Goal: Transaction & Acquisition: Book appointment/travel/reservation

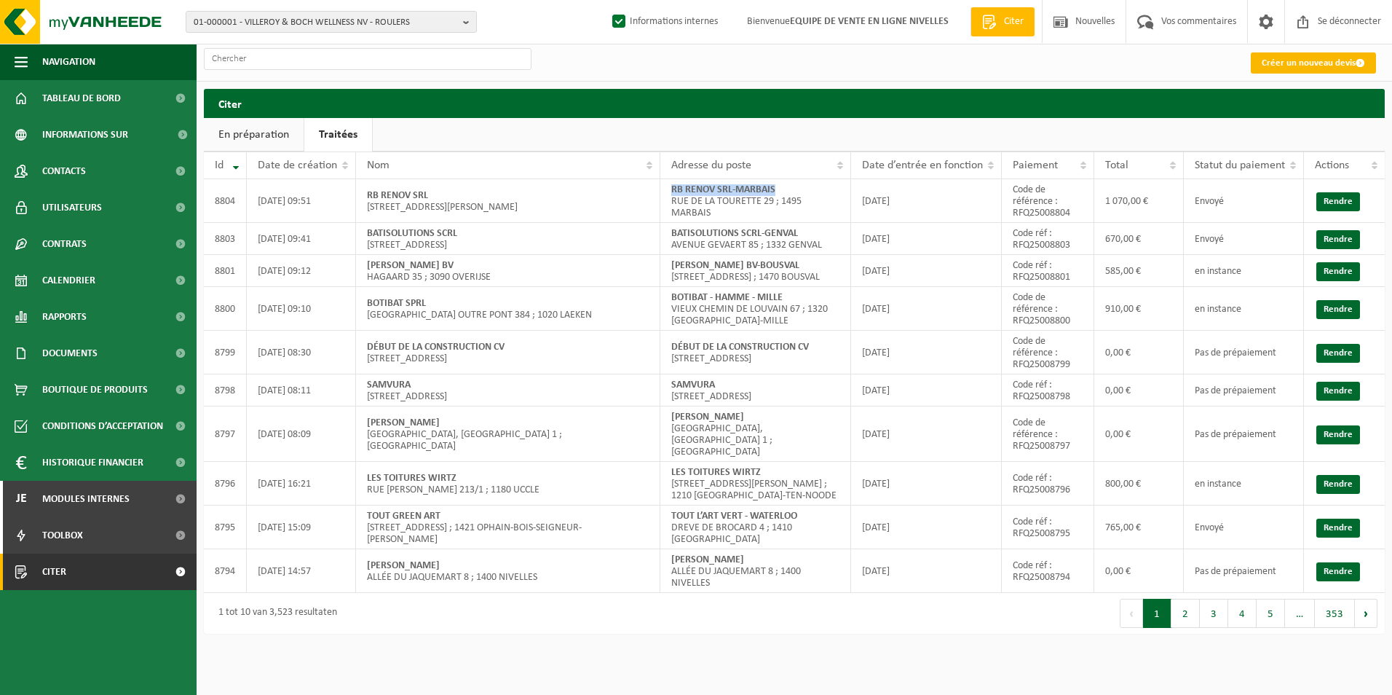
click at [1273, 63] on font "Créer un nouveau devis" at bounding box center [1309, 62] width 94 height 9
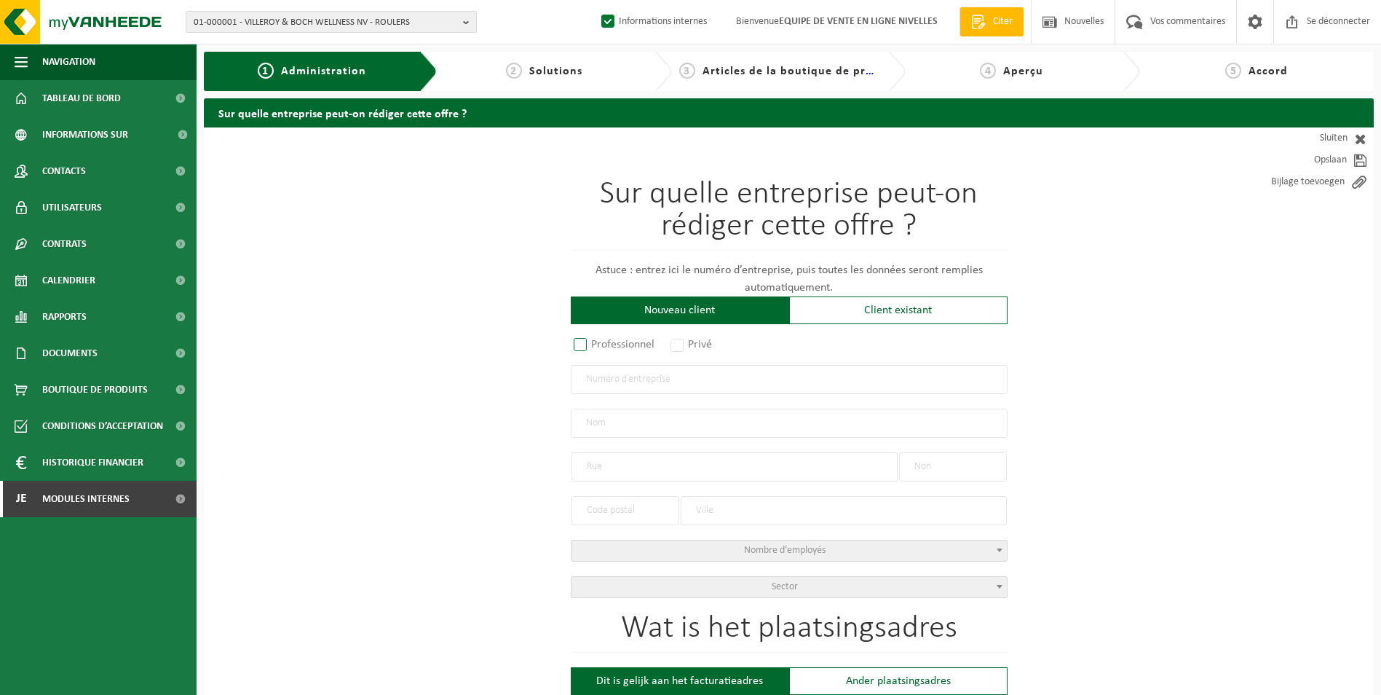
click at [621, 344] on label "Professionnel" at bounding box center [615, 344] width 88 height 20
click at [604, 344] on input "Professionnel" at bounding box center [599, 345] width 9 height 9
radio input "true"
click at [622, 379] on input "text" at bounding box center [789, 379] width 437 height 29
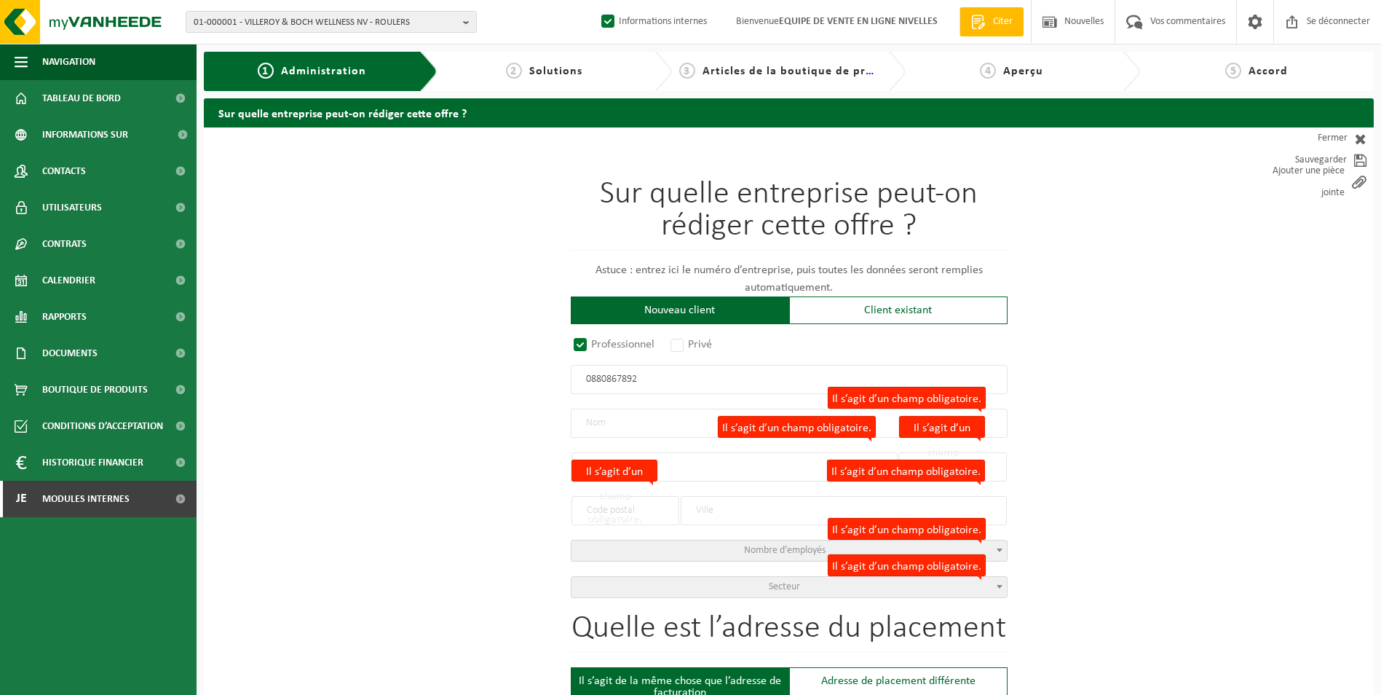
click at [608, 379] on input "0880867892" at bounding box center [789, 379] width 437 height 29
click at [627, 378] on input "0880867892" at bounding box center [789, 379] width 437 height 29
type input "0880867292"
radio input "true"
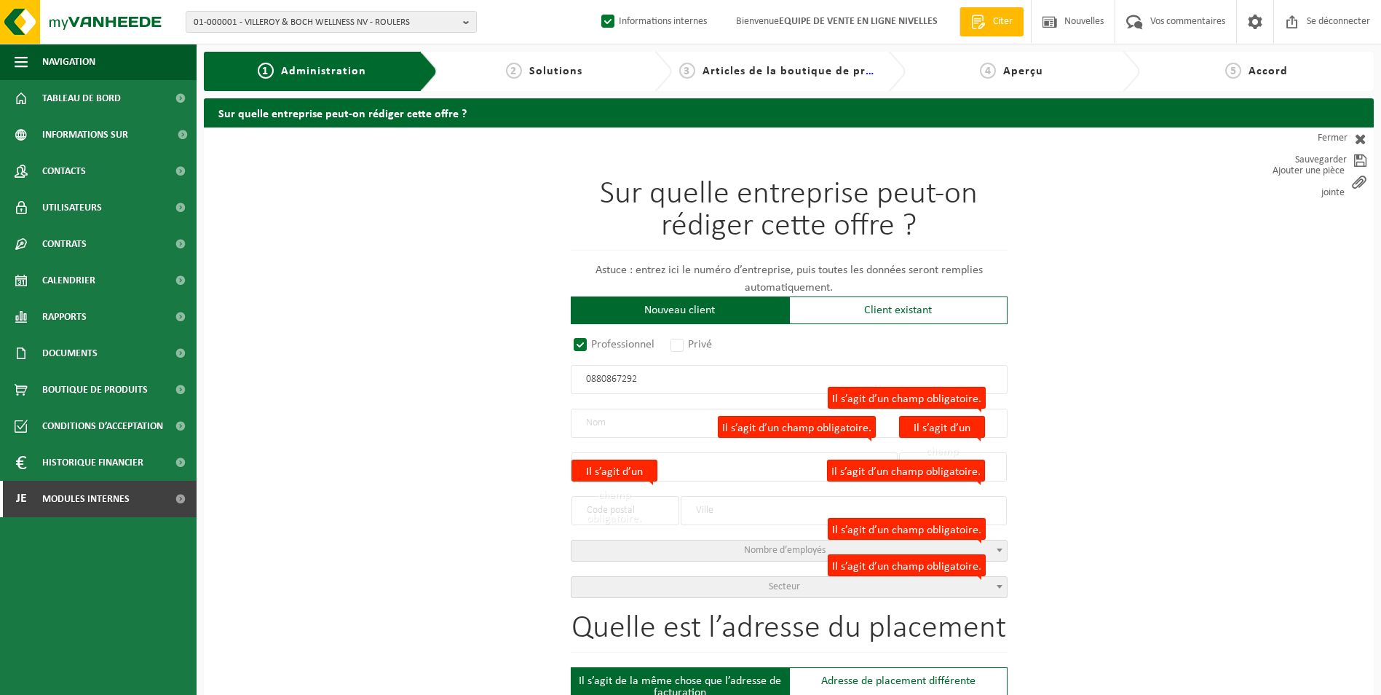
type input "0880867292"
type input "DARKO CONSTRUCT SCRL"
type input "AVENUE FIRMIN LECHARLIER"
type input "103"
type input "1090"
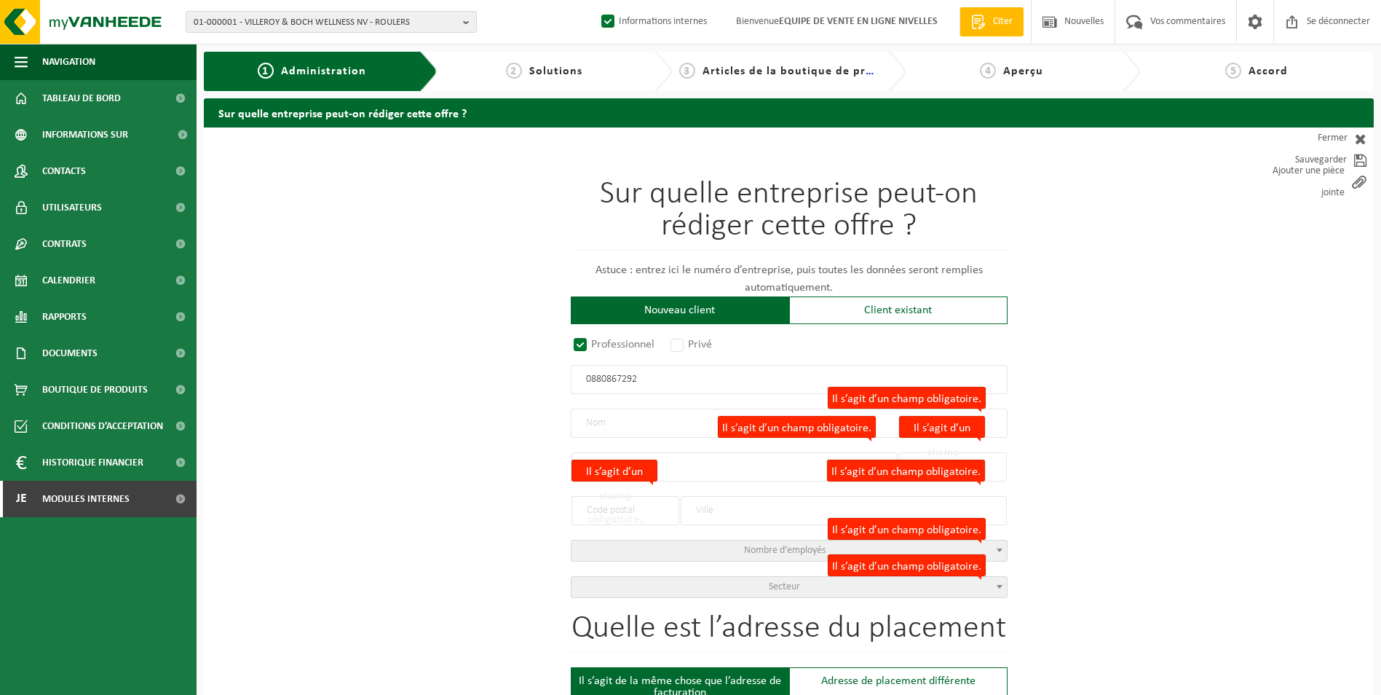
type input "JETTE"
select select "D"
type input "DARKO CONSTRUCT SCRL"
type input "AVENUE FIRMIN LECHARLIER"
type input "103"
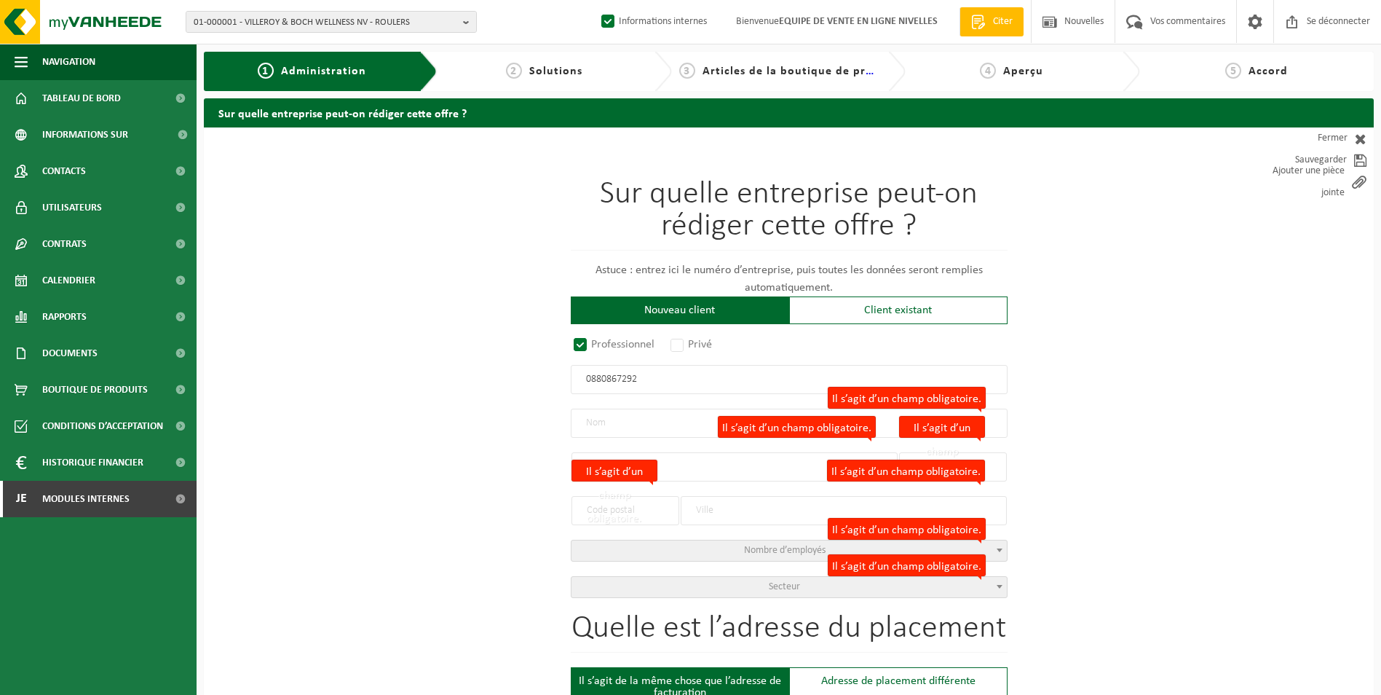
type input "1090"
type input "JETTE"
type input "2153281719"
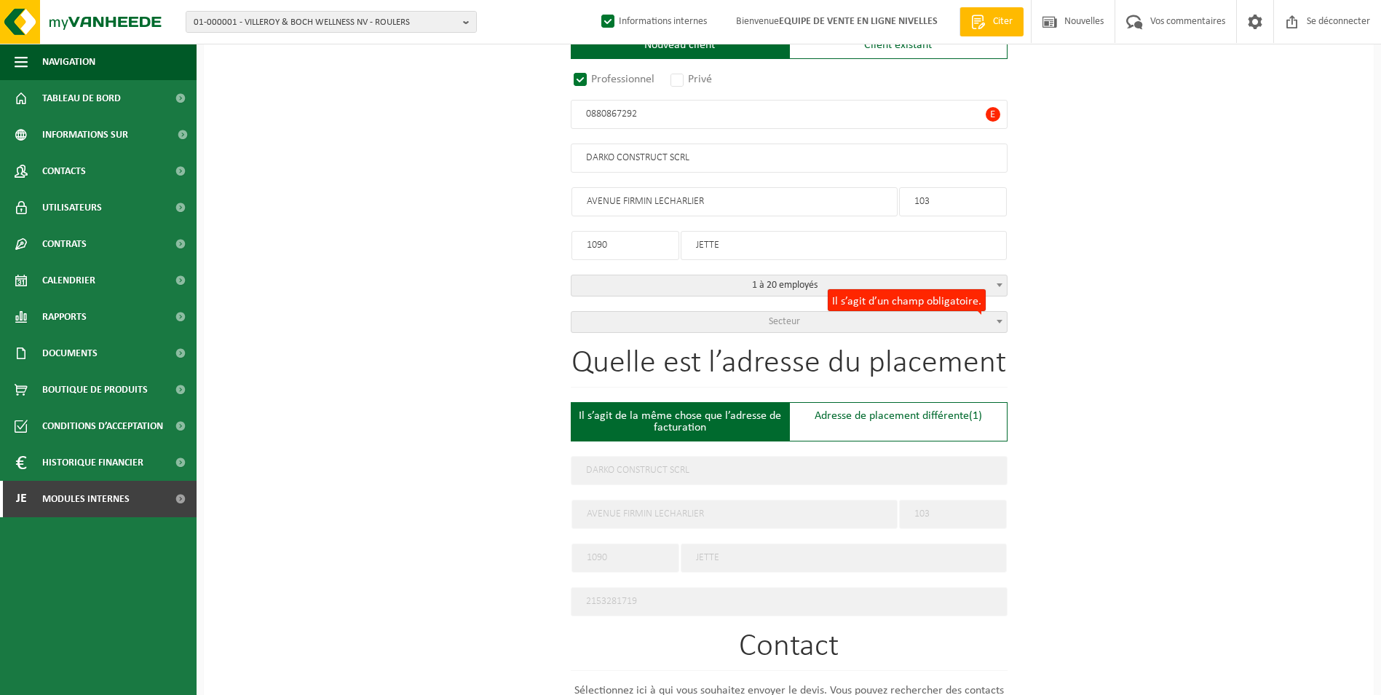
scroll to position [291, 0]
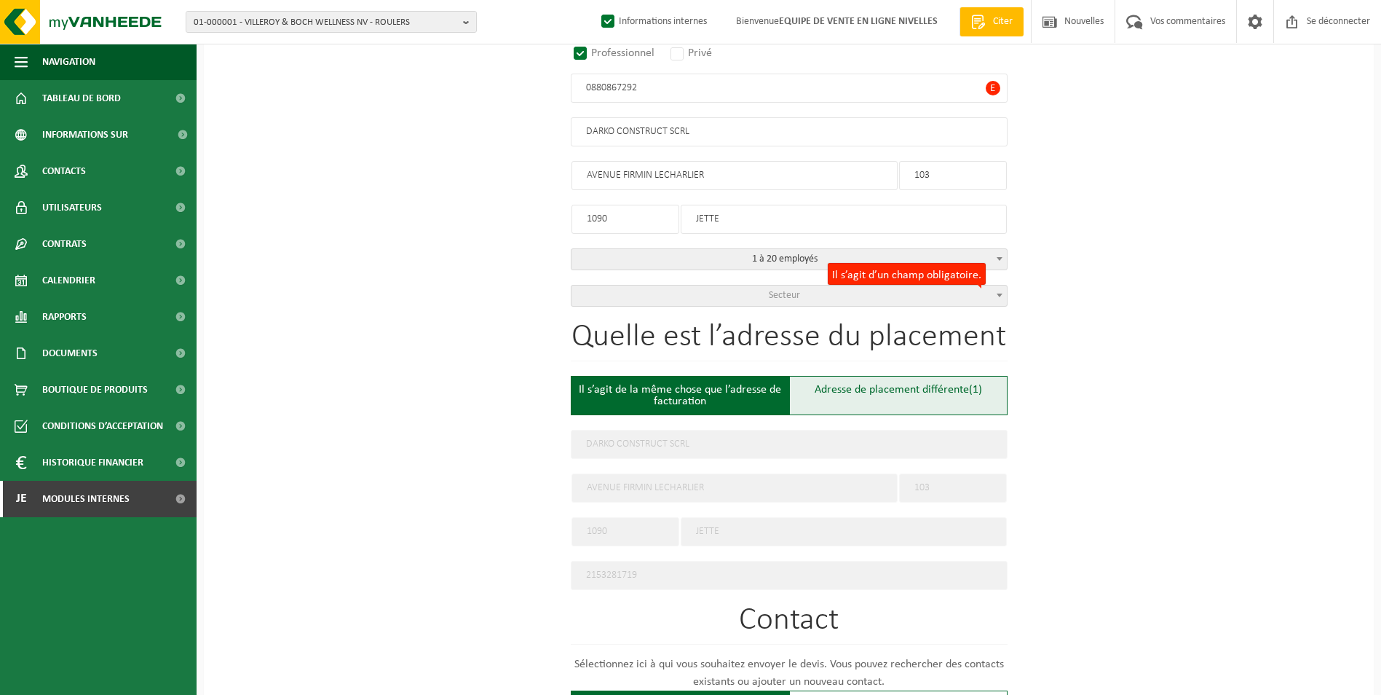
click at [864, 386] on font "Adresse de placement différente" at bounding box center [892, 390] width 154 height 12
type input "Werf -"
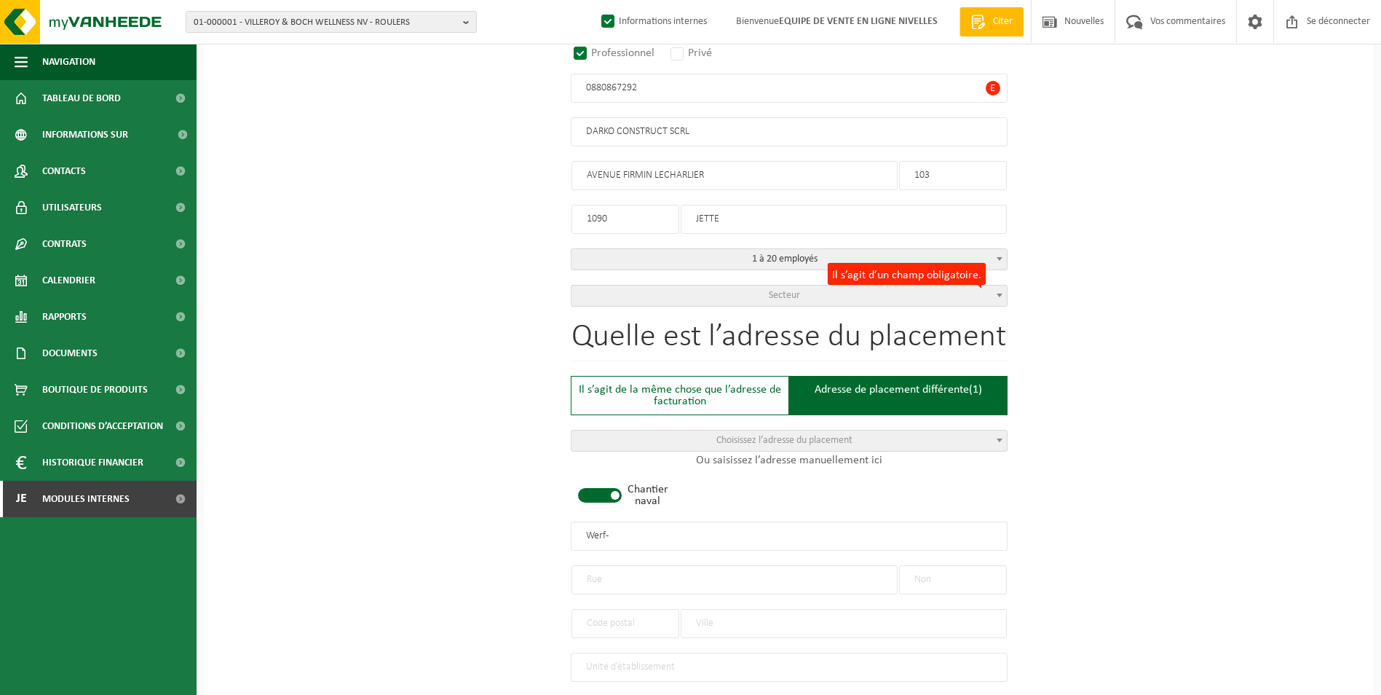
click at [612, 488] on span at bounding box center [600, 495] width 44 height 15
click at [625, 577] on input "text" at bounding box center [734, 579] width 326 height 29
type input "CHEMIN DES THINES"
click at [970, 571] on input "text" at bounding box center [953, 579] width 108 height 29
type input "2A"
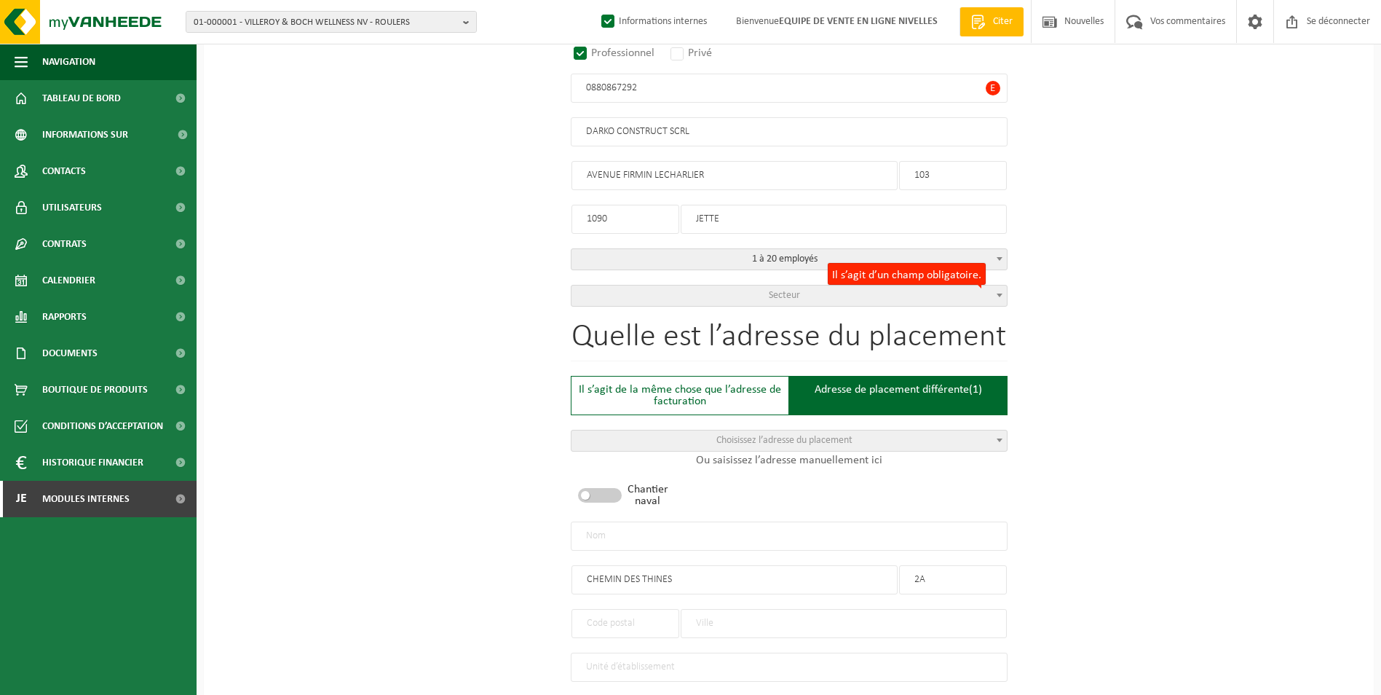
click at [623, 616] on input "text" at bounding box center [625, 623] width 108 height 29
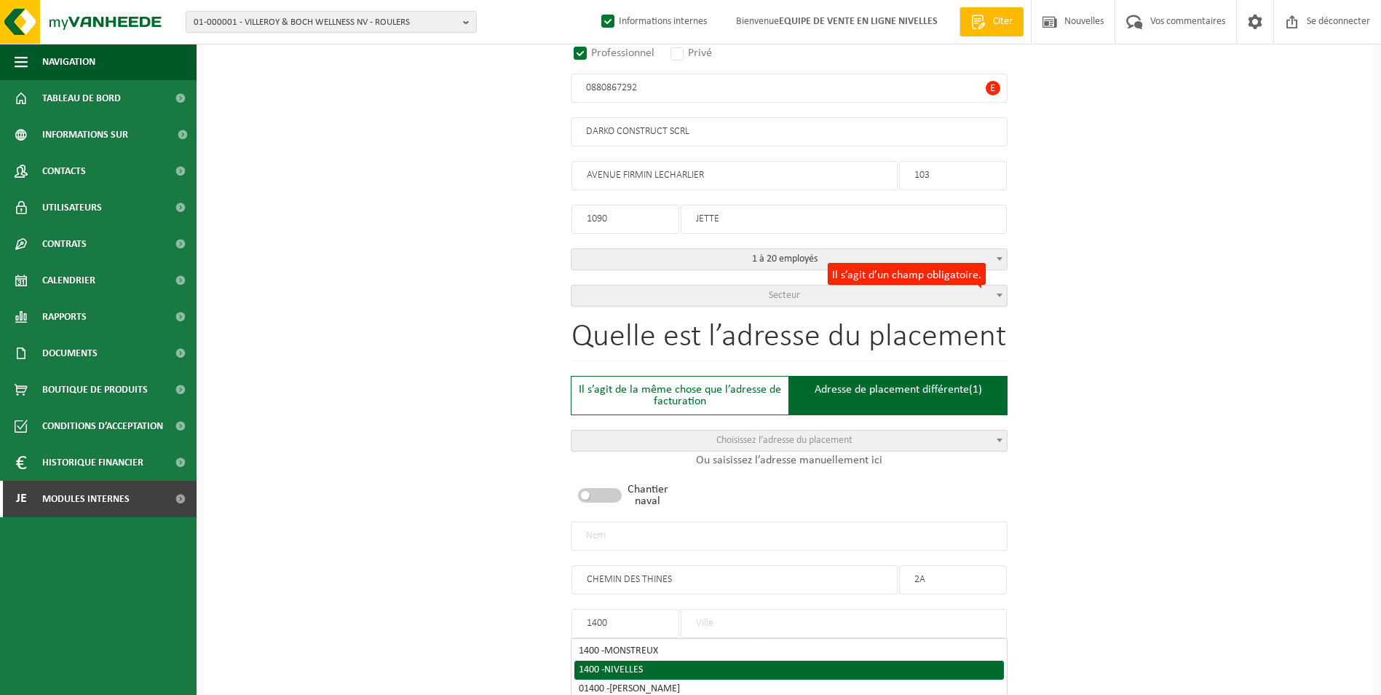
type input "1400"
click at [642, 664] on span "NIVELLES" at bounding box center [623, 669] width 39 height 11
type input "NIVELLES"
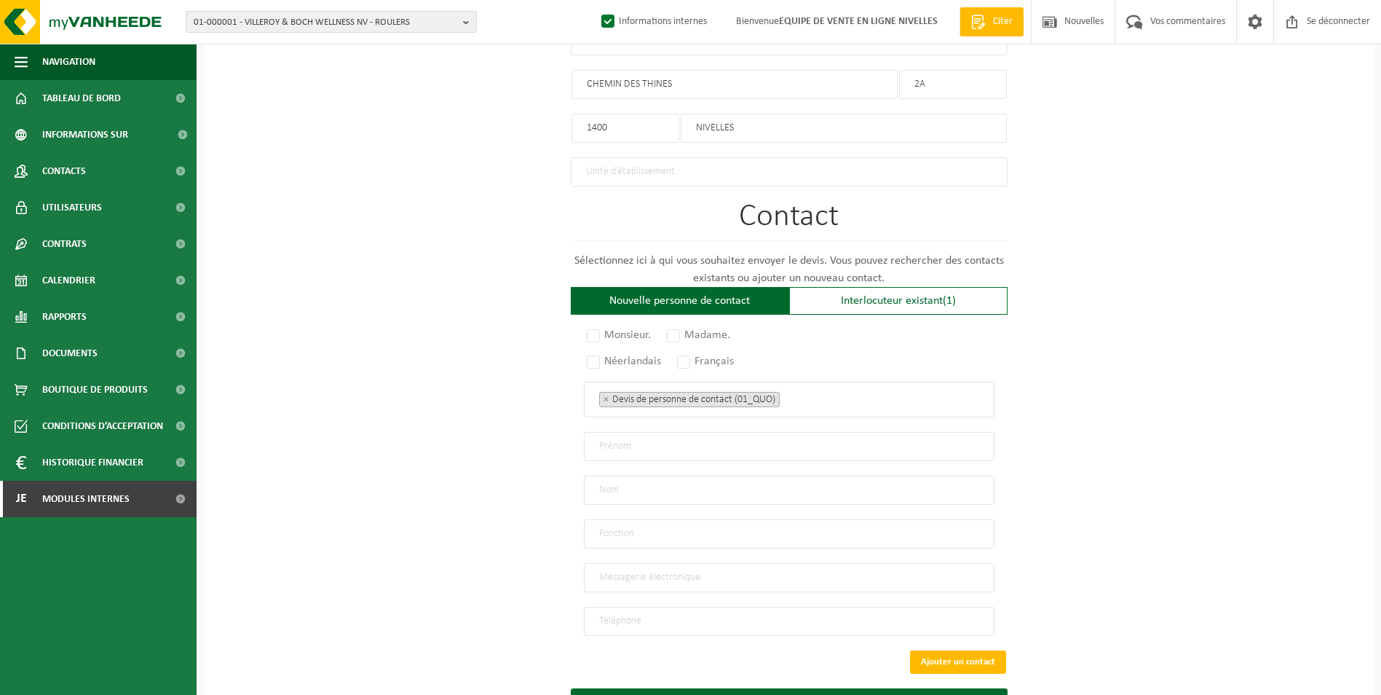
scroll to position [801, 0]
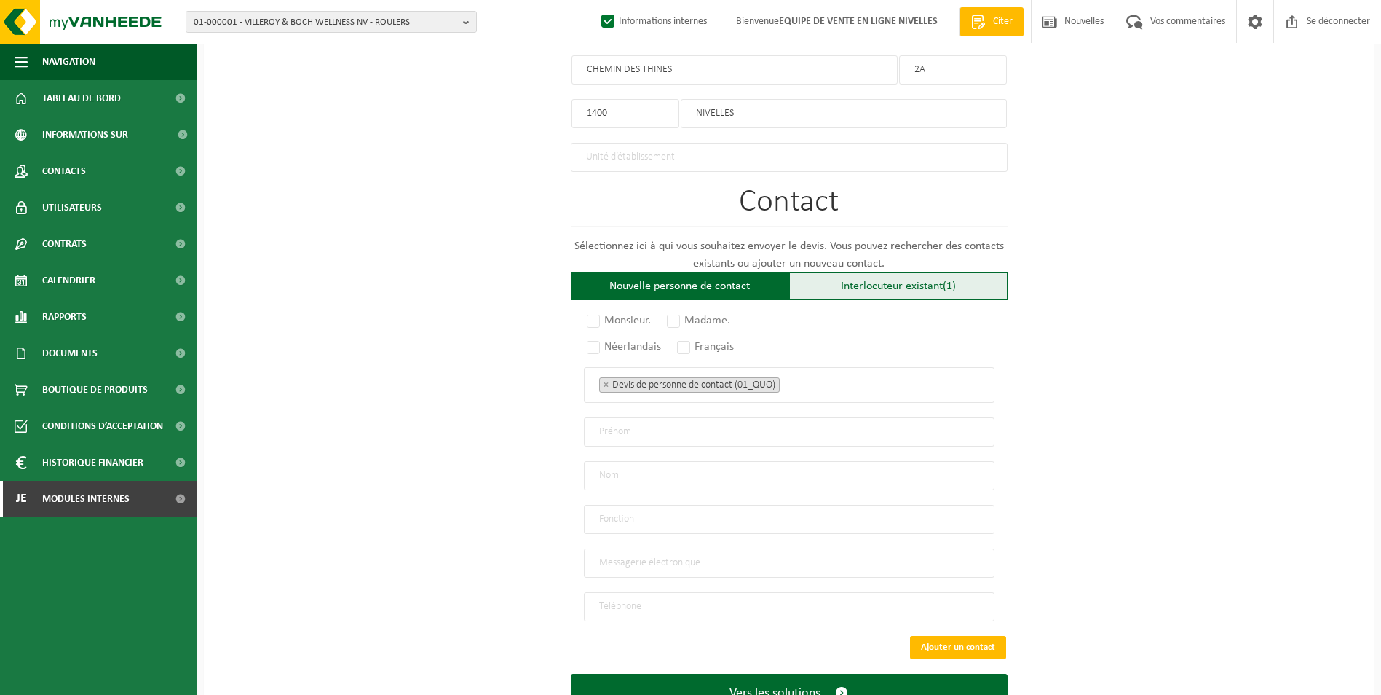
click at [858, 280] on font "Interlocuteur existant" at bounding box center [892, 286] width 102 height 12
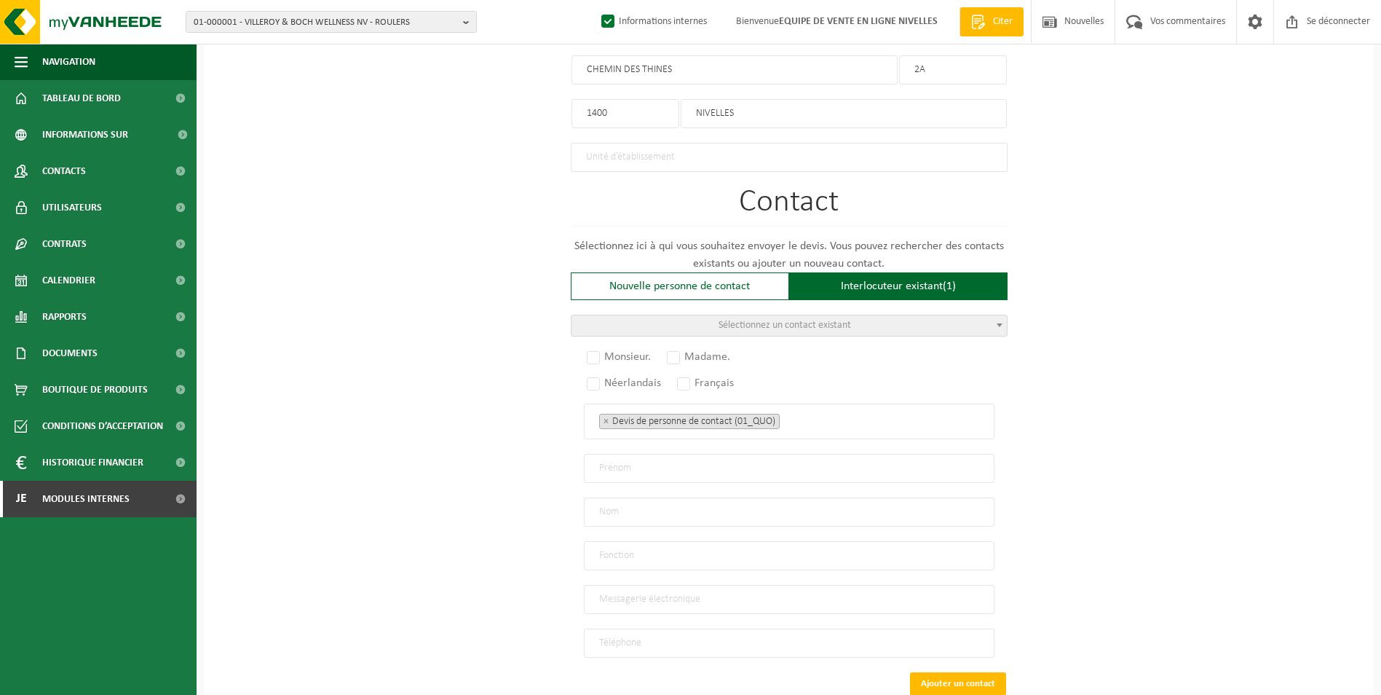
click at [820, 320] on span "Sélectionnez un contact existant" at bounding box center [785, 325] width 132 height 11
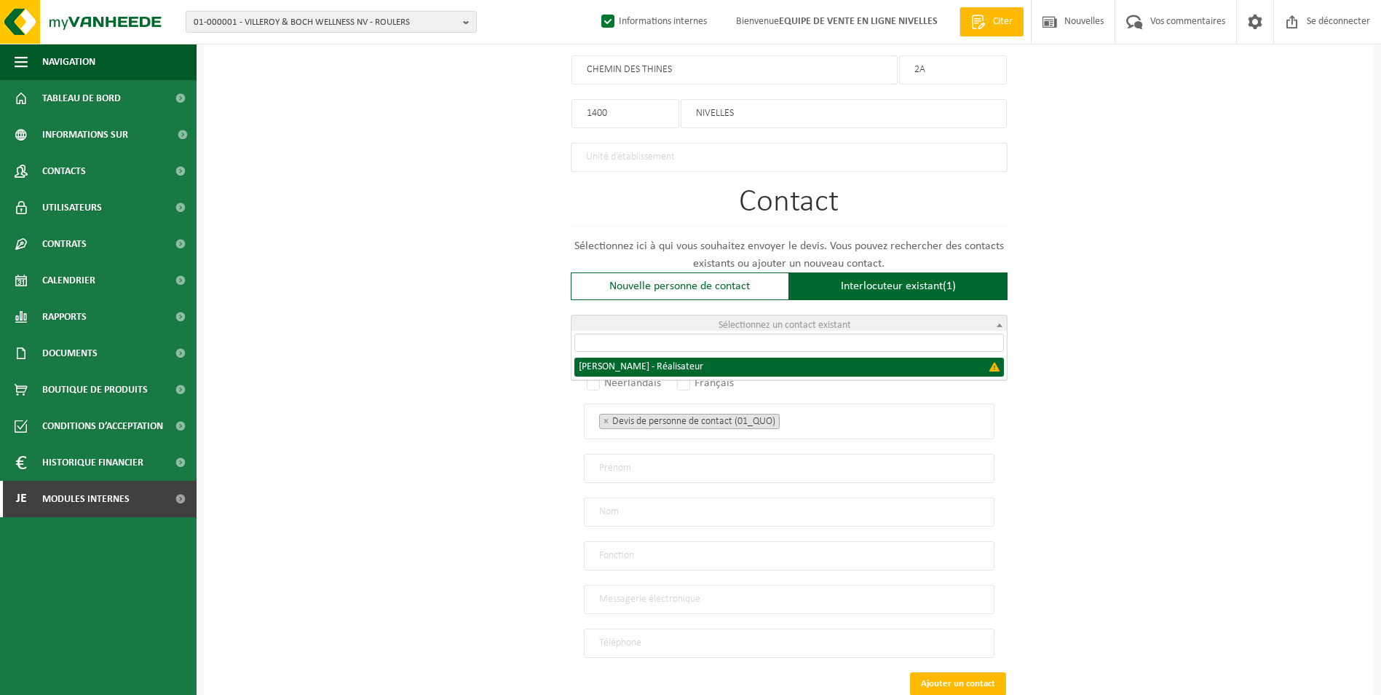
select select "{"code":"","firstname":"DARIUSZ","surname":"ADAMCZYK","gender":"Unknown","posit…"
type input "DARIUSZ"
type input "ADAMCZYK"
type input "Director"
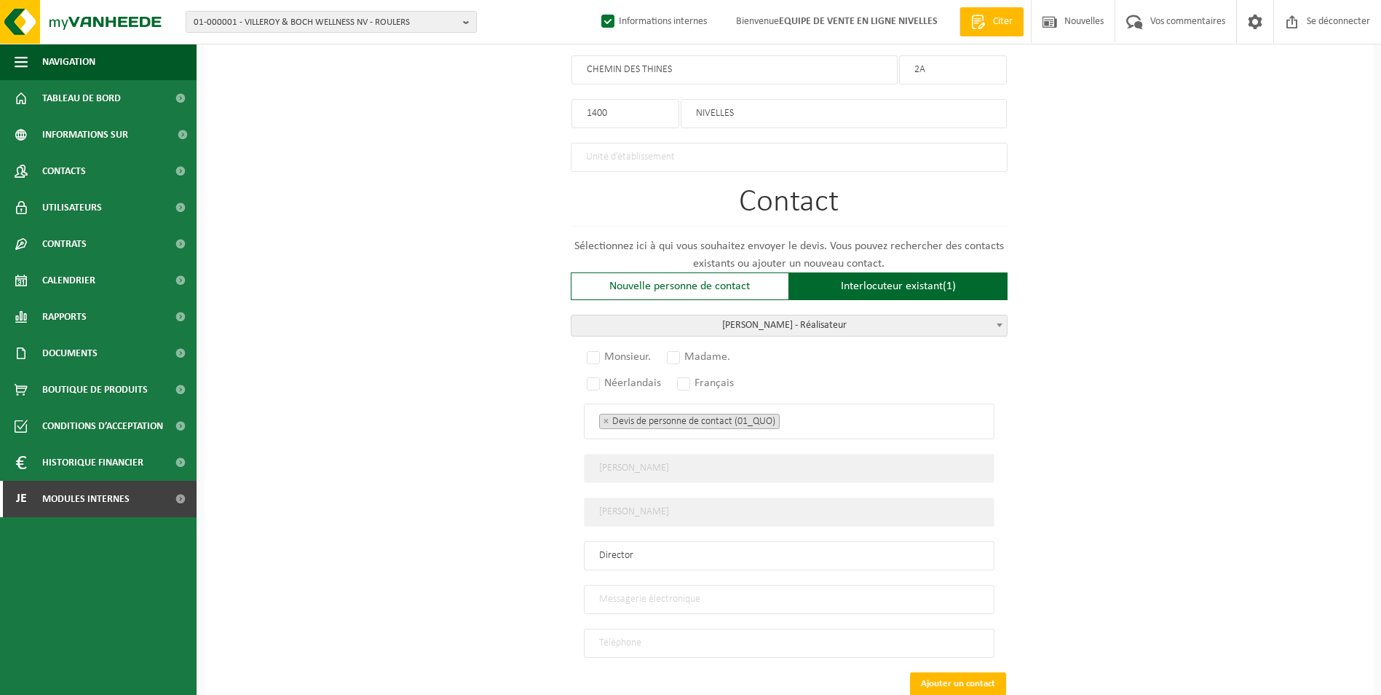
scroll to position [874, 0]
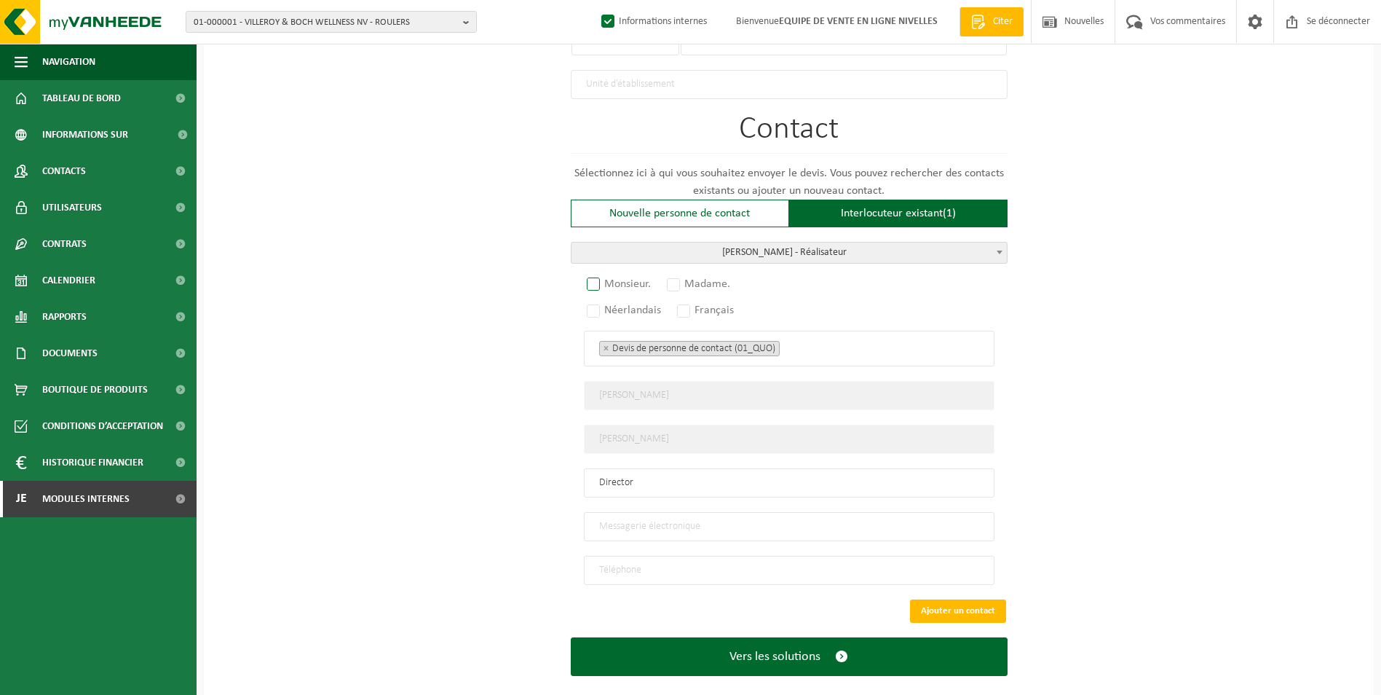
click at [590, 275] on label "Monsieur." at bounding box center [619, 284] width 71 height 20
radio input "true"
click at [677, 311] on div "Monsieur. Madame. Néerlandais Français Devis de personne de contact (01_QUO) Po…" at bounding box center [789, 431] width 437 height 306
click at [682, 306] on label "Français" at bounding box center [706, 310] width 64 height 20
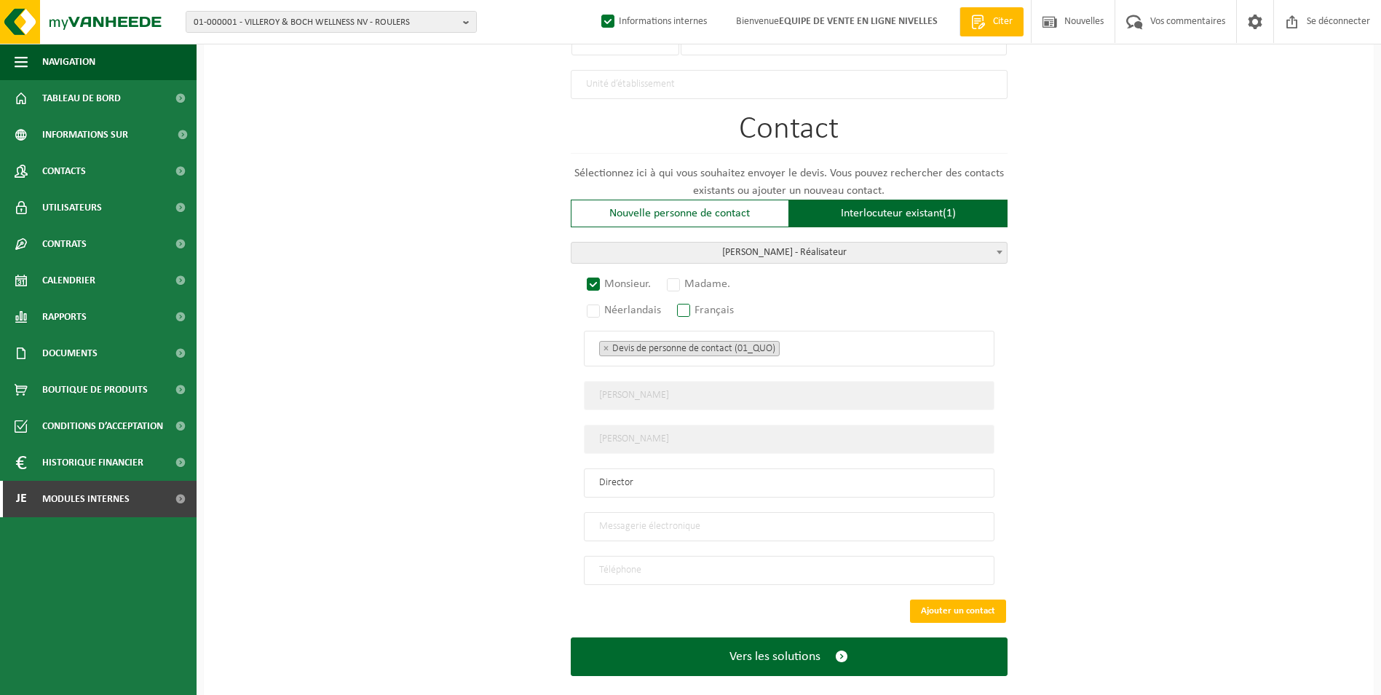
radio input "true"
click at [781, 339] on ul "× Devis de personne de contact (01_QUO)" at bounding box center [789, 348] width 380 height 19
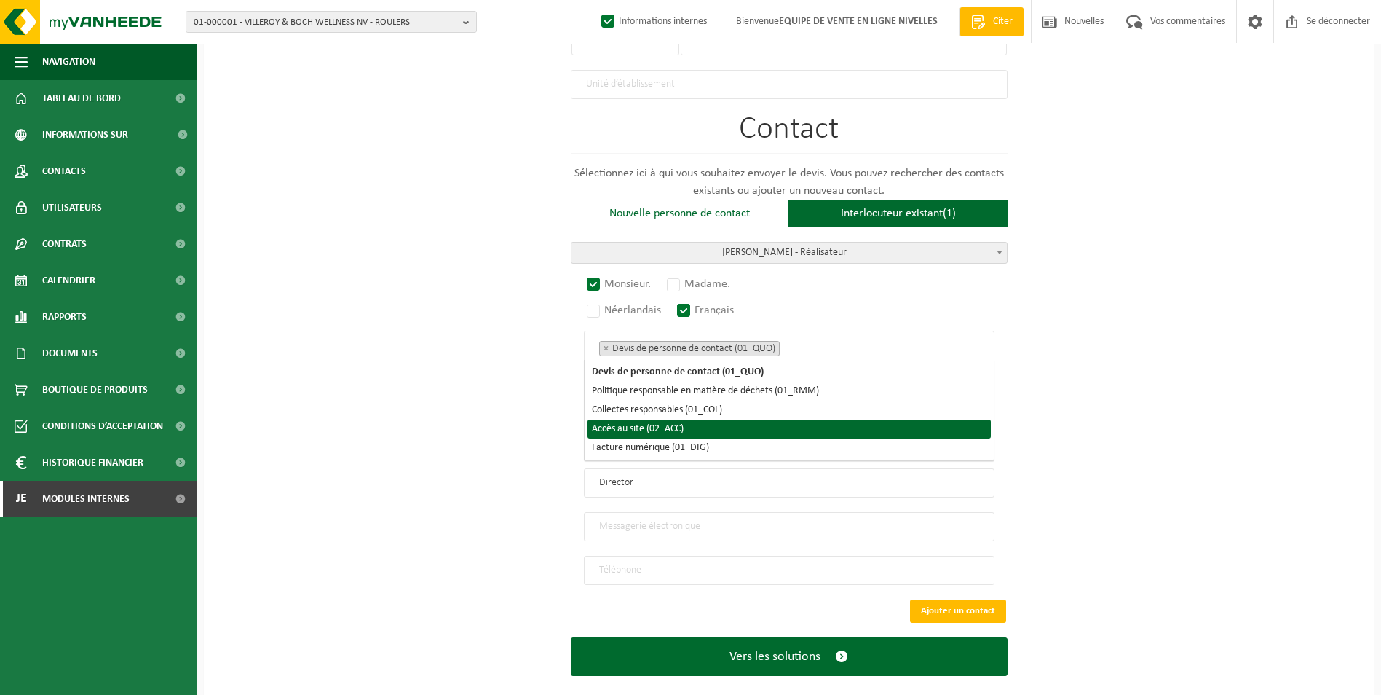
click at [665, 427] on li "Accès au site (02_ACC)" at bounding box center [788, 428] width 403 height 19
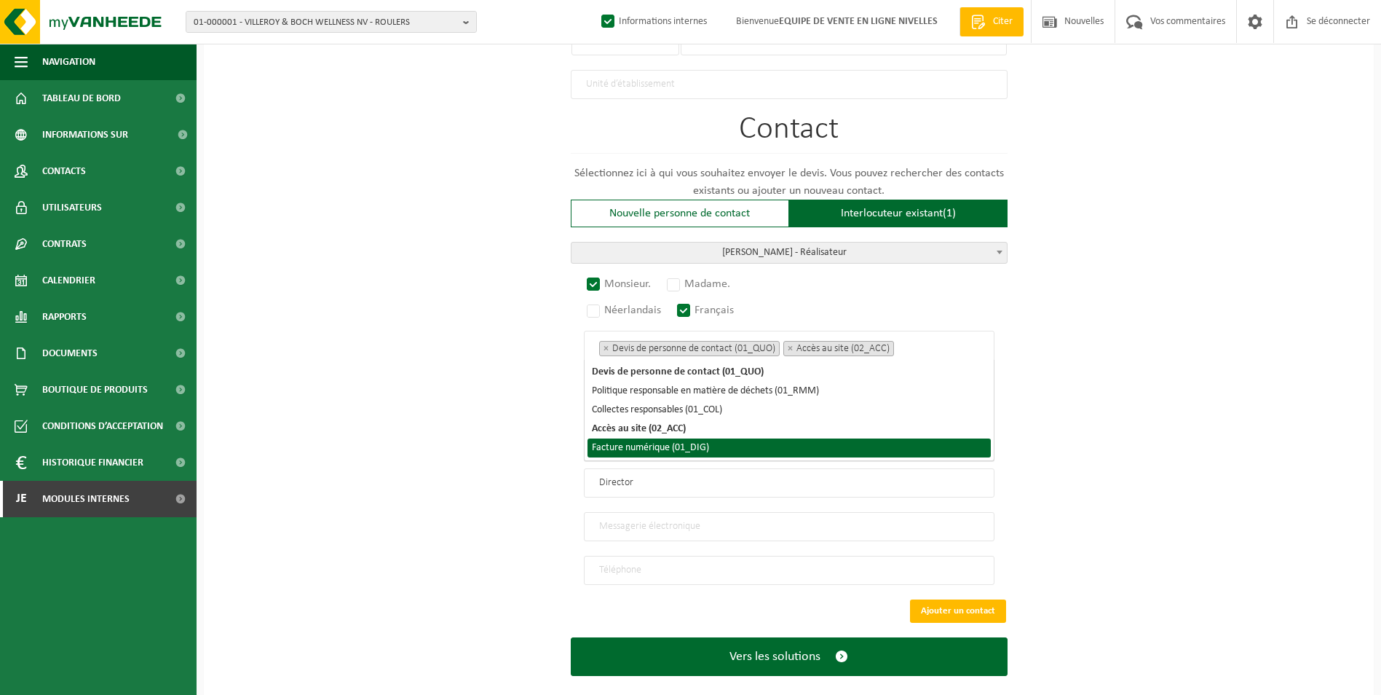
click at [646, 450] on li "Facture numérique (01_DIG)" at bounding box center [788, 447] width 403 height 19
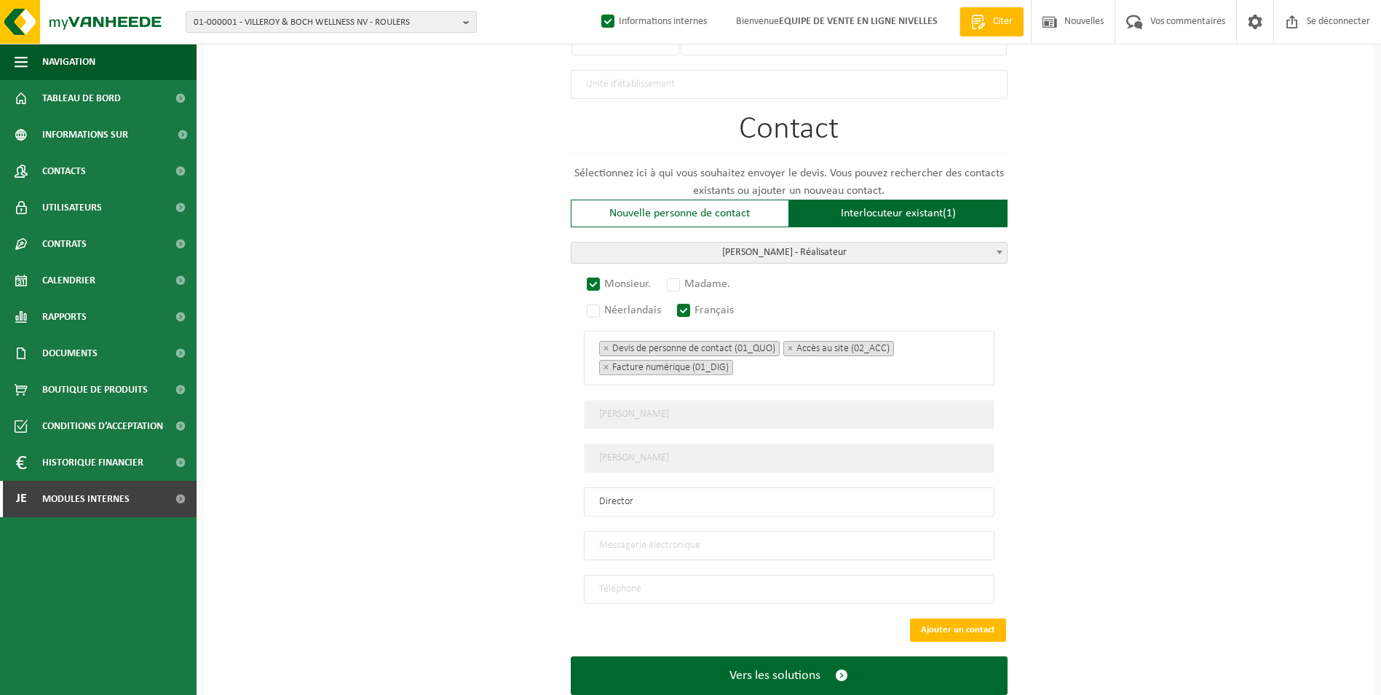
click at [670, 531] on input "email" at bounding box center [789, 545] width 411 height 29
type input "DARKOCONSTRUCT@VP.PL"
click at [673, 583] on input "tel" at bounding box center [789, 588] width 411 height 29
click at [681, 579] on input "tel" at bounding box center [789, 588] width 411 height 29
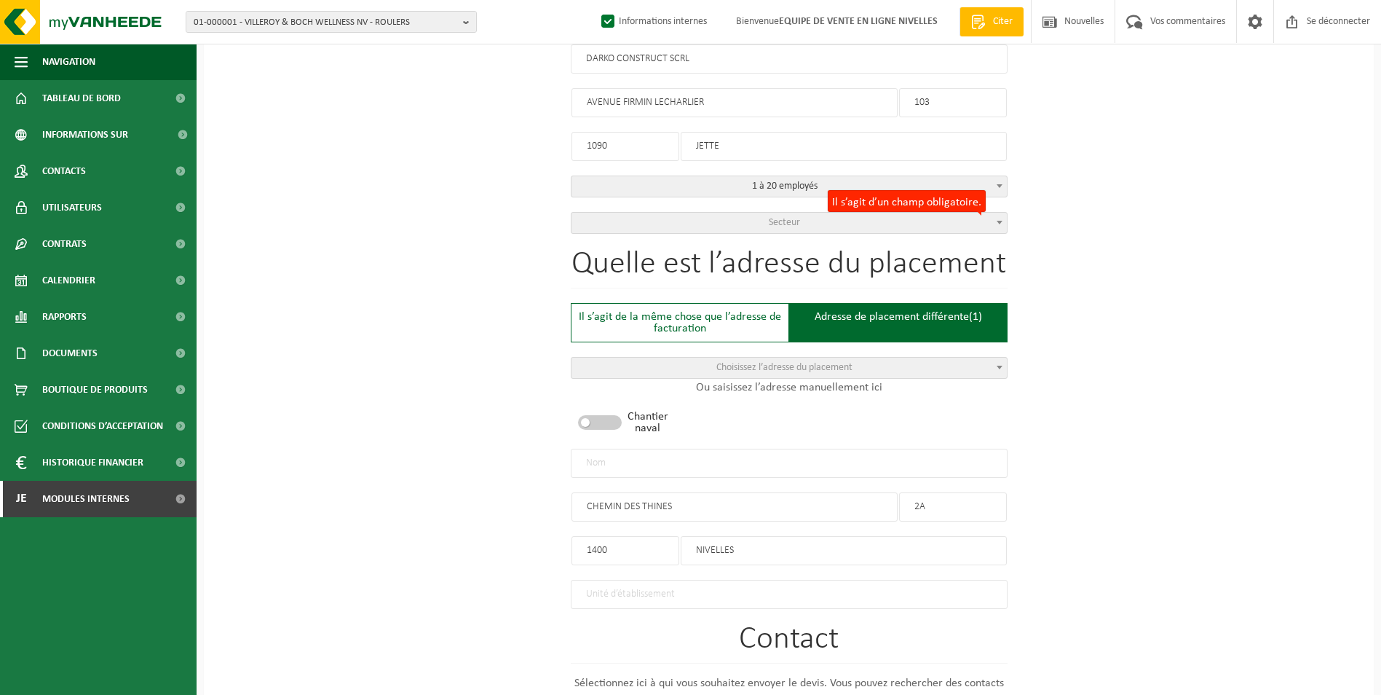
scroll to position [291, 0]
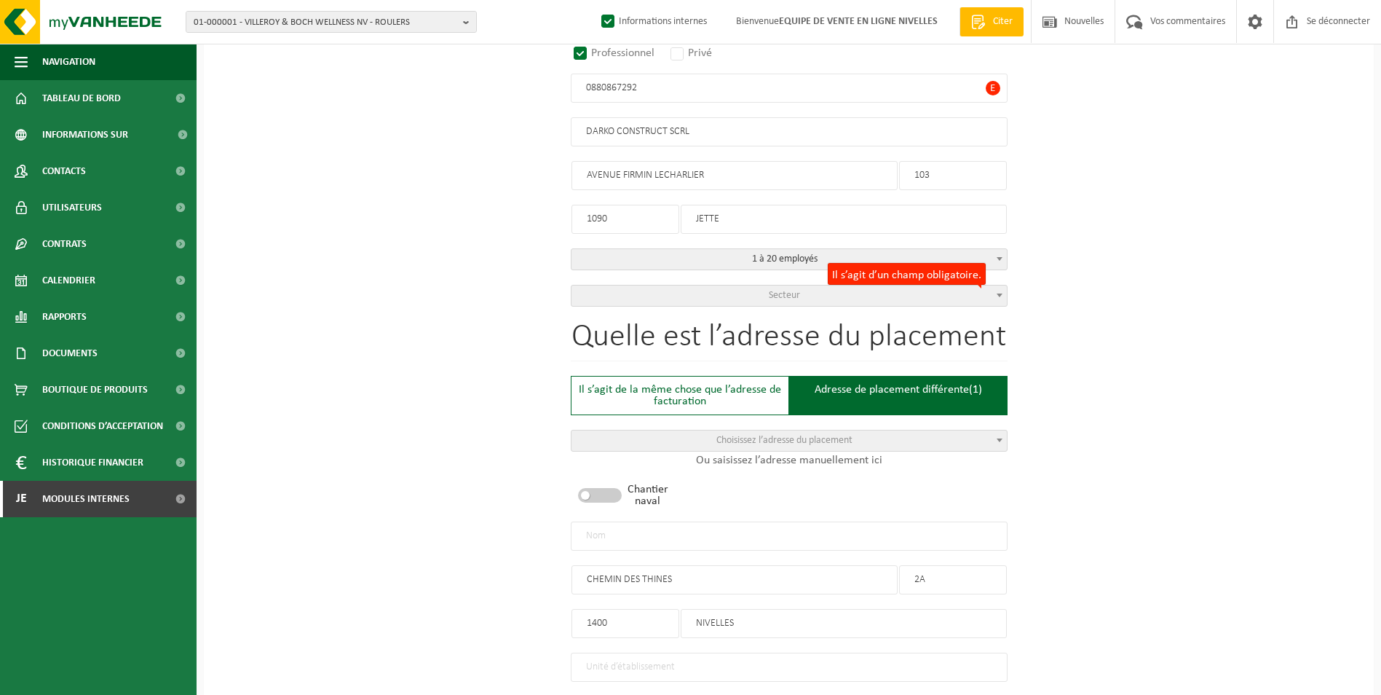
type input "+32 475 96 33 73"
click at [730, 537] on input "text" at bounding box center [789, 535] width 437 height 29
type input "d"
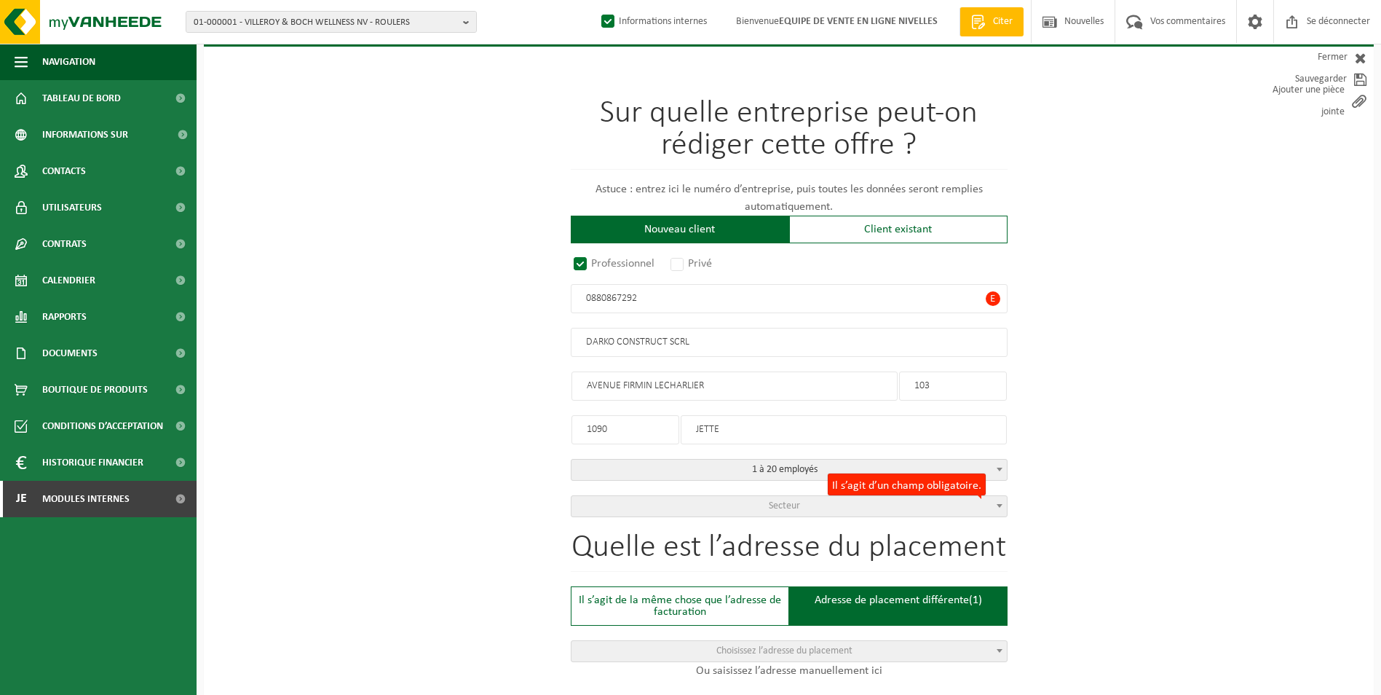
scroll to position [106, 0]
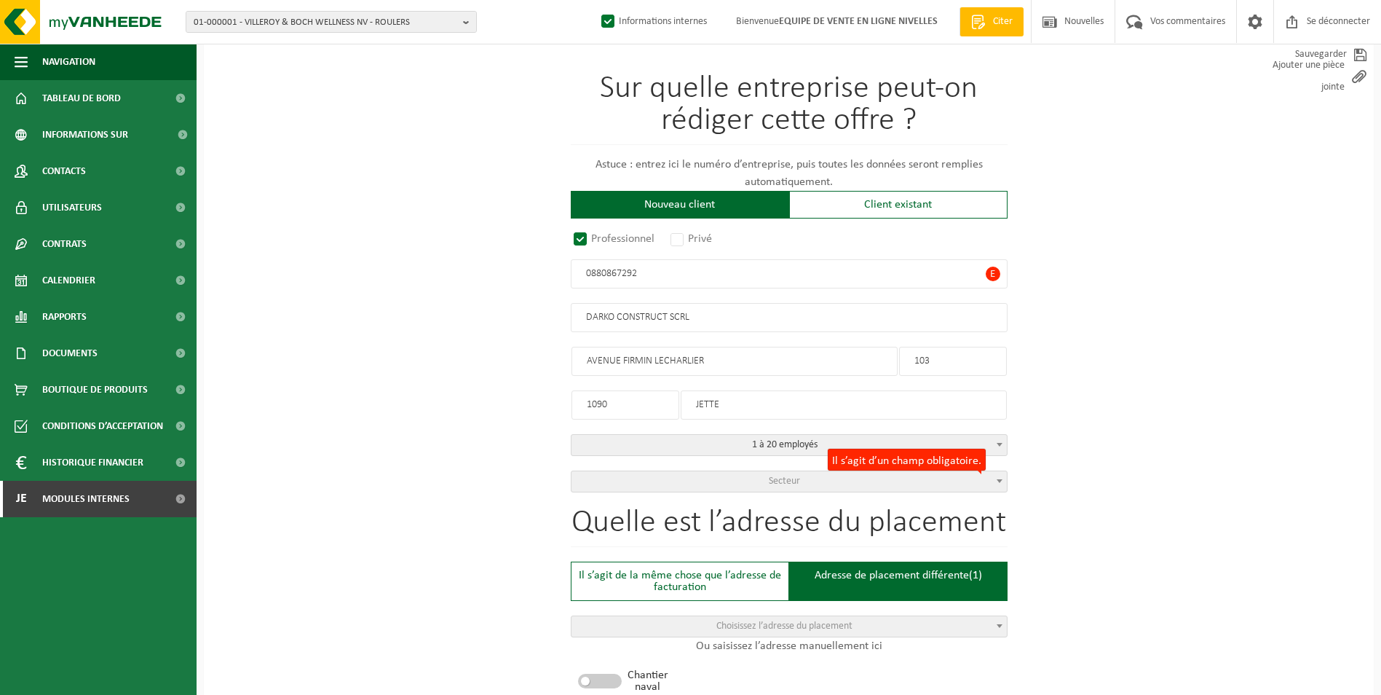
type input "DARKO CONSTRUCT SCRL-NIVELLES"
click at [719, 485] on span "Secteur" at bounding box center [788, 481] width 435 height 20
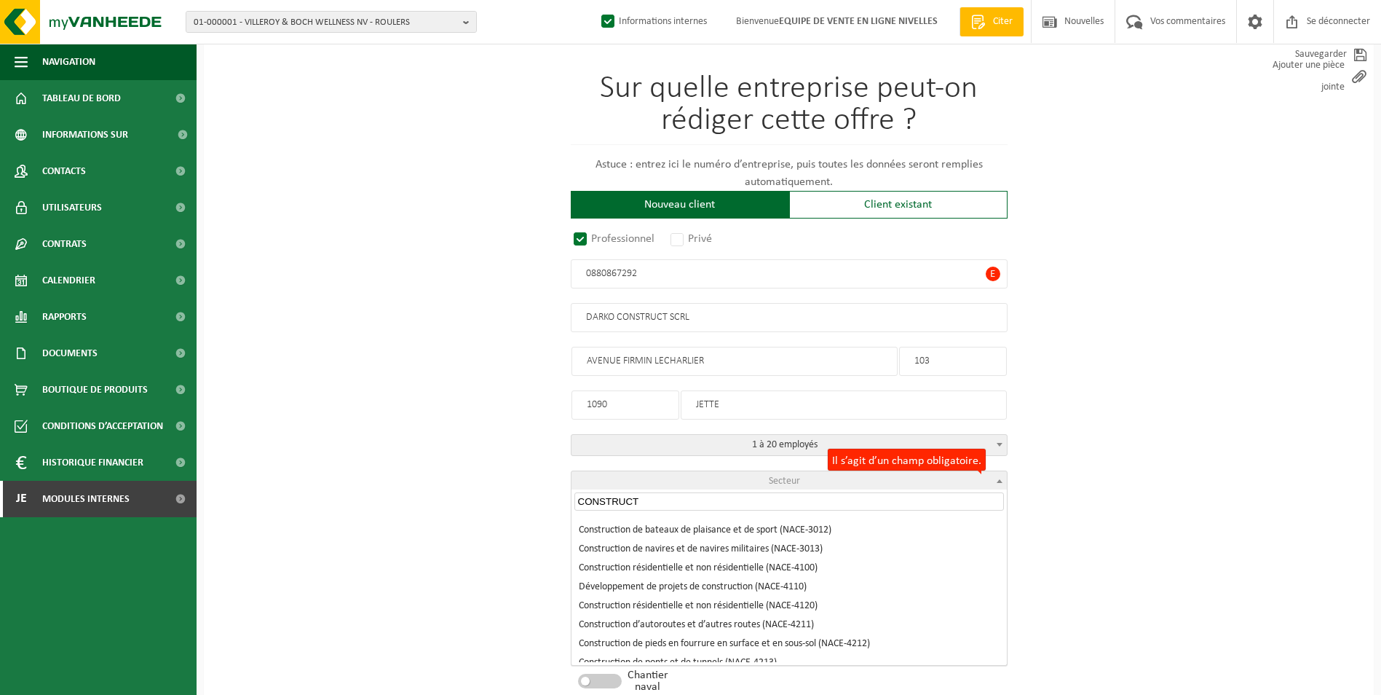
scroll to position [146, 0]
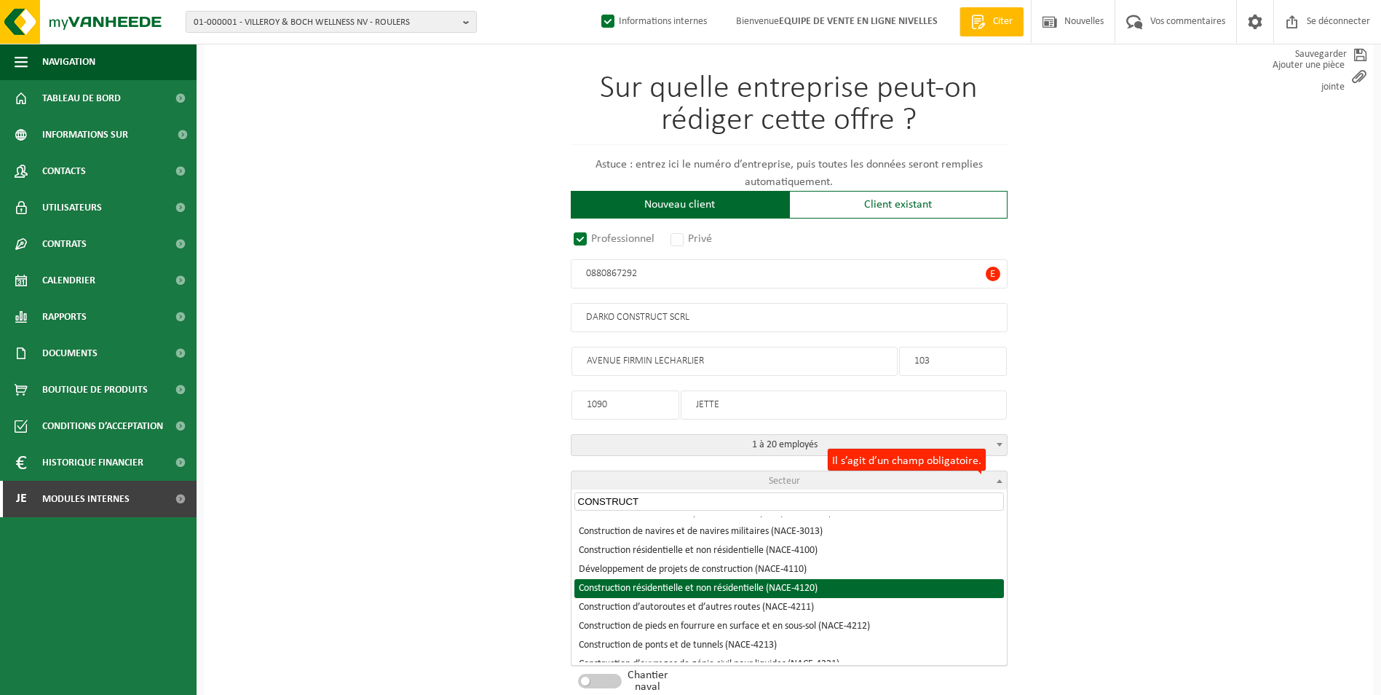
type input "CONSTRUCT"
select select "NACE_4120"
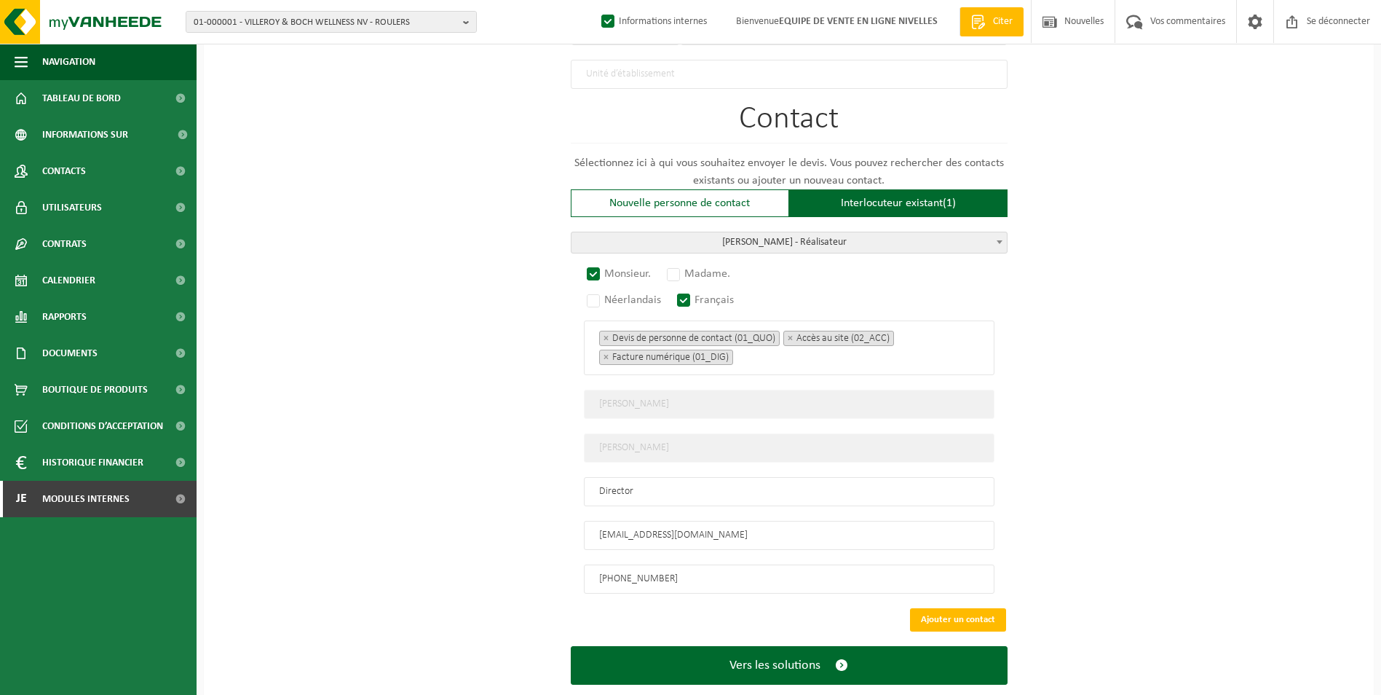
scroll to position [906, 0]
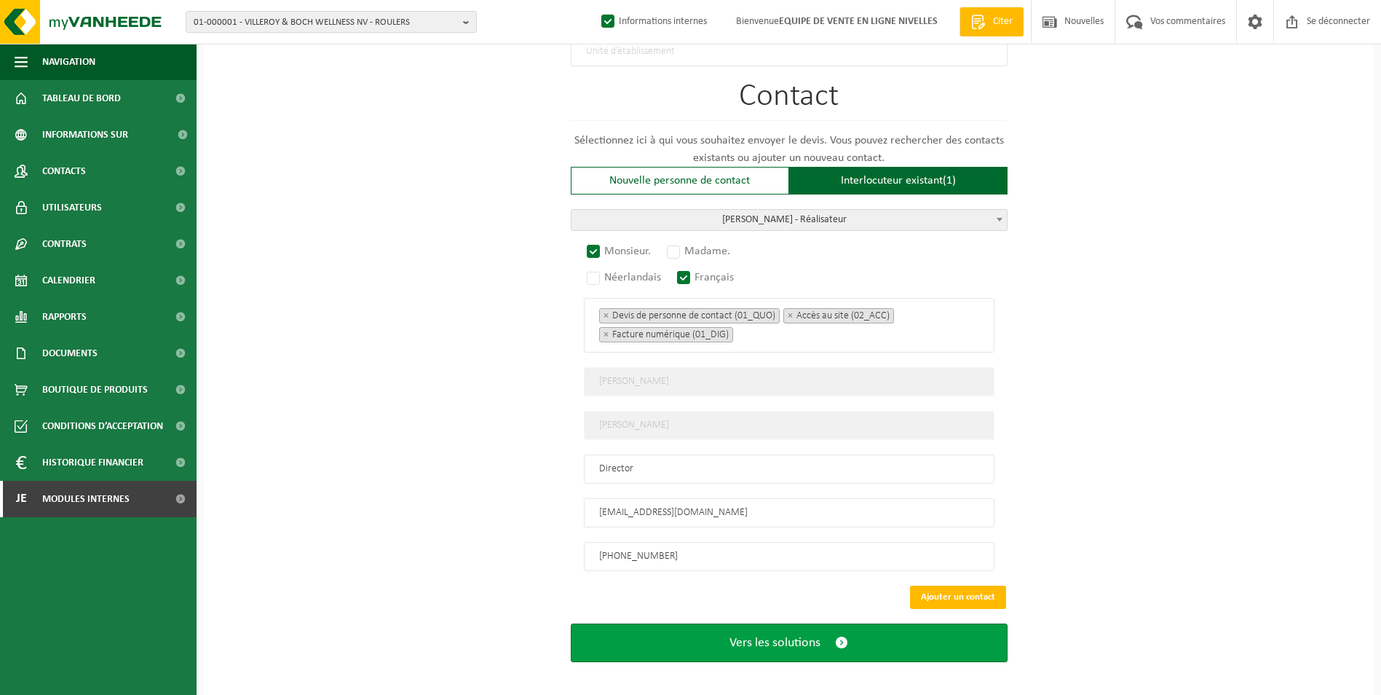
click at [790, 635] on span "Vers les solutions" at bounding box center [774, 642] width 91 height 15
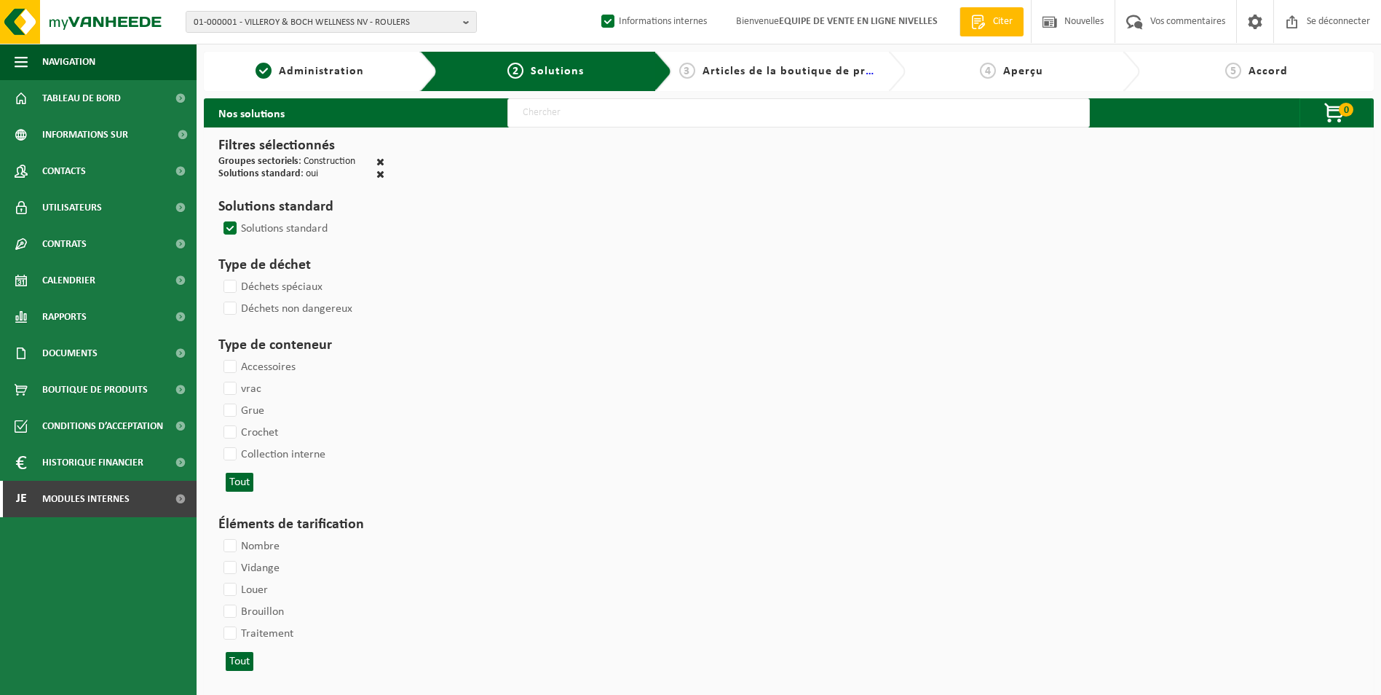
select select
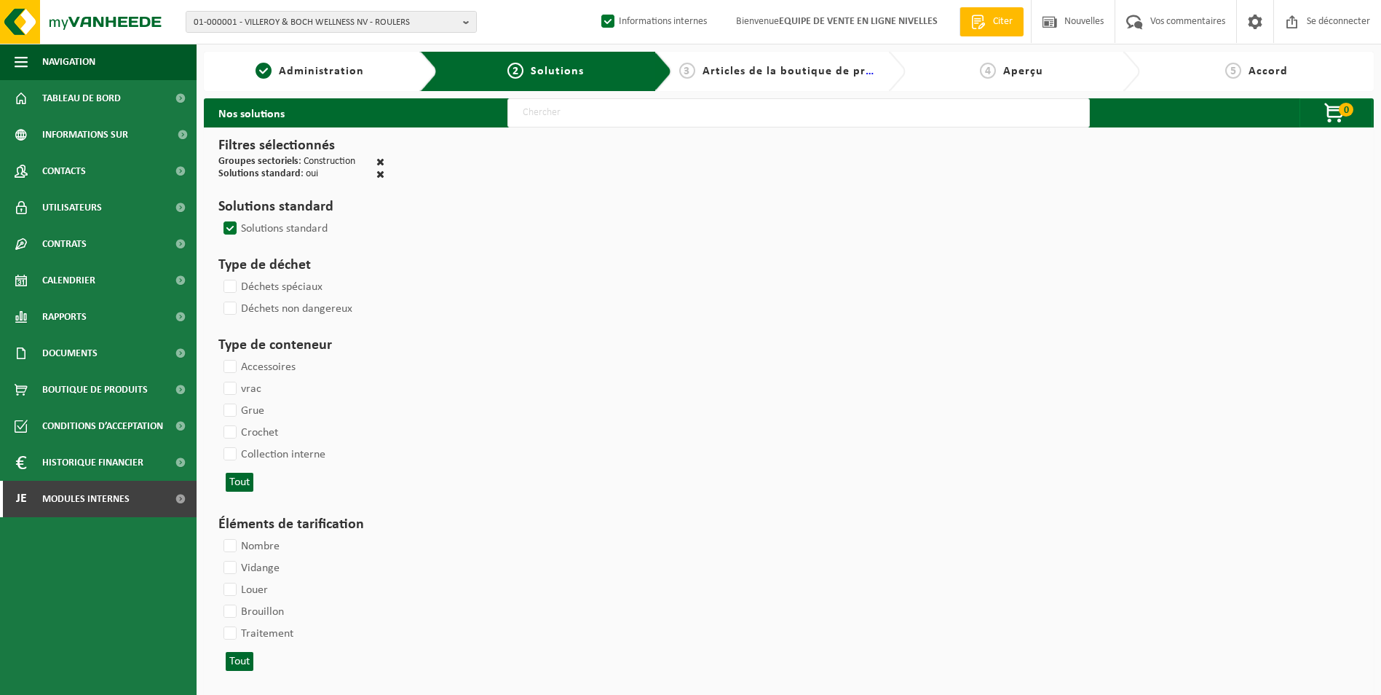
select select
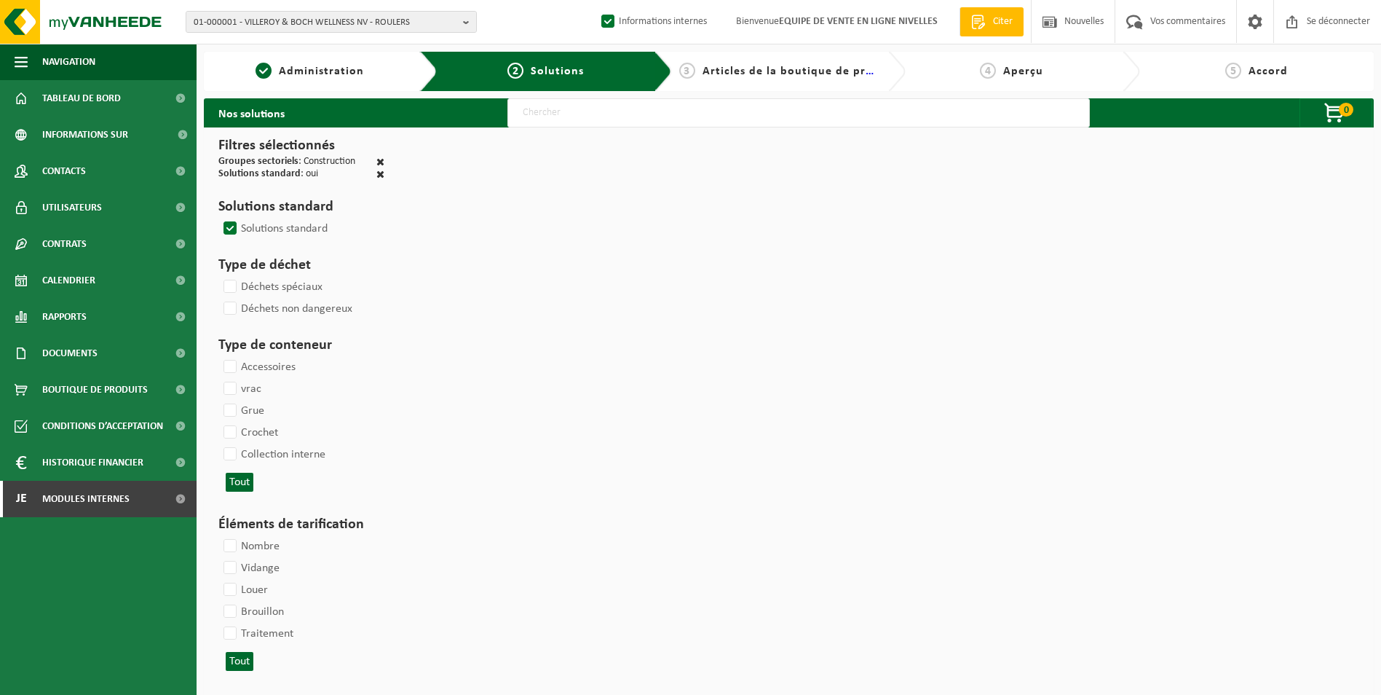
select select
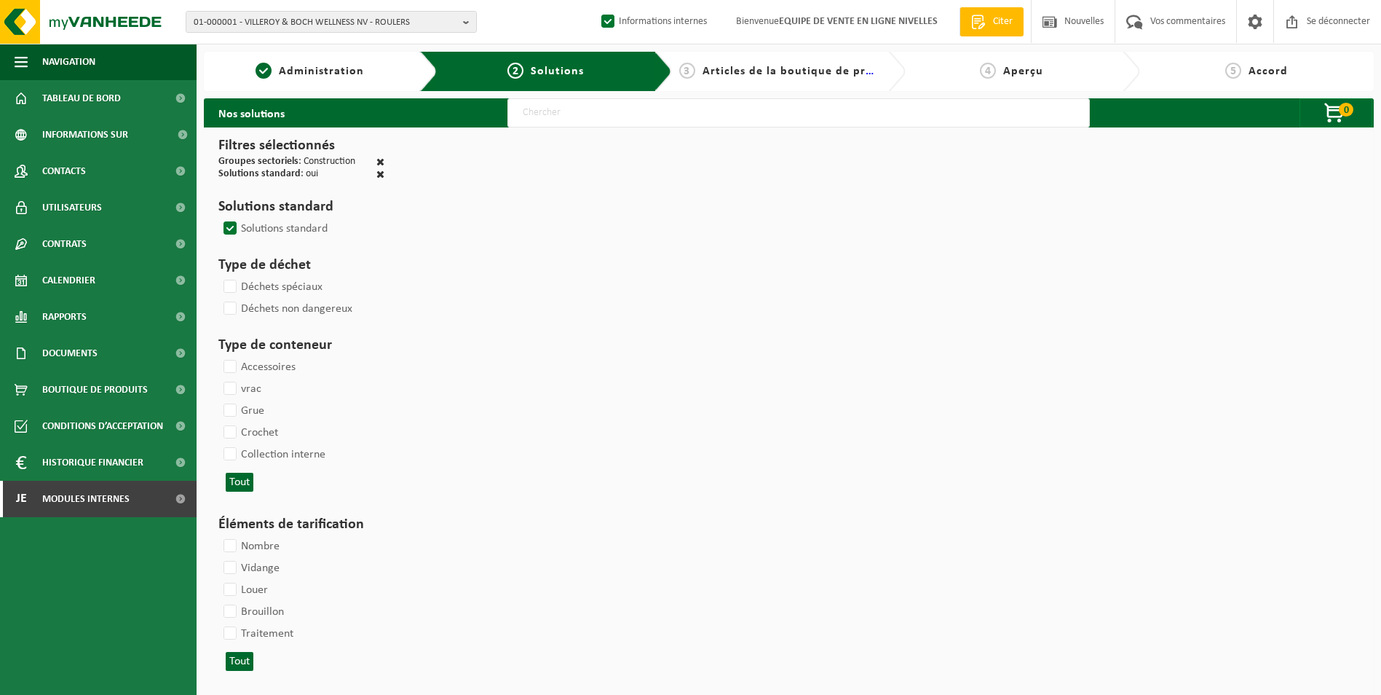
select select
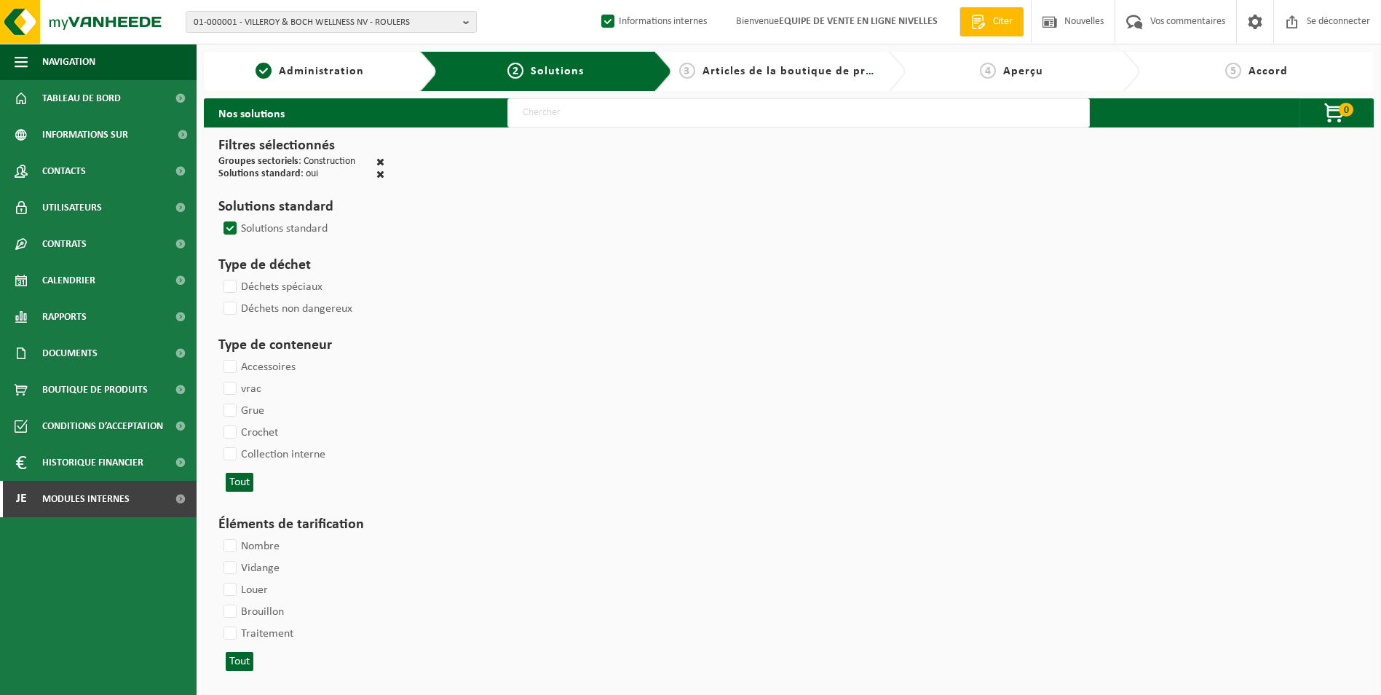
select select
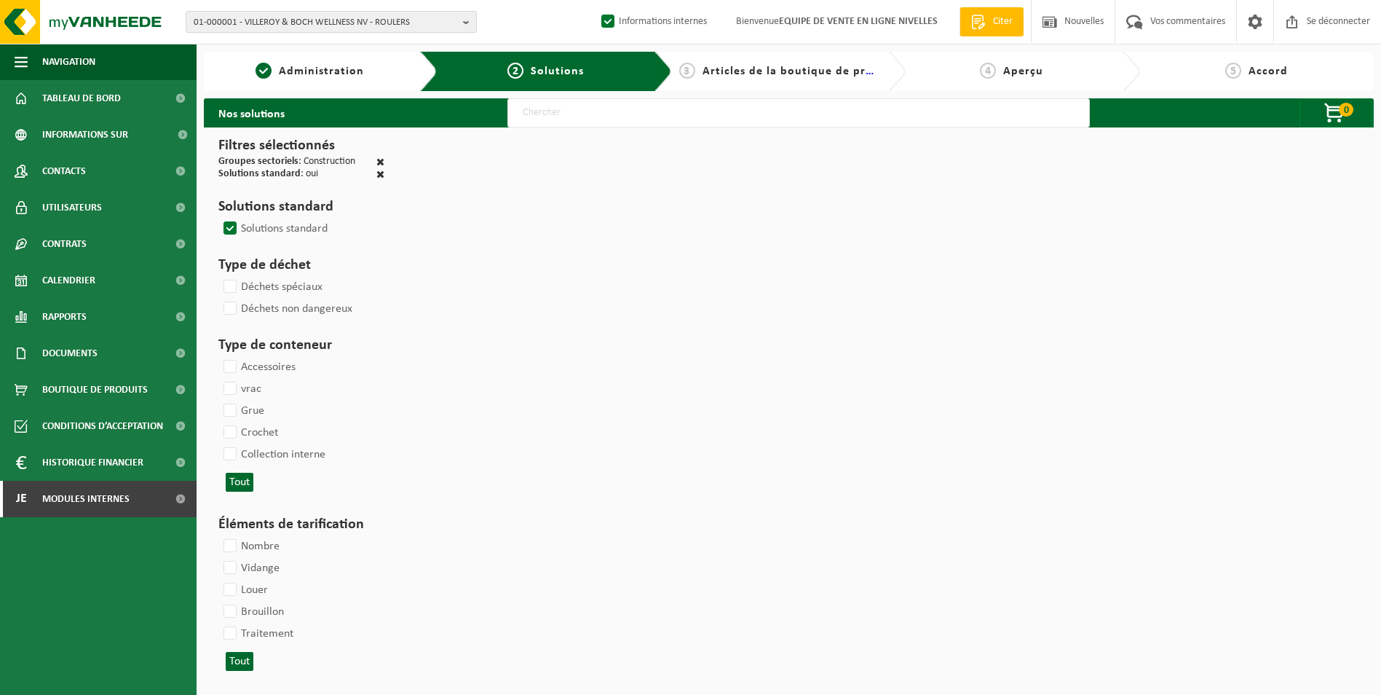
select select
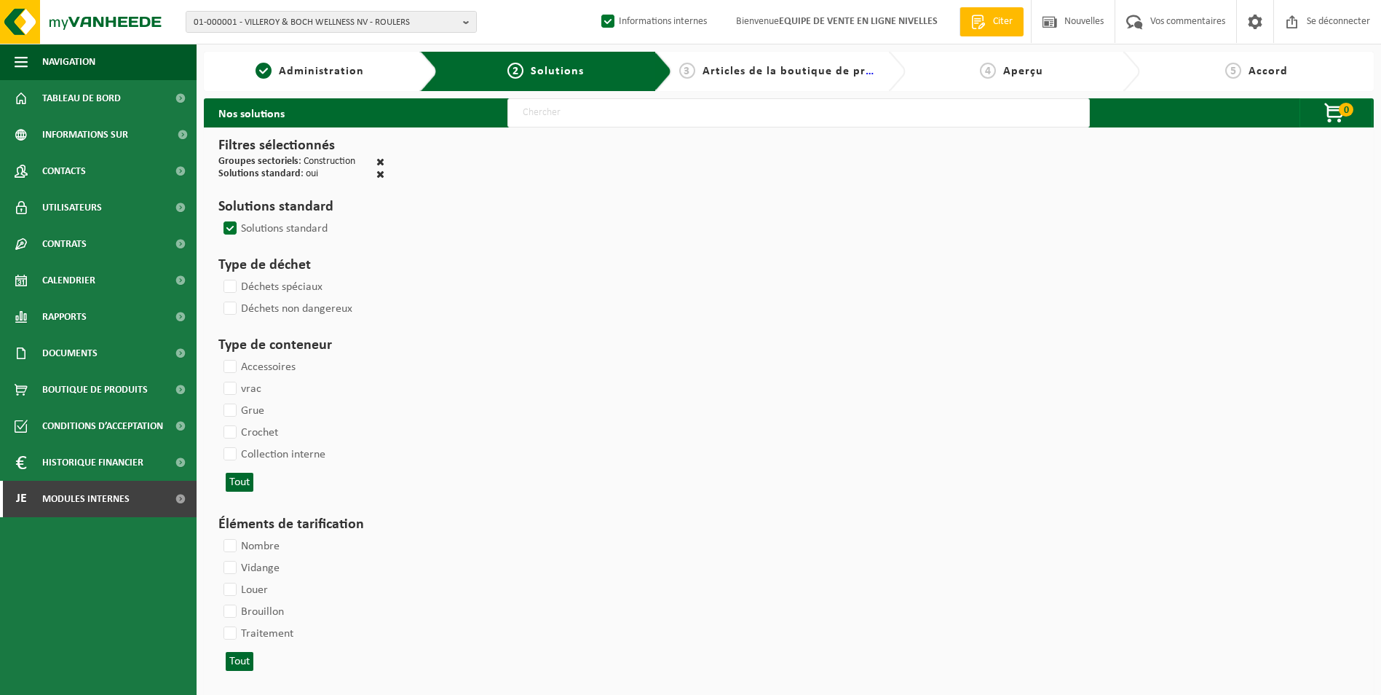
select select
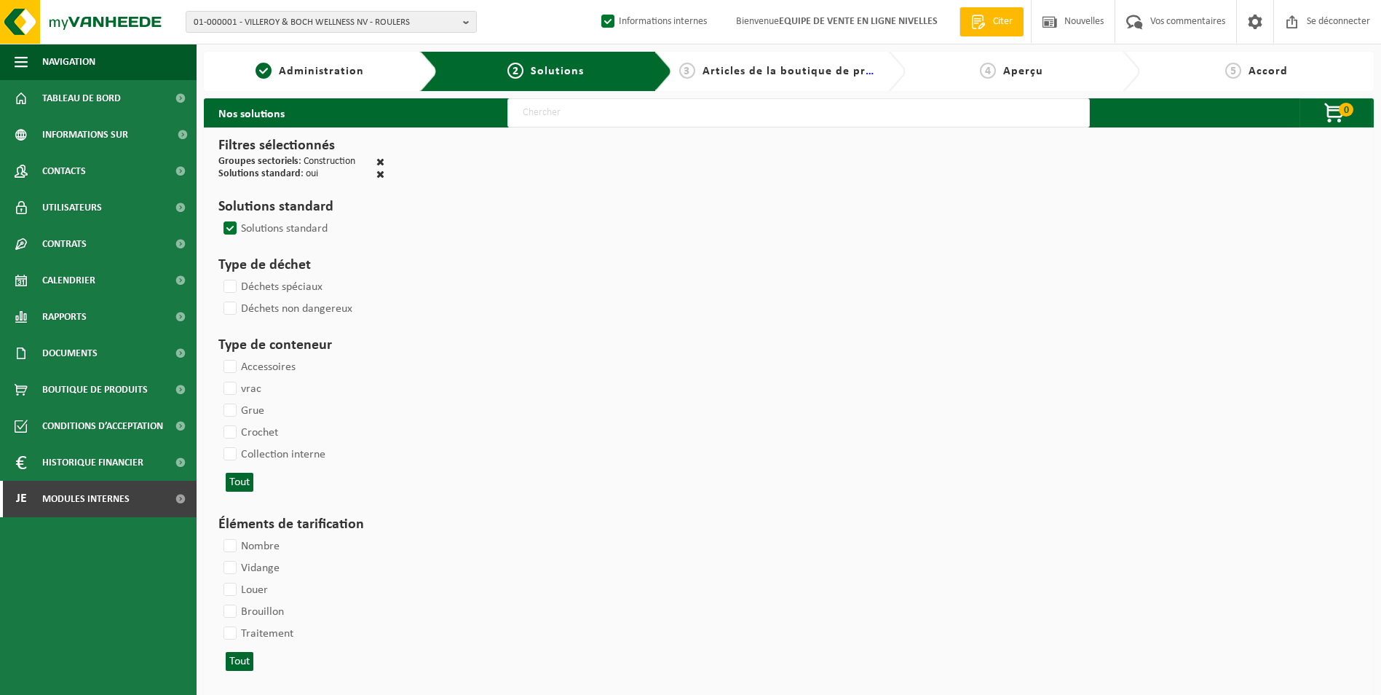
select select
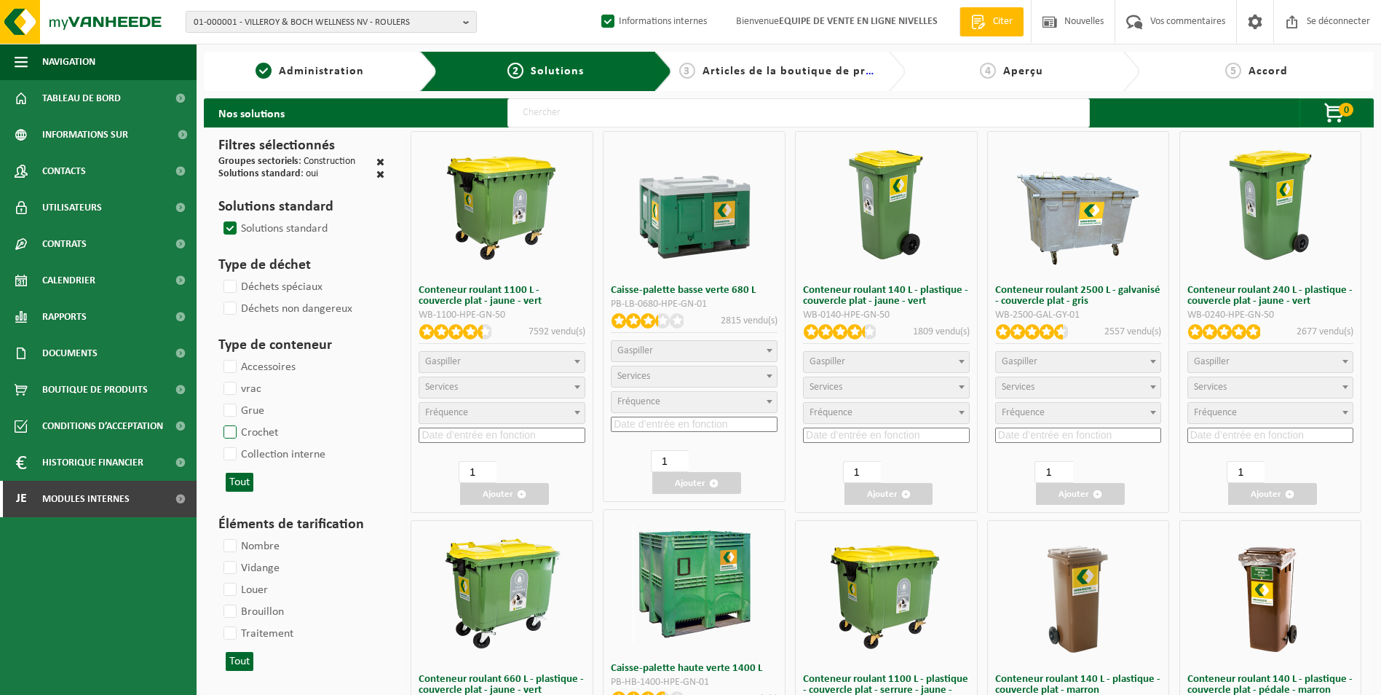
click at [232, 435] on label "Crochet" at bounding box center [250, 433] width 58 height 22
click at [218, 422] on input "Crochet" at bounding box center [218, 421] width 1 height 1
checkbox input "true"
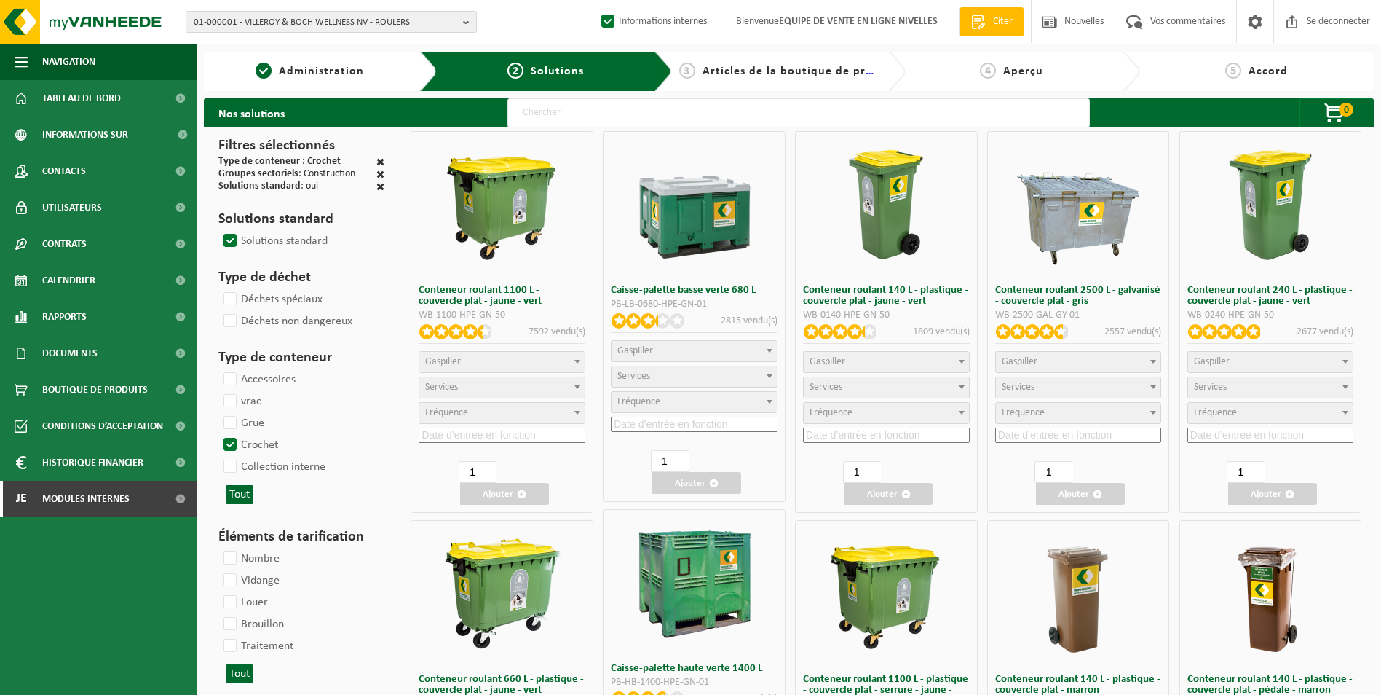
select select
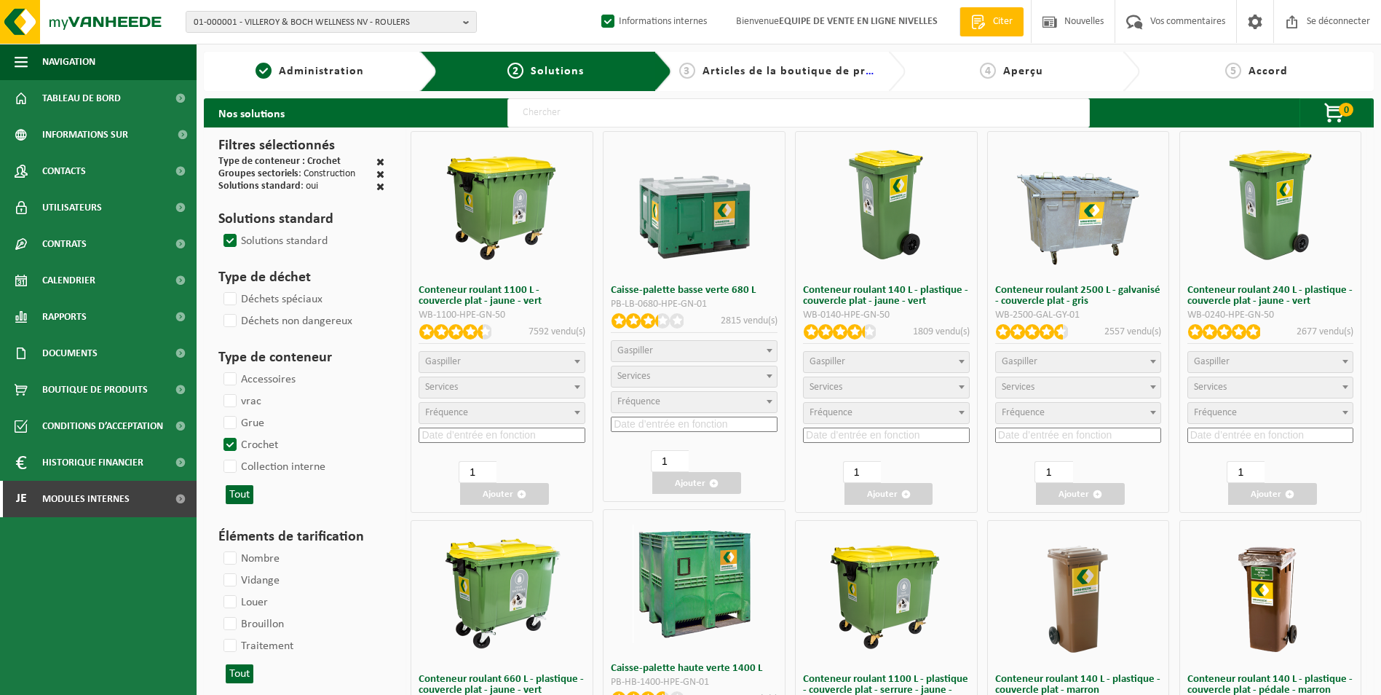
select select
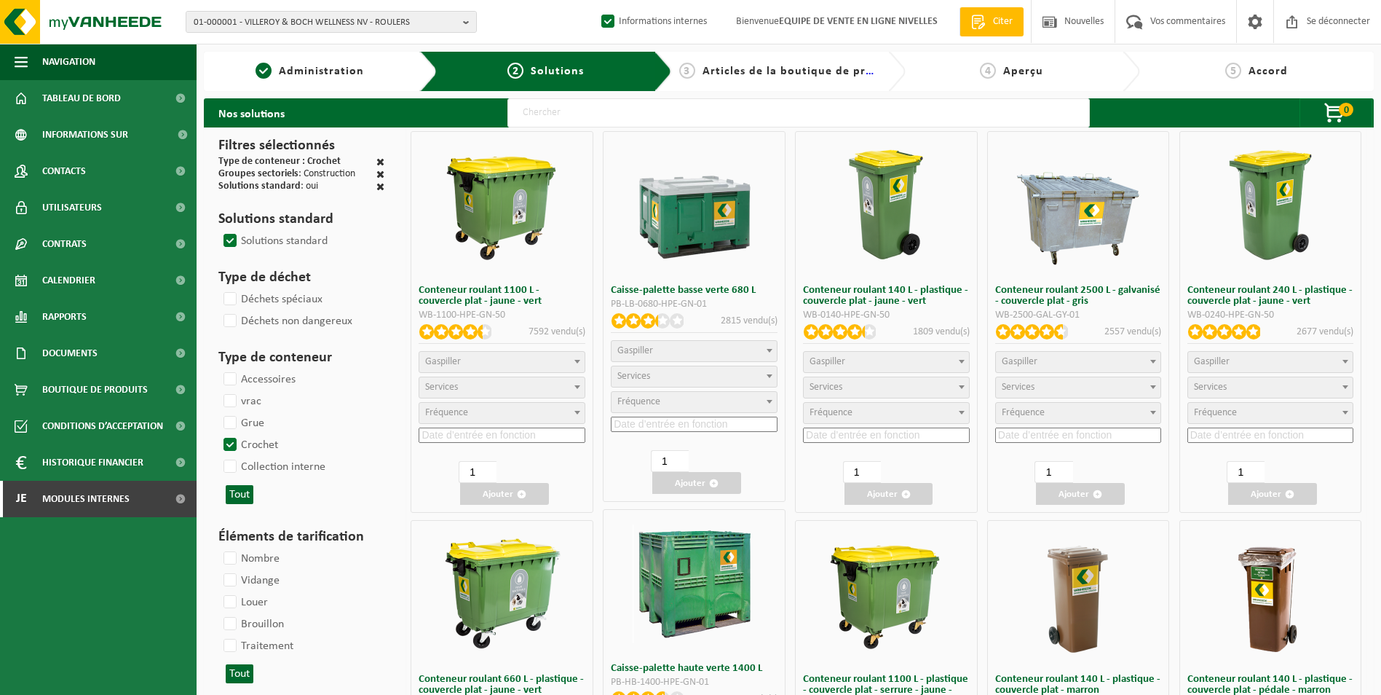
select select
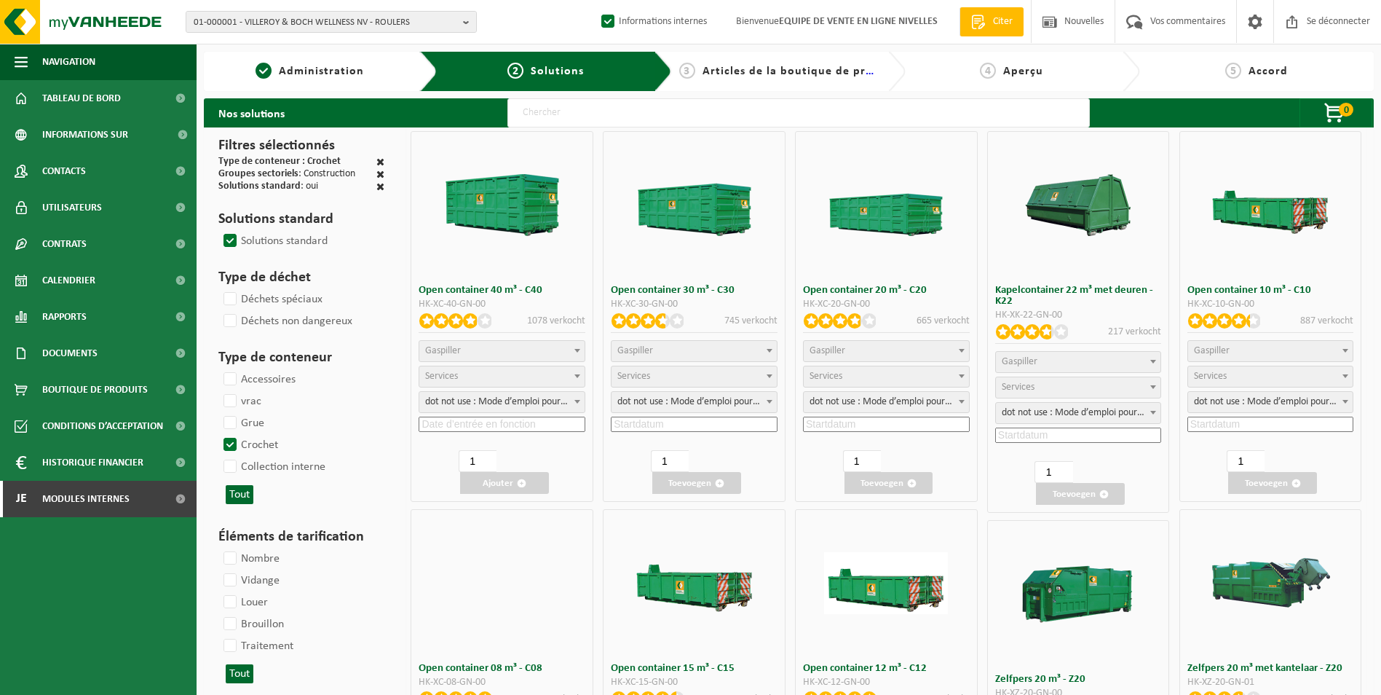
select select
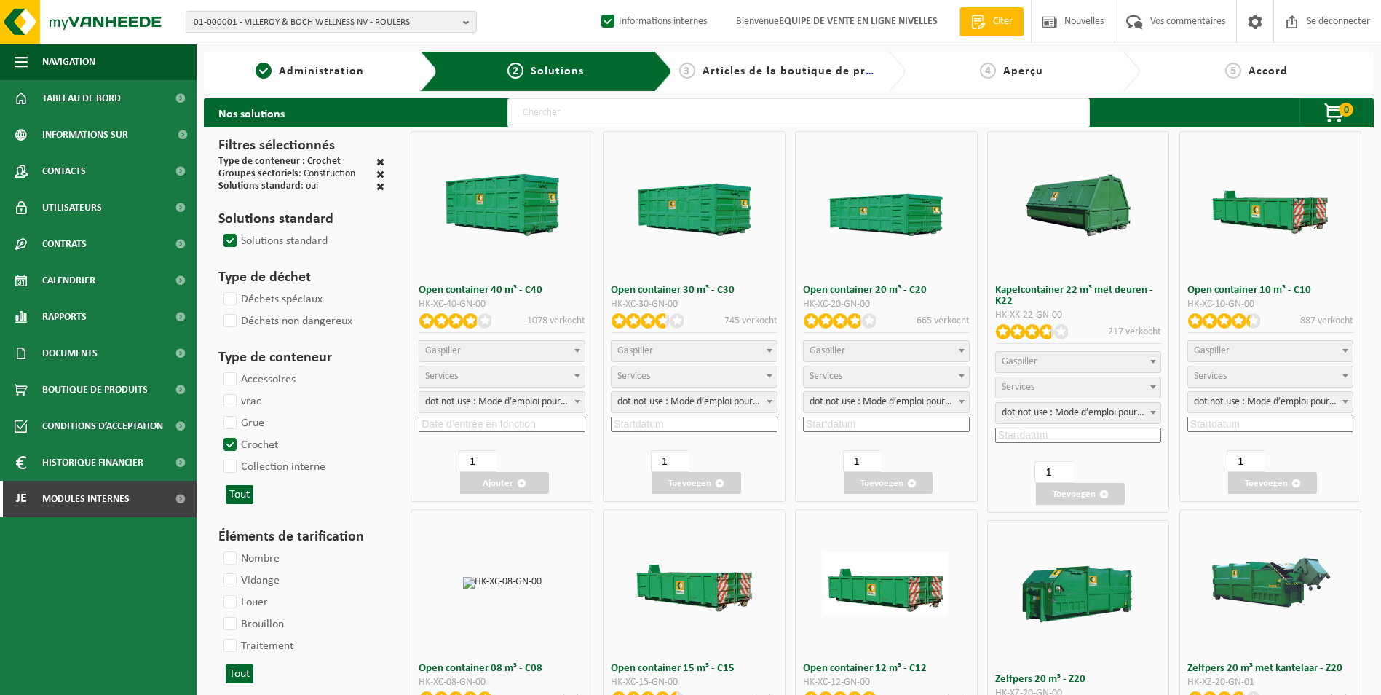
select select "197"
select select "25"
select select "8"
select select
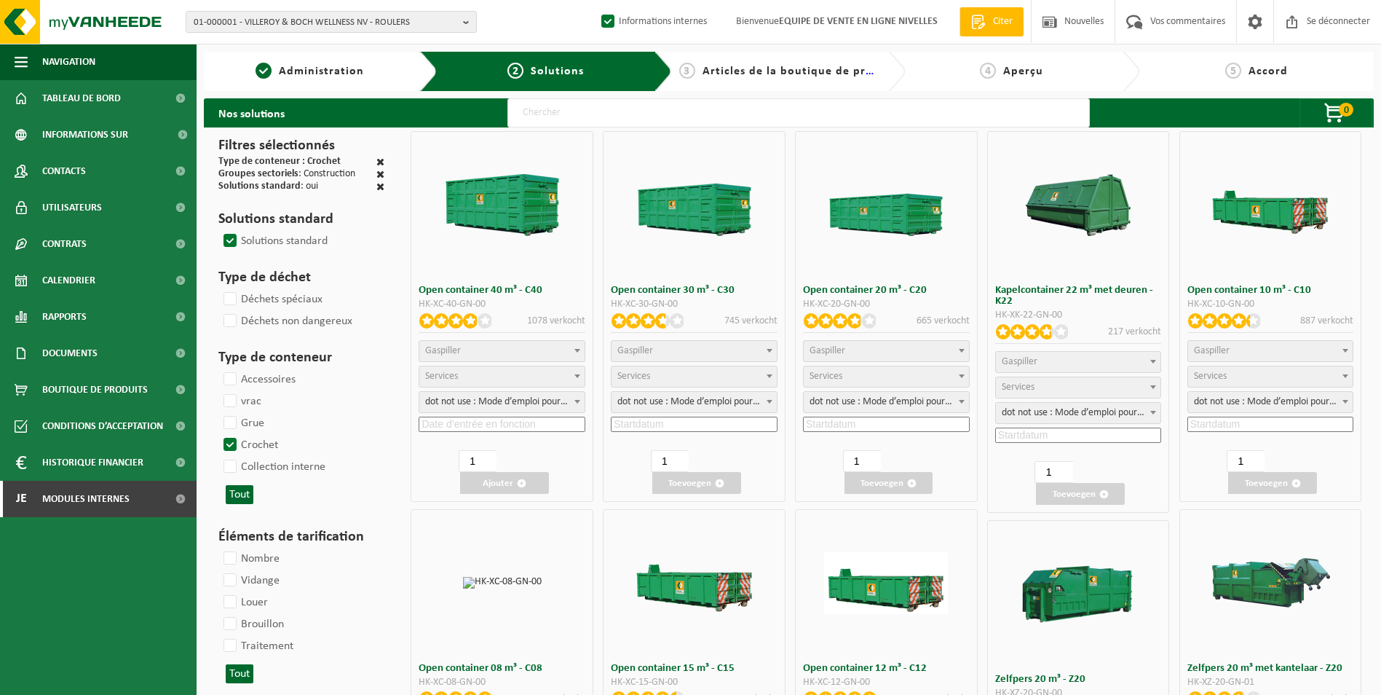
select select "7"
select select
select select "7"
select select
select select "25"
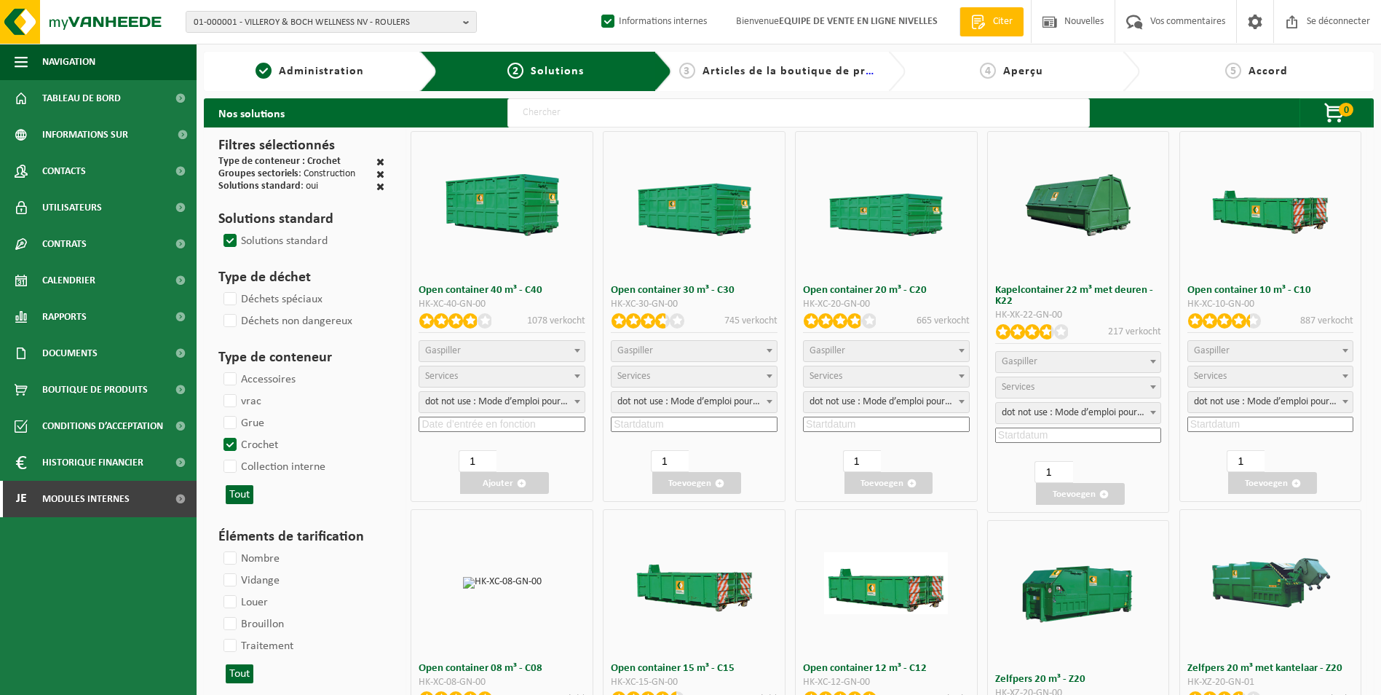
select select "25"
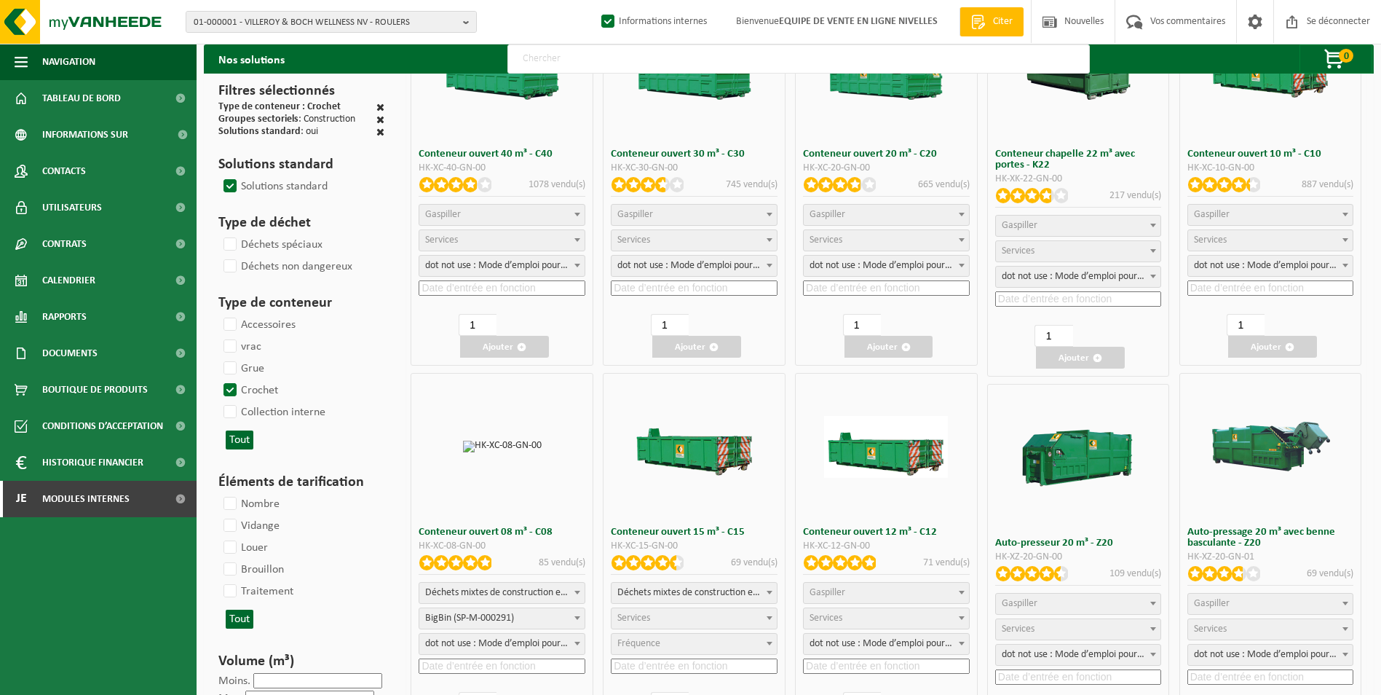
scroll to position [218, 0]
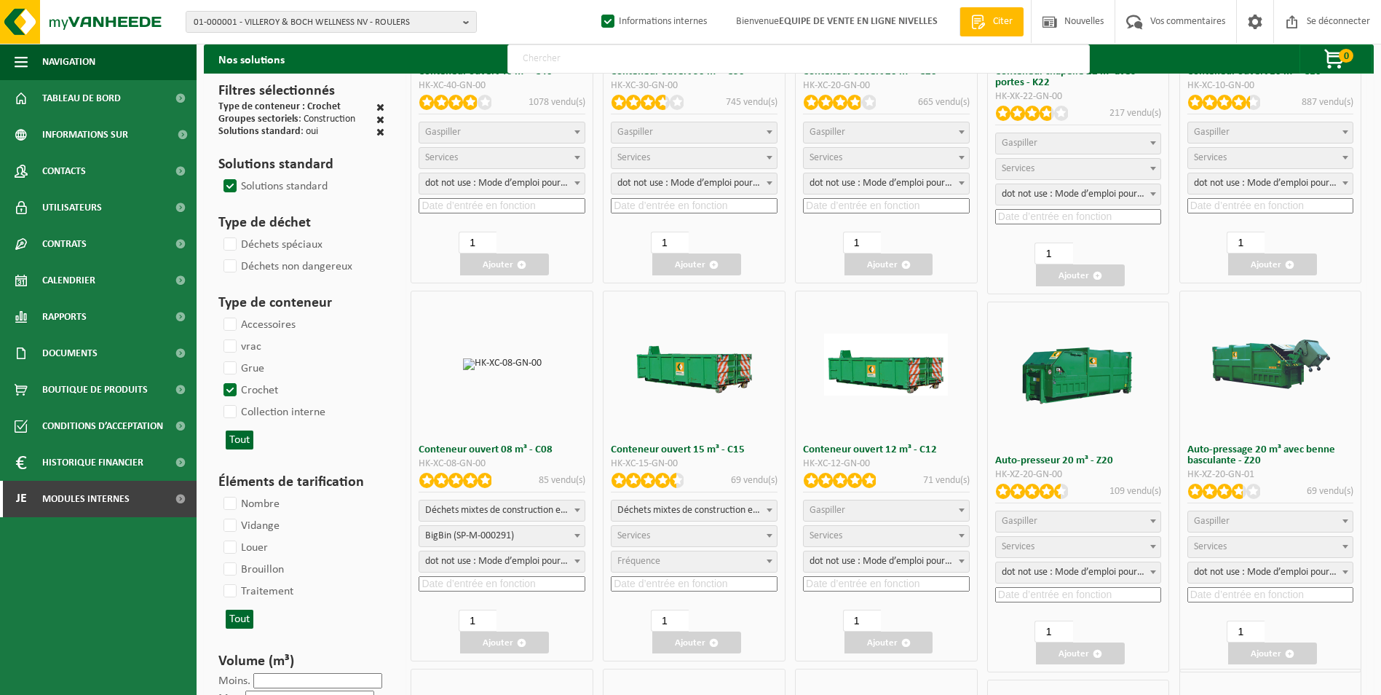
click at [732, 505] on span "Déchets mixtes de construction et de démolition (inertes et non inertes)" at bounding box center [694, 510] width 165 height 20
select select
click at [687, 533] on span "Services" at bounding box center [694, 536] width 165 height 20
select select "197"
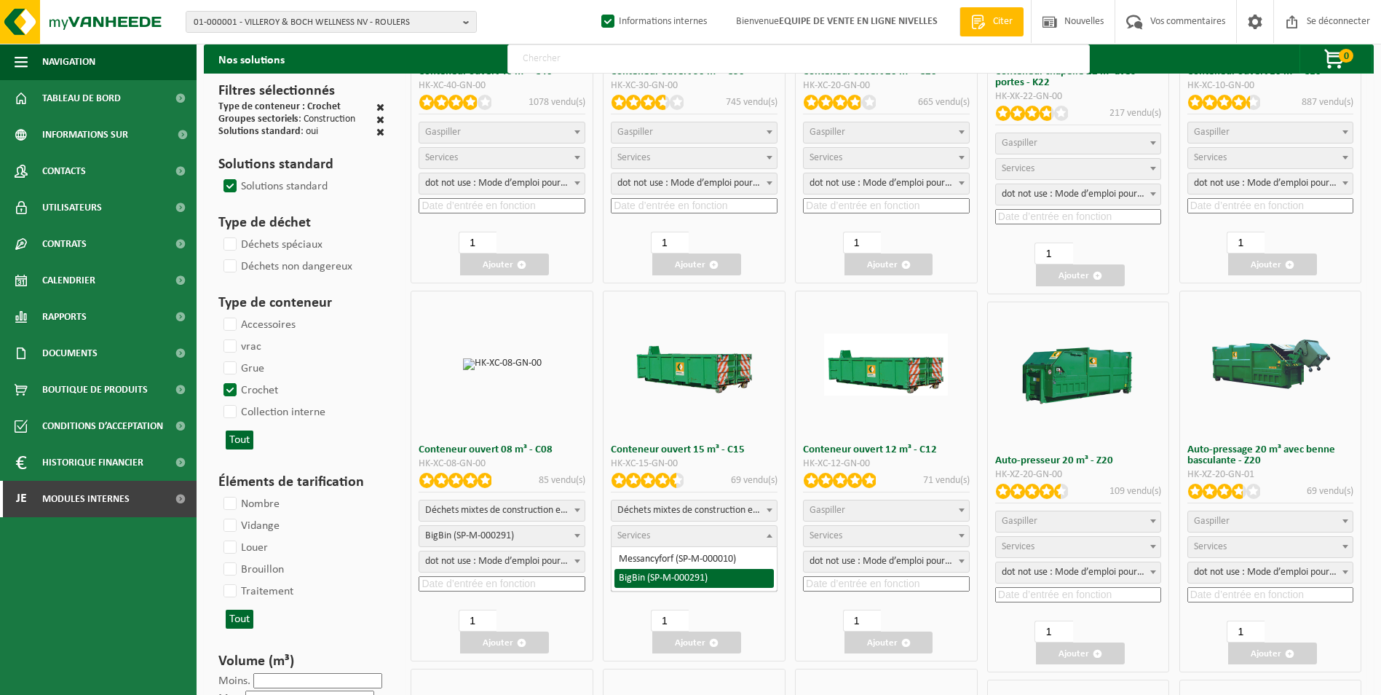
select select "25"
click at [696, 504] on span "Déchets mixtes de construction et de démolition (inertes et non inertes)" at bounding box center [694, 510] width 165 height 20
select select
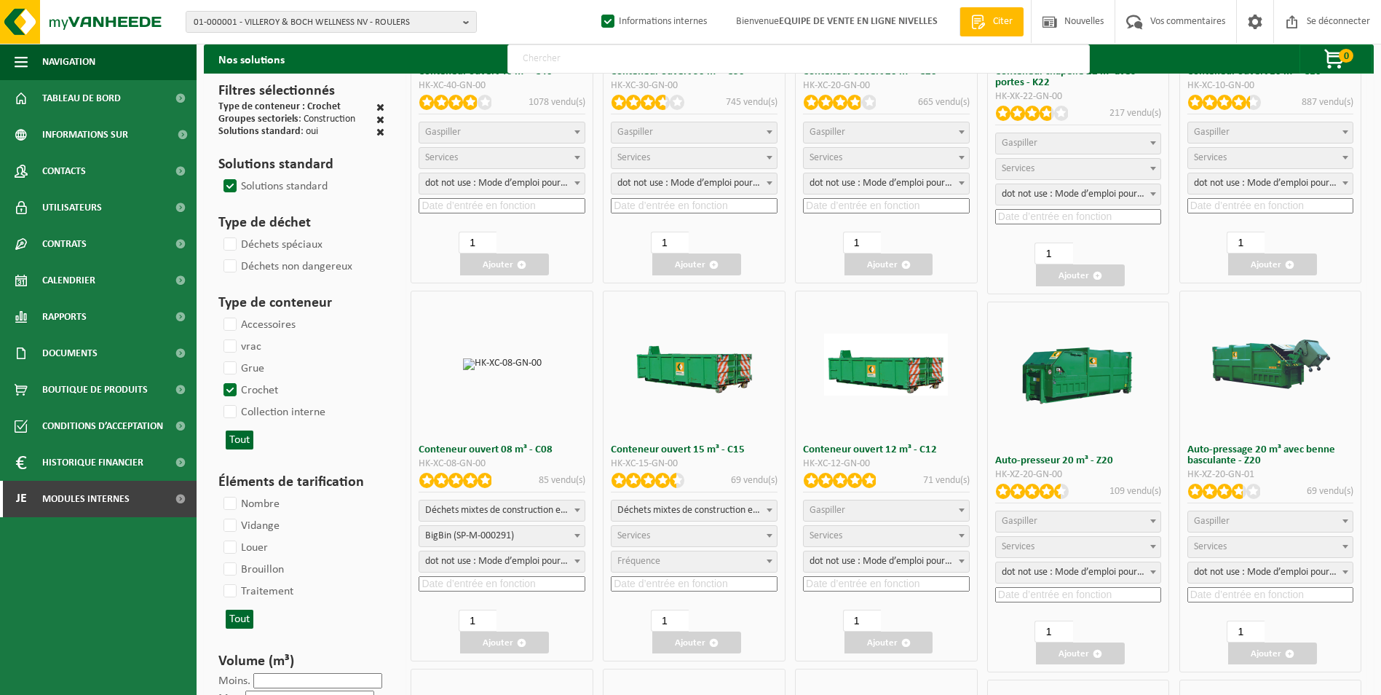
select select
click at [642, 531] on span "Services" at bounding box center [633, 535] width 33 height 11
select select "197"
select select "25"
click at [644, 582] on input at bounding box center [694, 583] width 167 height 15
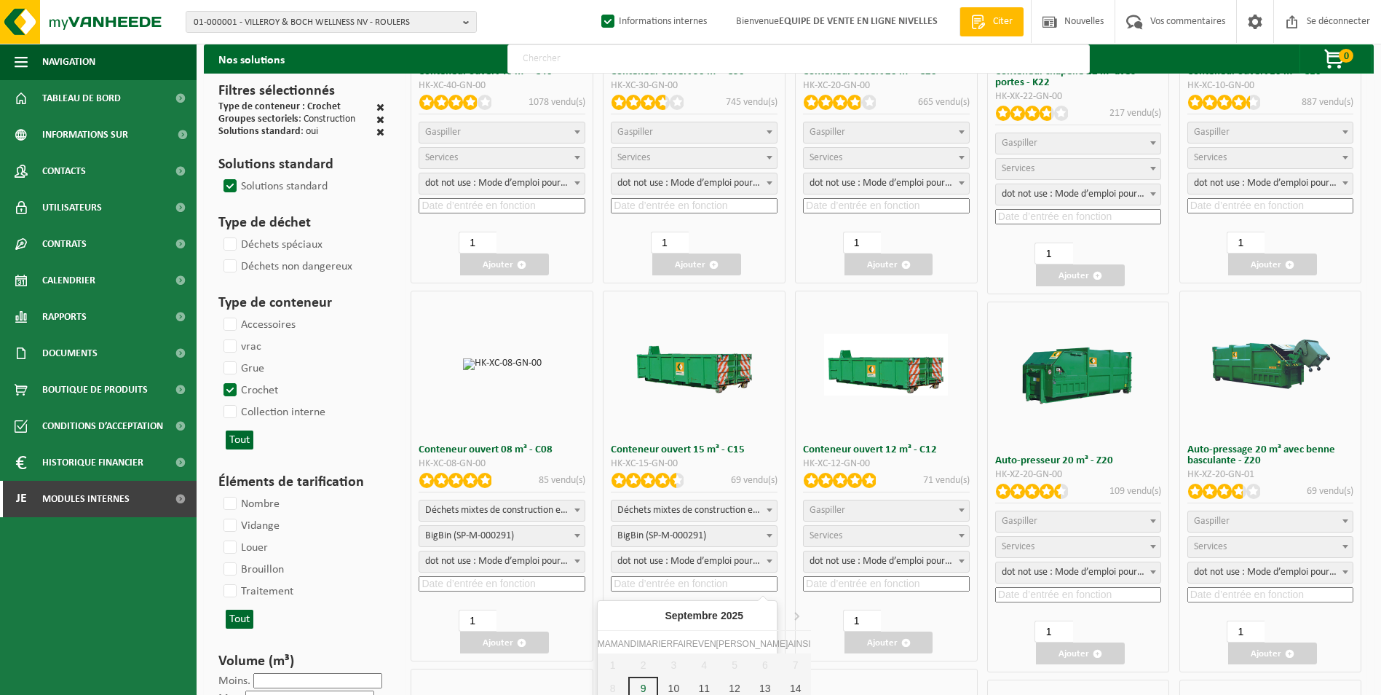
scroll to position [291, 0]
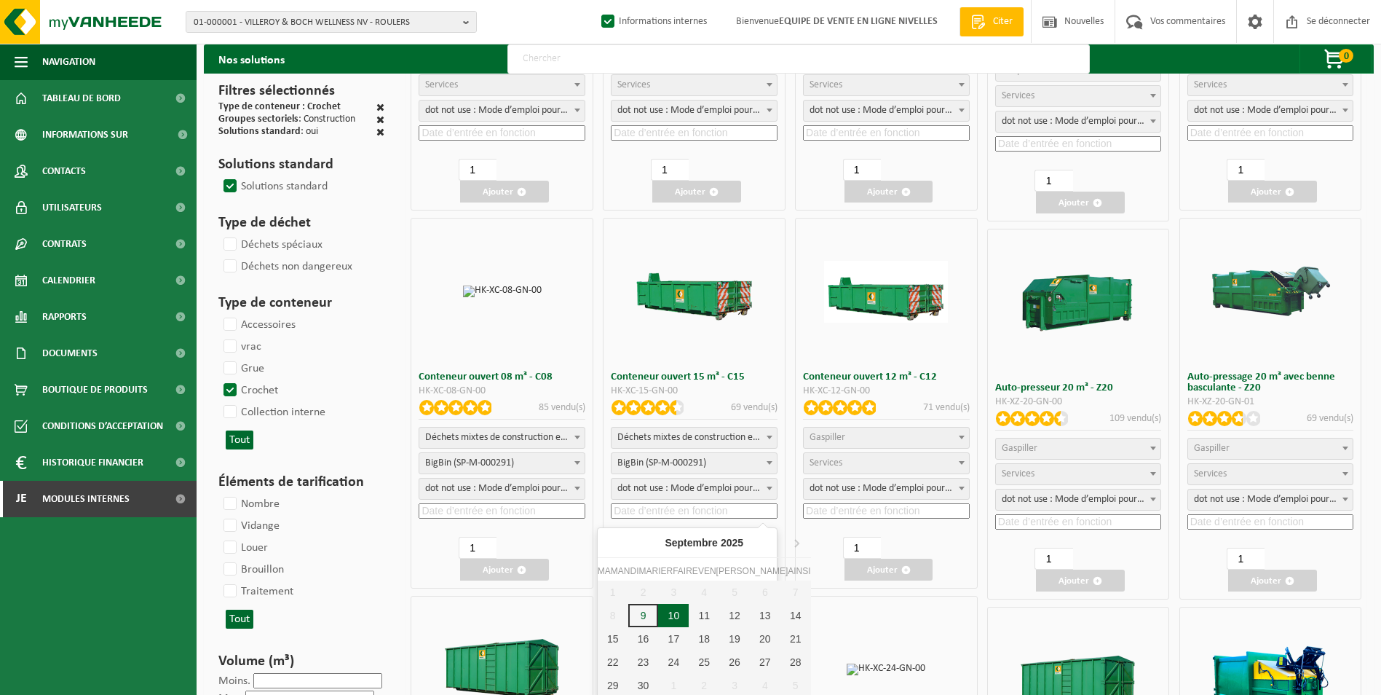
click at [664, 622] on div "10" at bounding box center [673, 615] width 31 height 23
type input "[DATE]"
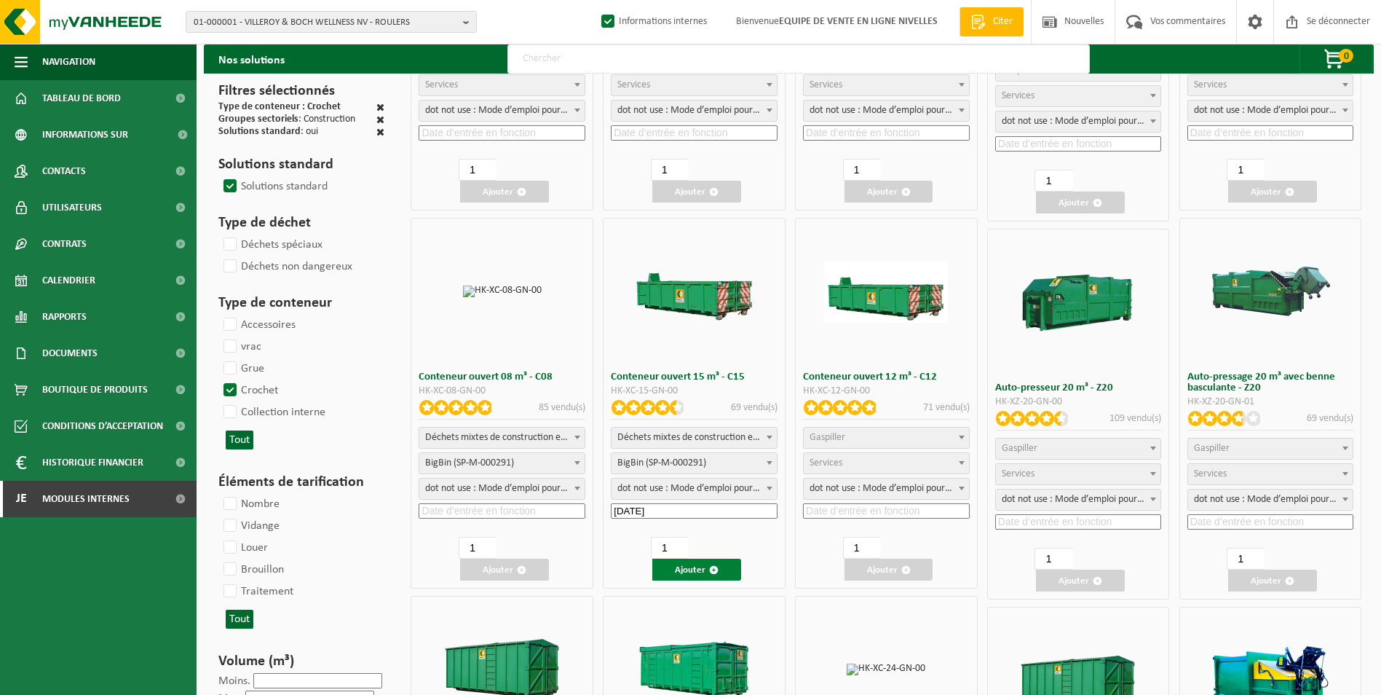
click at [692, 569] on font "Ajouter" at bounding box center [690, 569] width 31 height 9
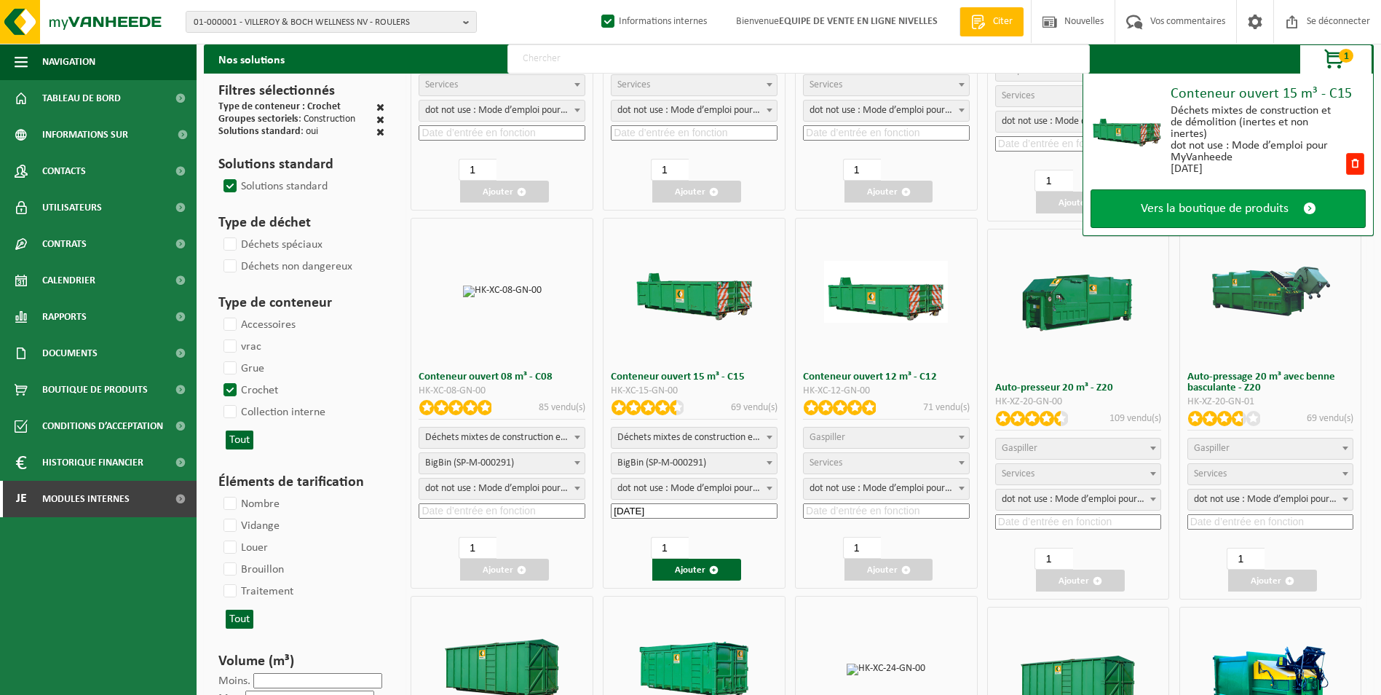
click at [1192, 208] on span "Vers la boutique de produits" at bounding box center [1215, 208] width 148 height 15
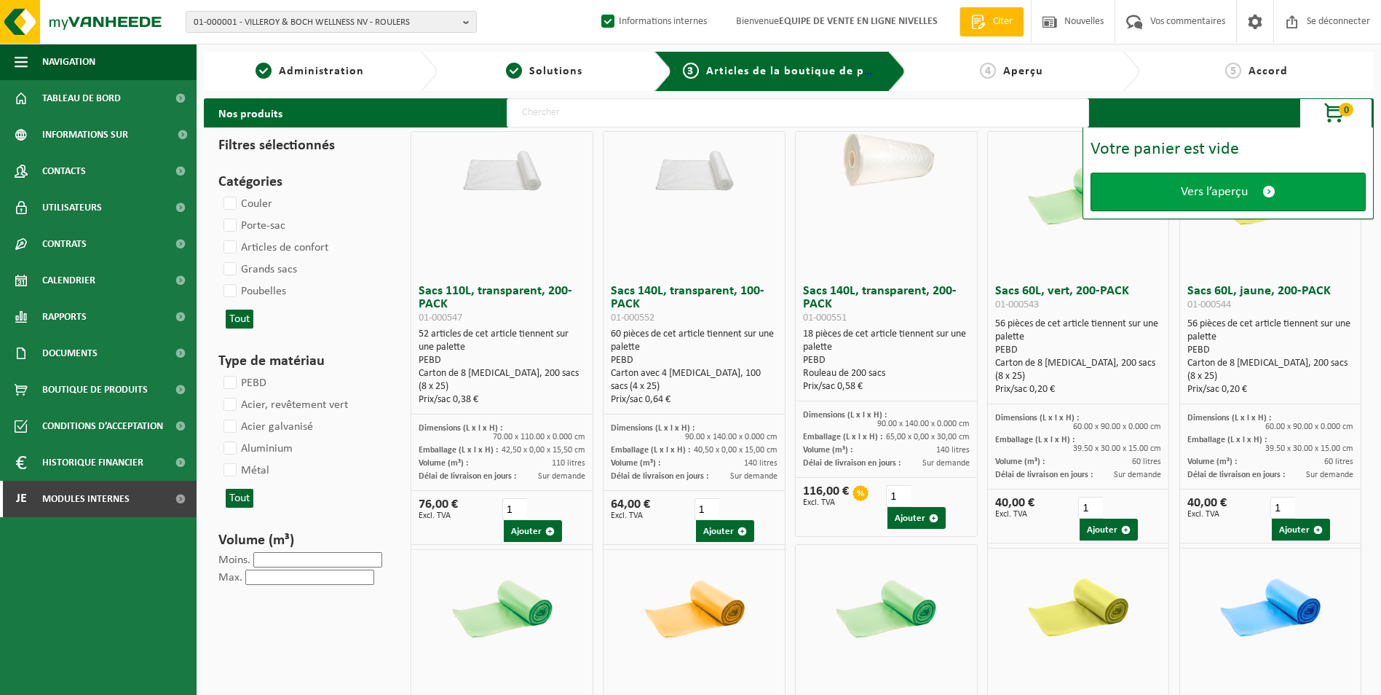
click at [1212, 189] on span "Vers l’aperçu" at bounding box center [1214, 191] width 67 height 15
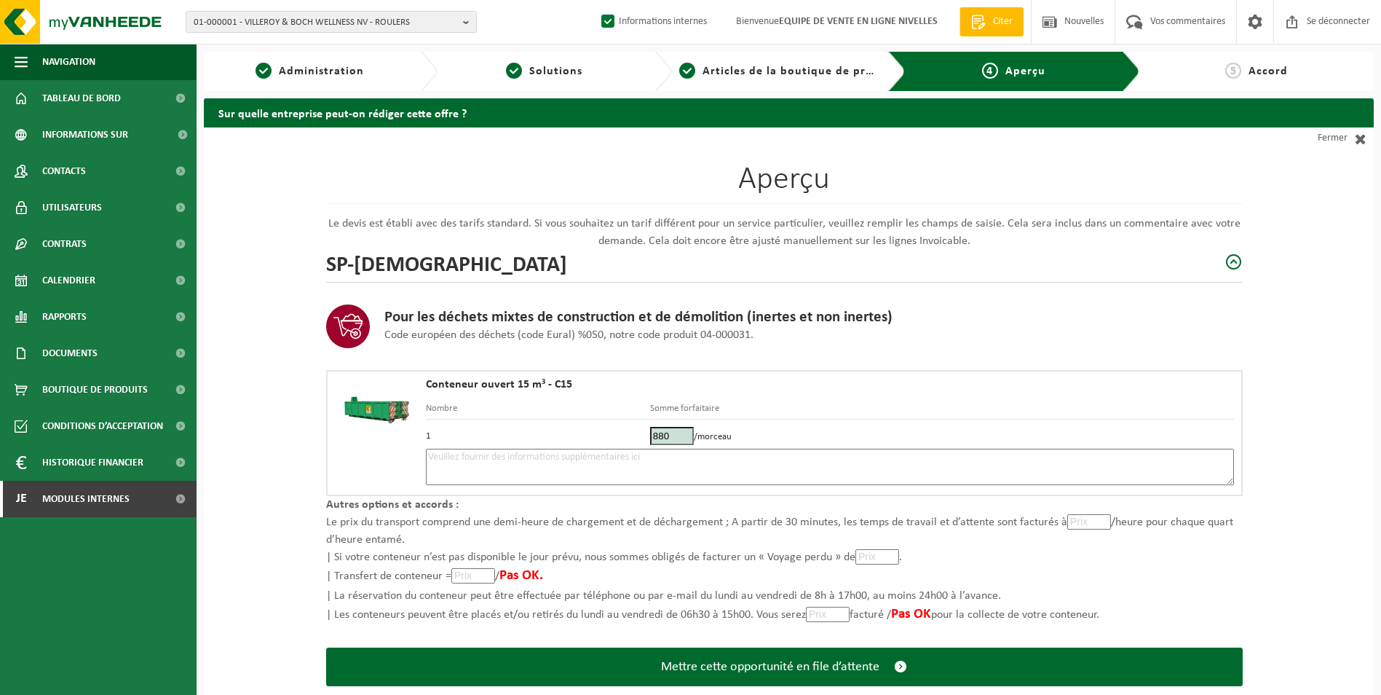
click at [591, 470] on textarea at bounding box center [830, 466] width 808 height 36
click at [467, 462] on textarea at bounding box center [830, 466] width 808 height 36
type textarea "p"
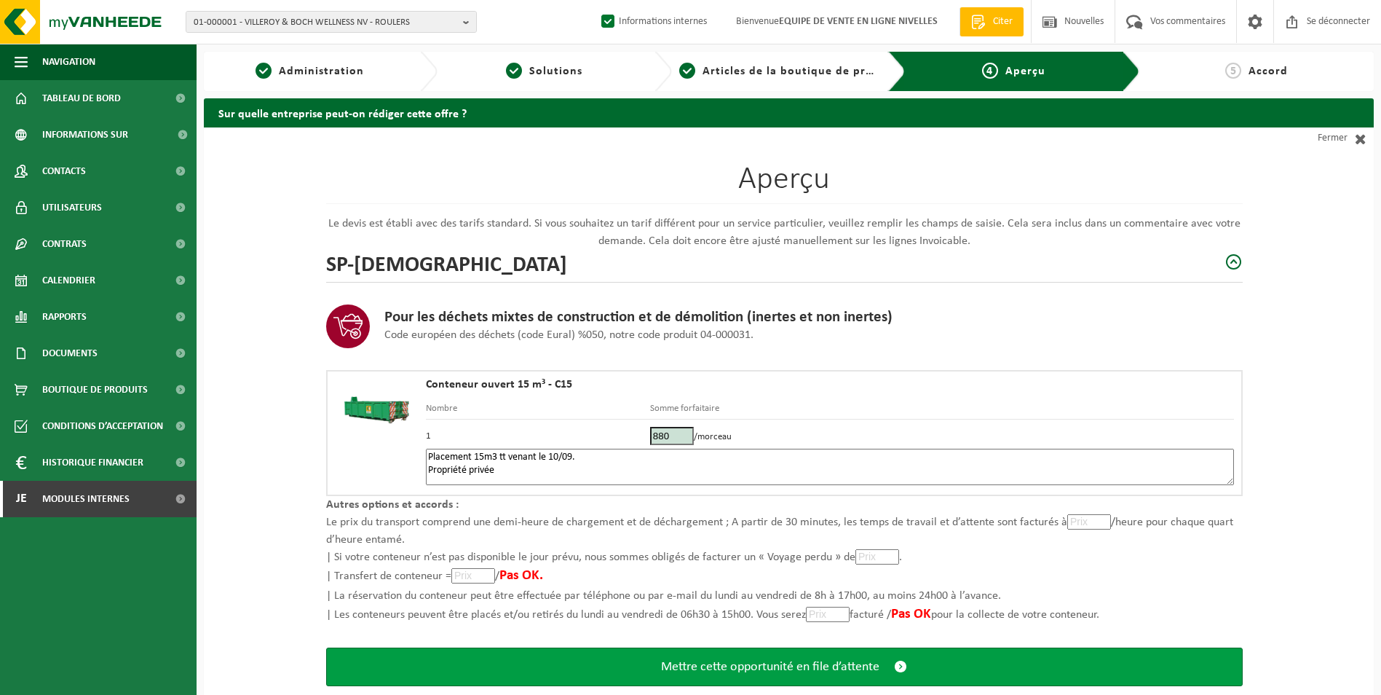
type textarea "Placement 15m3 tt venant le 10/09. Propriété privée"
click at [724, 656] on button "Mettre cette opportunité en file d’attente" at bounding box center [784, 666] width 917 height 39
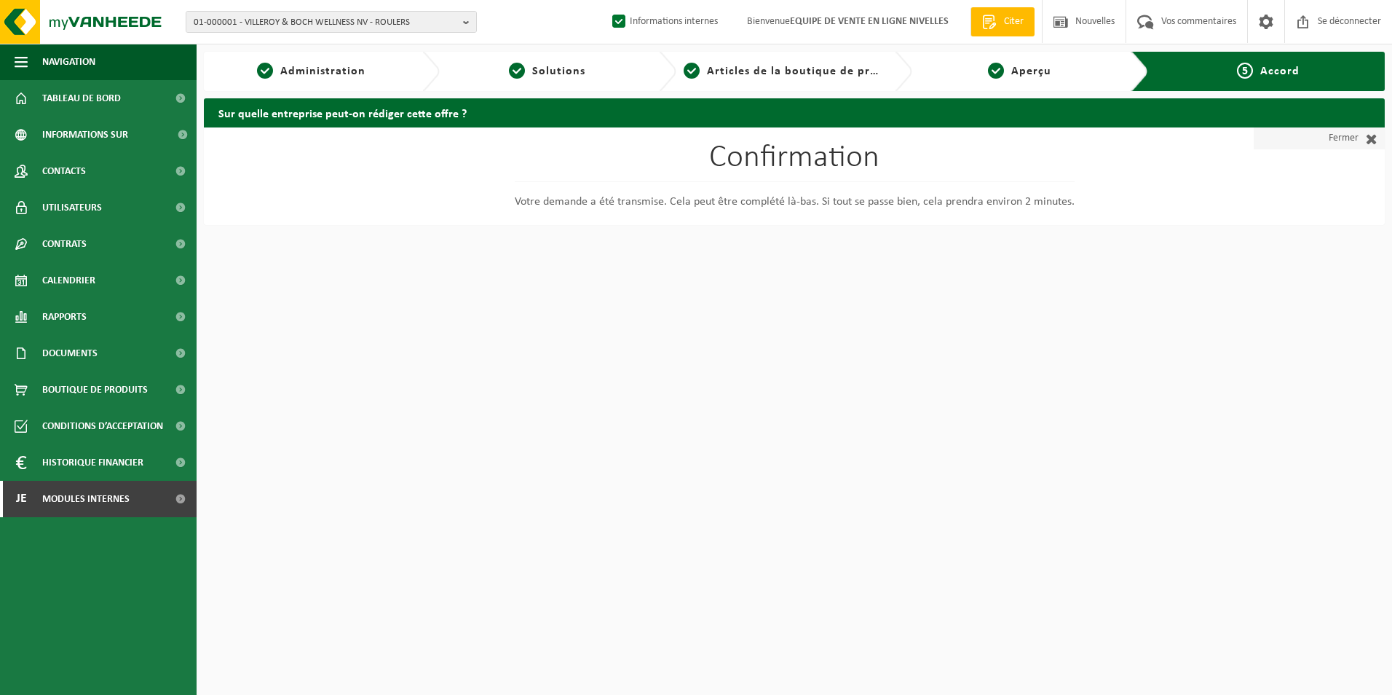
click at [1332, 138] on font "Fermer" at bounding box center [1344, 138] width 30 height 22
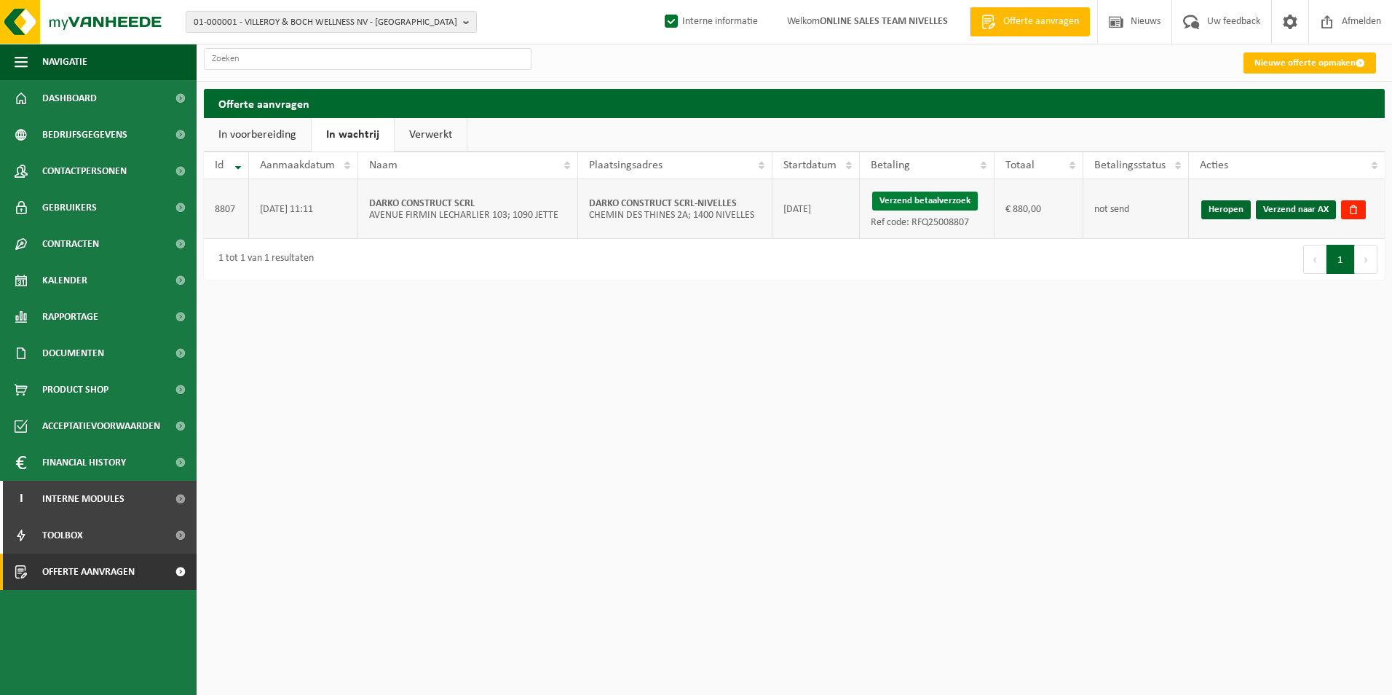
click at [906, 199] on button "Verzend betaalverzoek" at bounding box center [925, 200] width 106 height 19
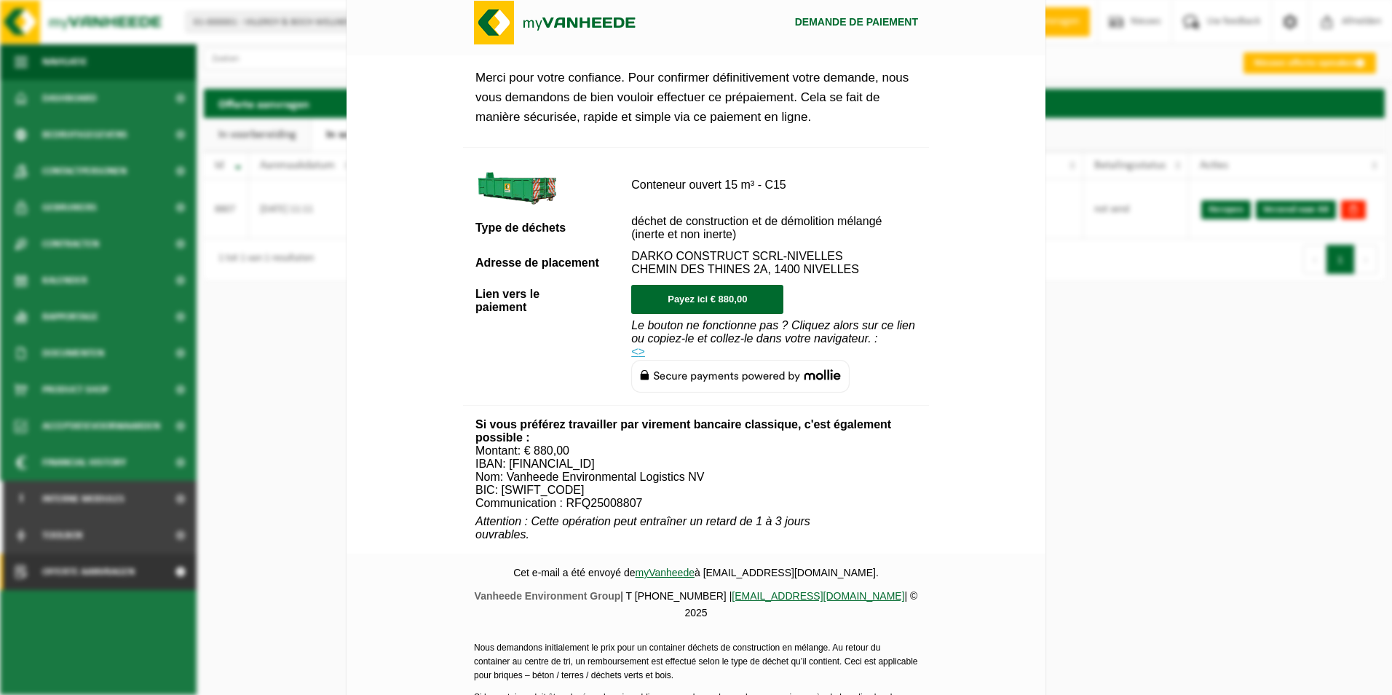
scroll to position [527, 0]
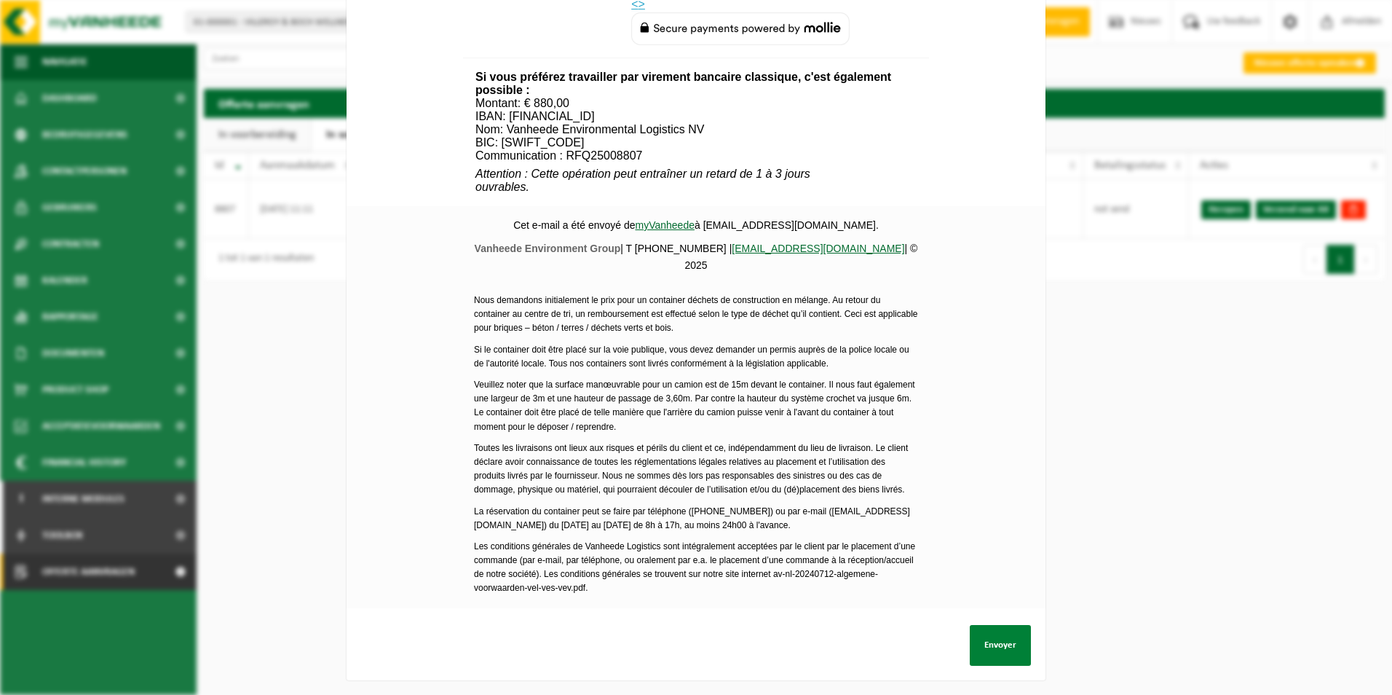
click at [976, 641] on button "Envoyer" at bounding box center [1000, 645] width 61 height 41
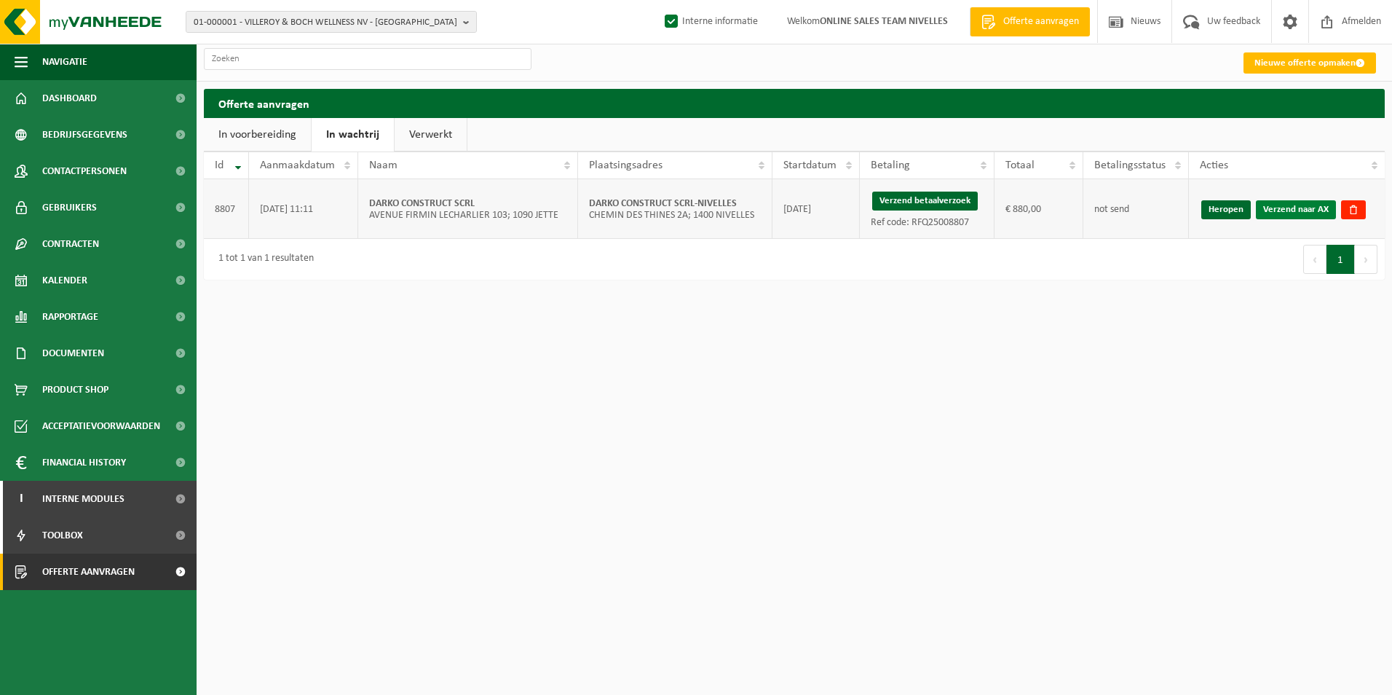
click at [1269, 209] on link "Verzend naar AX" at bounding box center [1296, 209] width 80 height 19
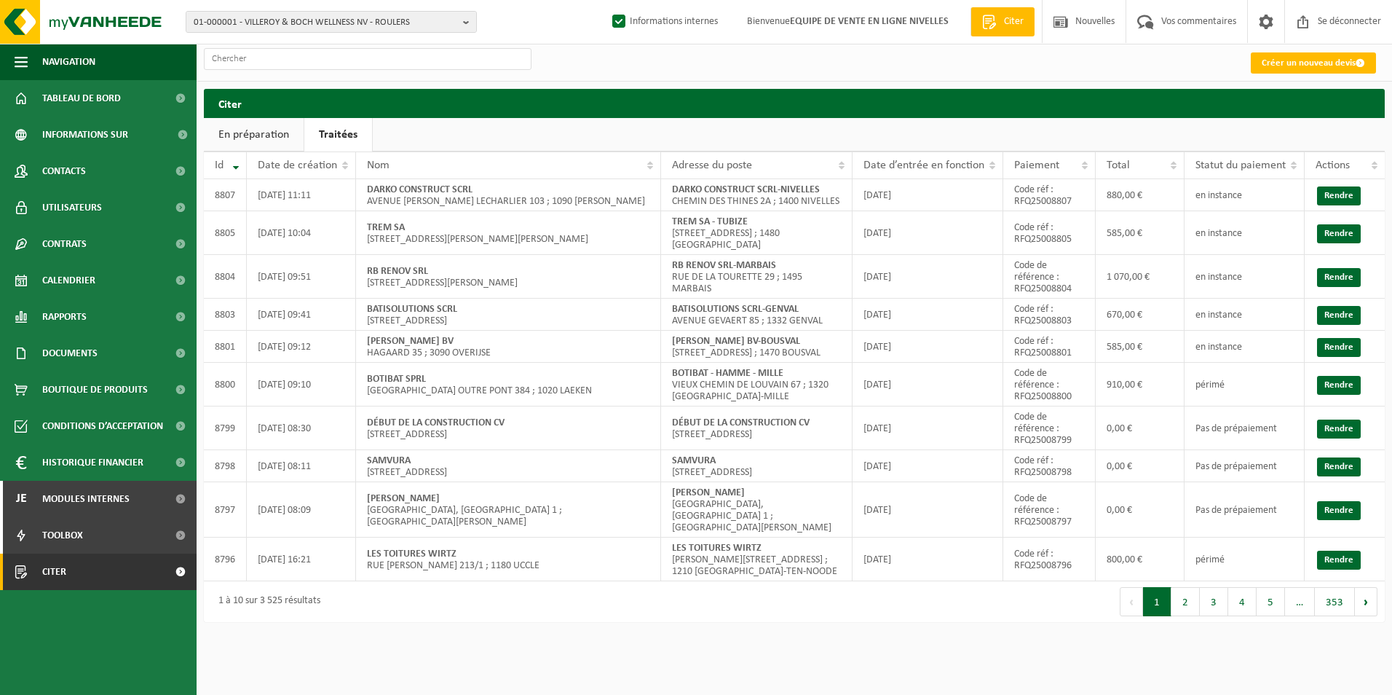
click at [358, 134] on link "Traitées" at bounding box center [338, 134] width 68 height 33
drag, startPoint x: 671, startPoint y: 191, endPoint x: 845, endPoint y: 191, distance: 174.0
click at [845, 191] on td "DARKO CONSTRUCT SCRL-NIVELLES CHEMIN DES THINES 2A ; 1400 NIVELLES" at bounding box center [756, 195] width 191 height 32
copy strong "DARKO CONSTRUCT SCRL-NIVELLES"
click at [733, 63] on div "Créer un nouveau devis" at bounding box center [794, 62] width 1195 height 37
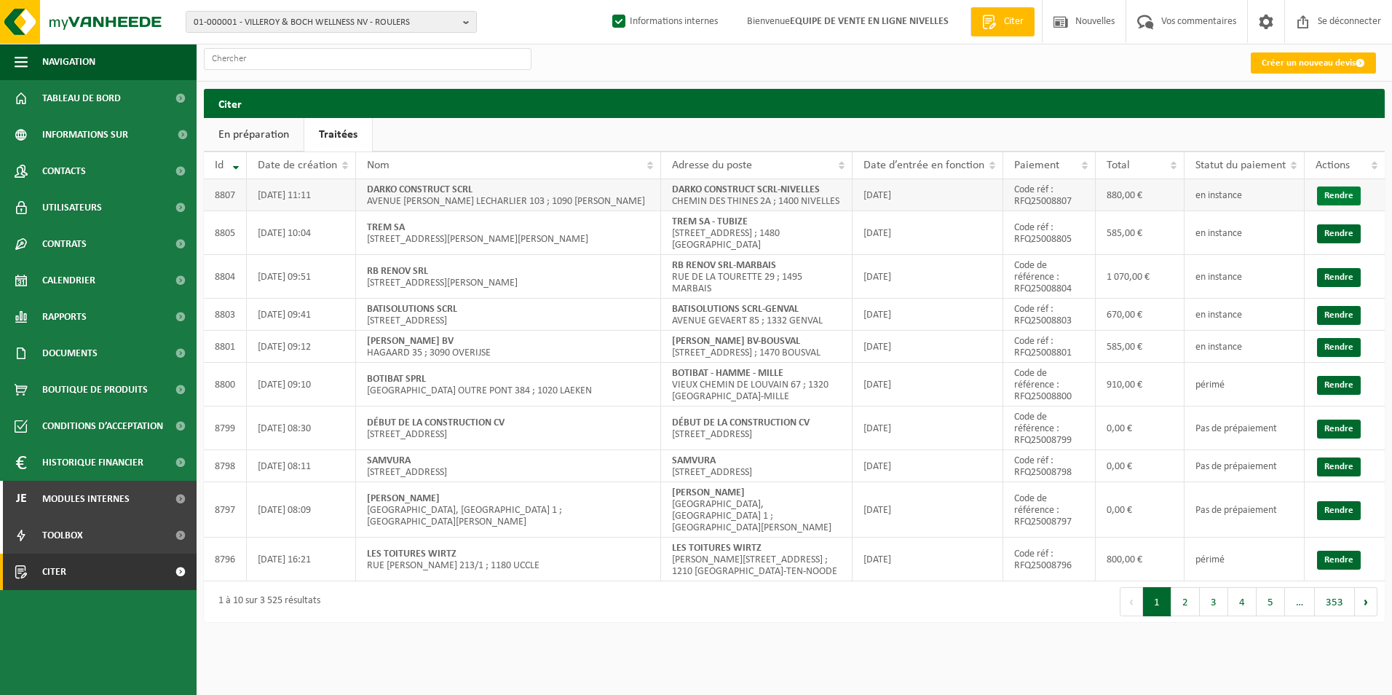
click at [1339, 192] on link "Rendre" at bounding box center [1339, 195] width 44 height 19
click at [281, 23] on span "01-000001 - VILLEROY & BOCH WELLNESS NV - ROULERS" at bounding box center [326, 23] width 264 height 22
click at [274, 50] on input "text" at bounding box center [331, 45] width 284 height 18
paste input "VK WINDOWS"
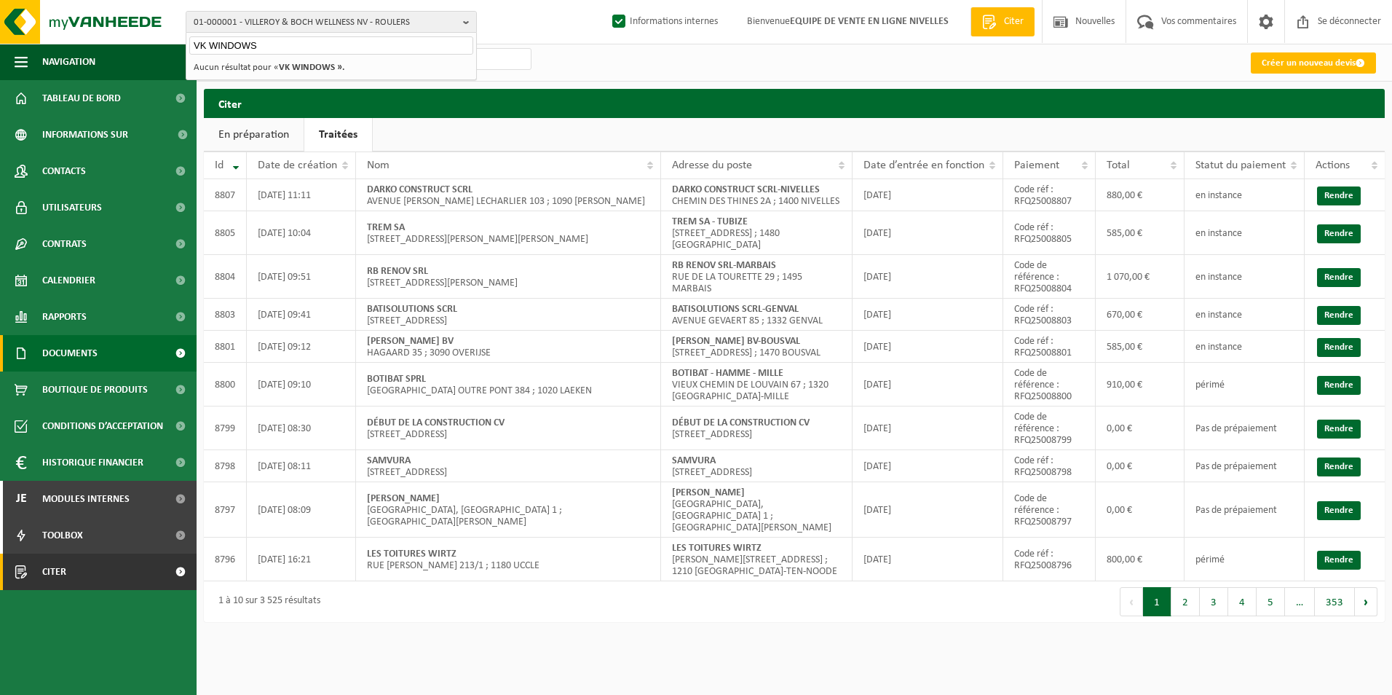
type input "VK WINDOWS"
click at [79, 347] on span "Documents" at bounding box center [69, 353] width 55 height 36
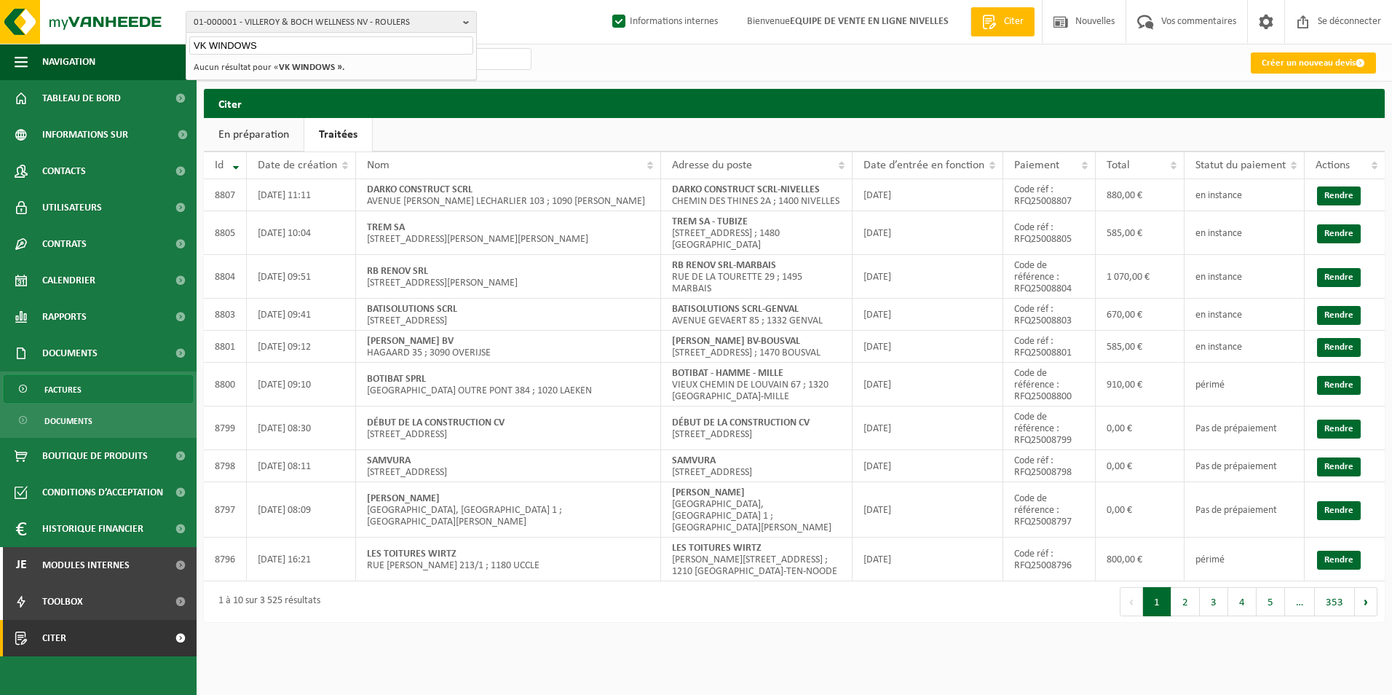
click at [69, 387] on span "Factures" at bounding box center [62, 390] width 37 height 28
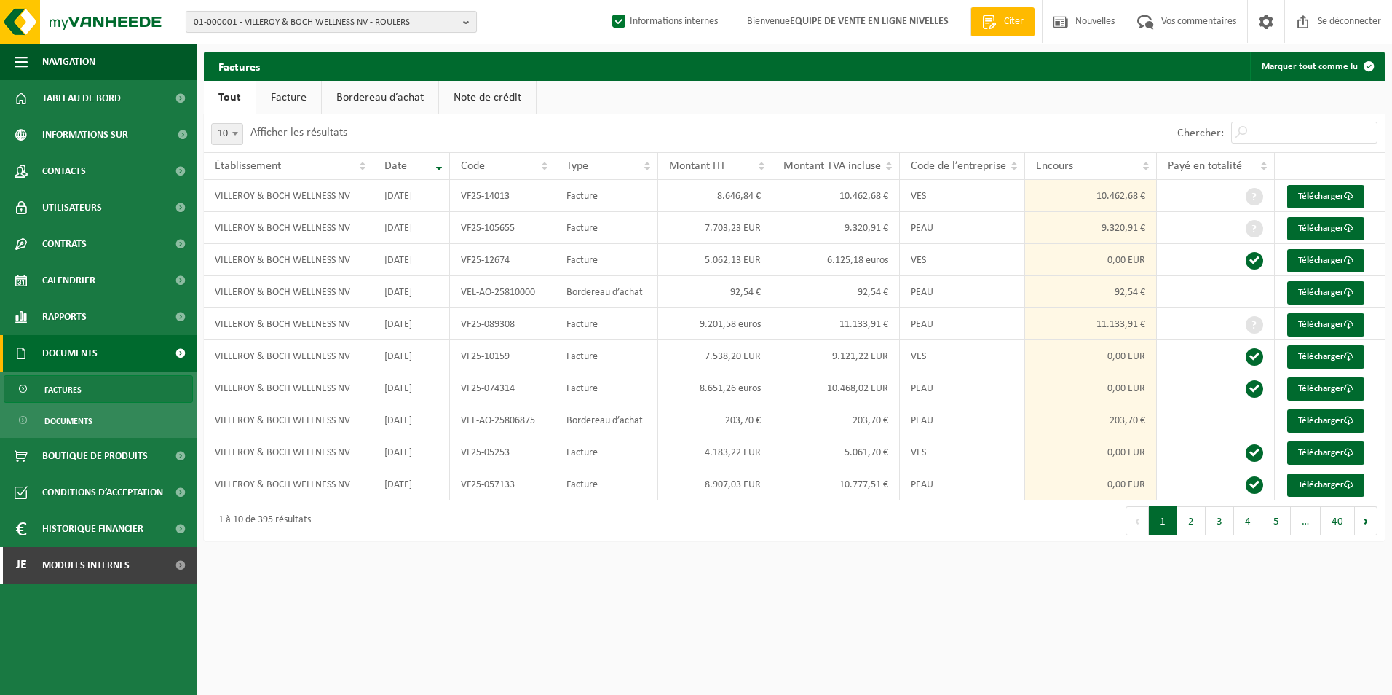
click at [274, 25] on span "01-000001 - VILLEROY & BOCH WELLNESS NV - ROULERS" at bounding box center [326, 23] width 264 height 22
paste input "VK WINDOWS"
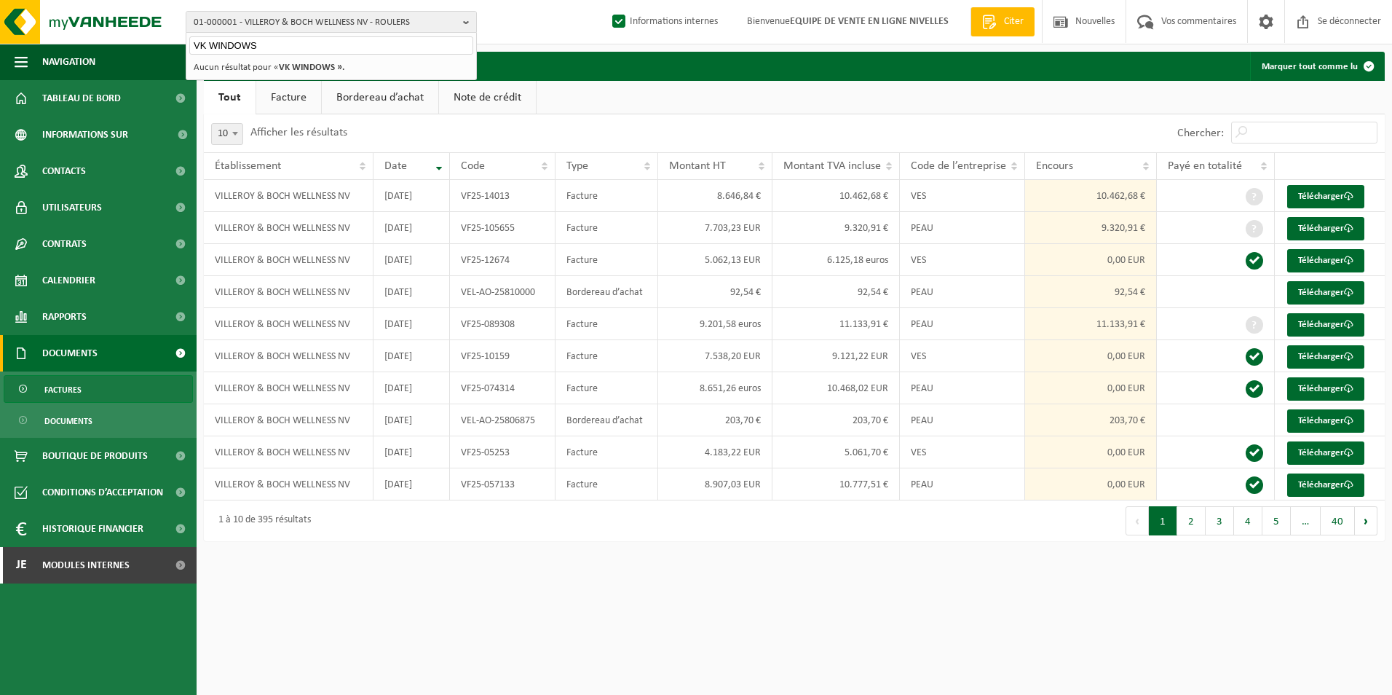
click at [271, 50] on input "VK WINDOWS" at bounding box center [331, 45] width 284 height 18
type input "VK WINDOWS"
click at [40, 391] on link "Factures" at bounding box center [98, 389] width 189 height 28
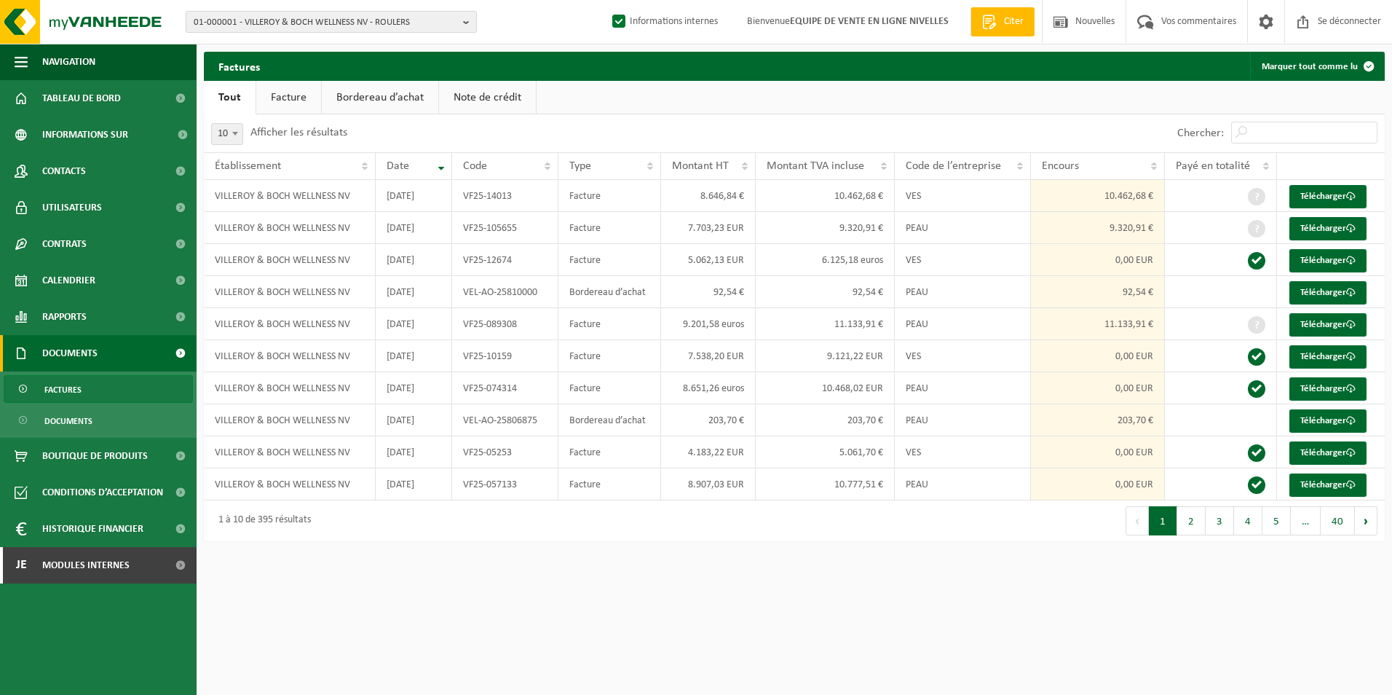
click at [258, 16] on span "01-000001 - VILLEROY & BOCH WELLNESS NV - ROULERS" at bounding box center [326, 23] width 264 height 22
click at [238, 44] on input "text" at bounding box center [331, 45] width 284 height 18
paste input "VK WINDOWS"
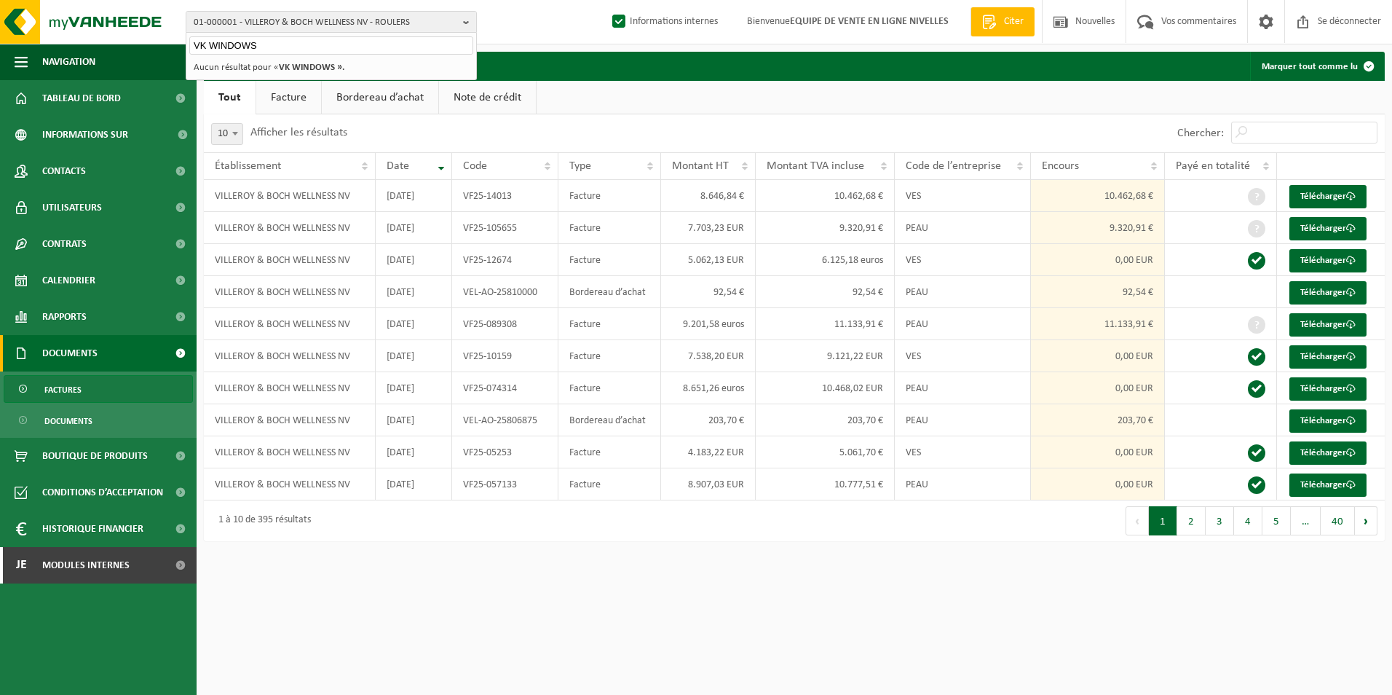
type input "VK WINDOWS"
click at [303, 71] on strong "VK WINDOWS »." at bounding box center [312, 67] width 66 height 9
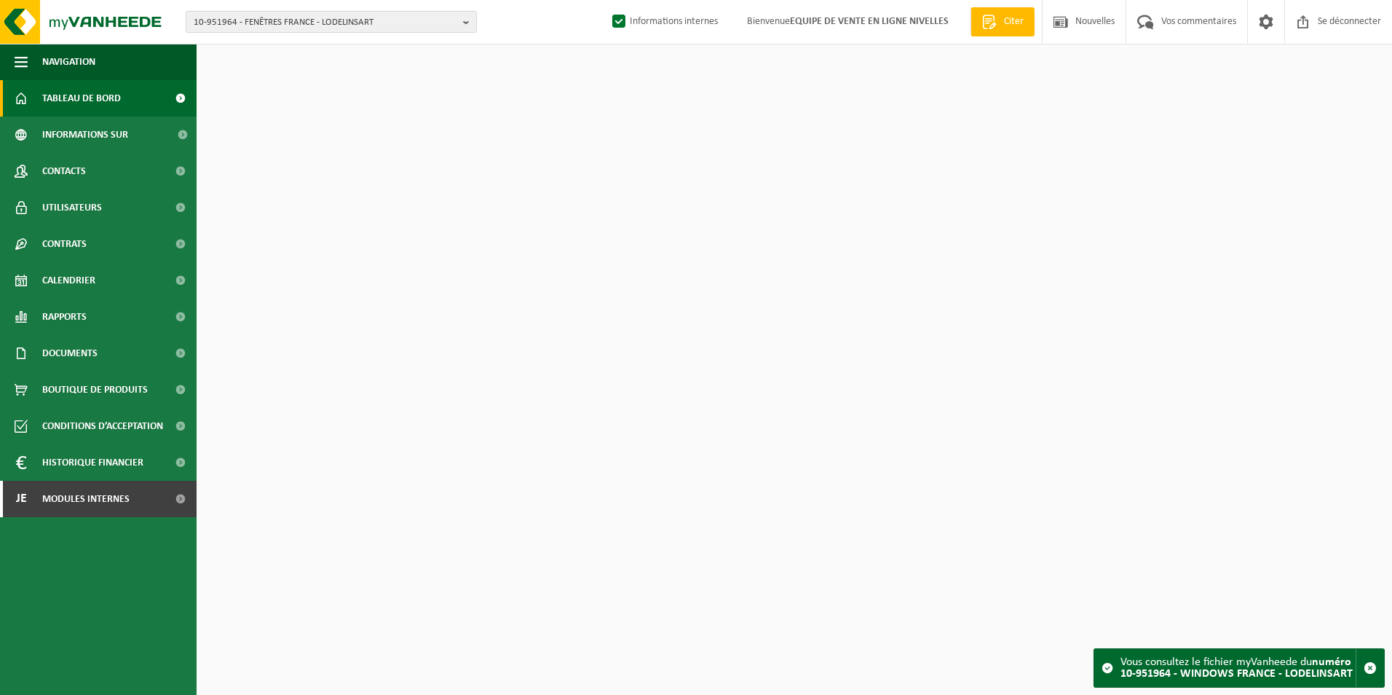
click at [265, 20] on span "10-951964 - FENÊTRES FRANCE - LODELINSART" at bounding box center [326, 23] width 264 height 22
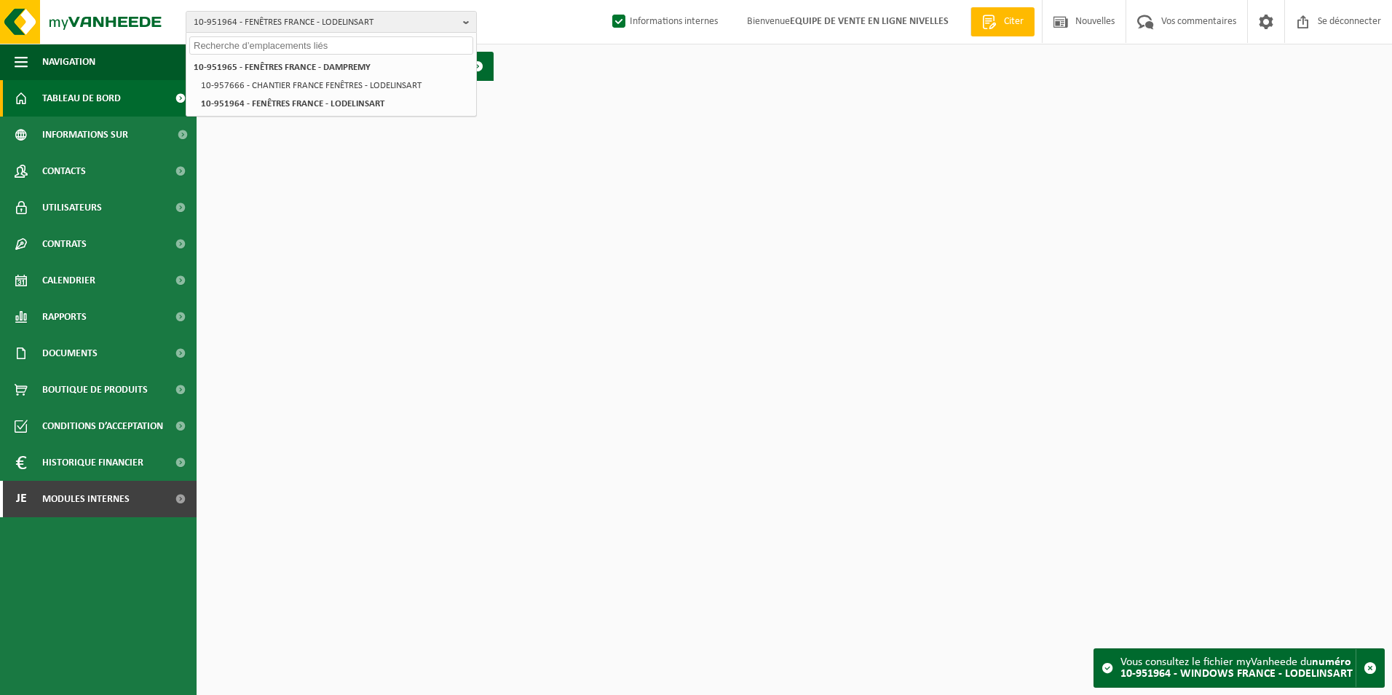
click at [242, 44] on input "text" at bounding box center [331, 45] width 284 height 18
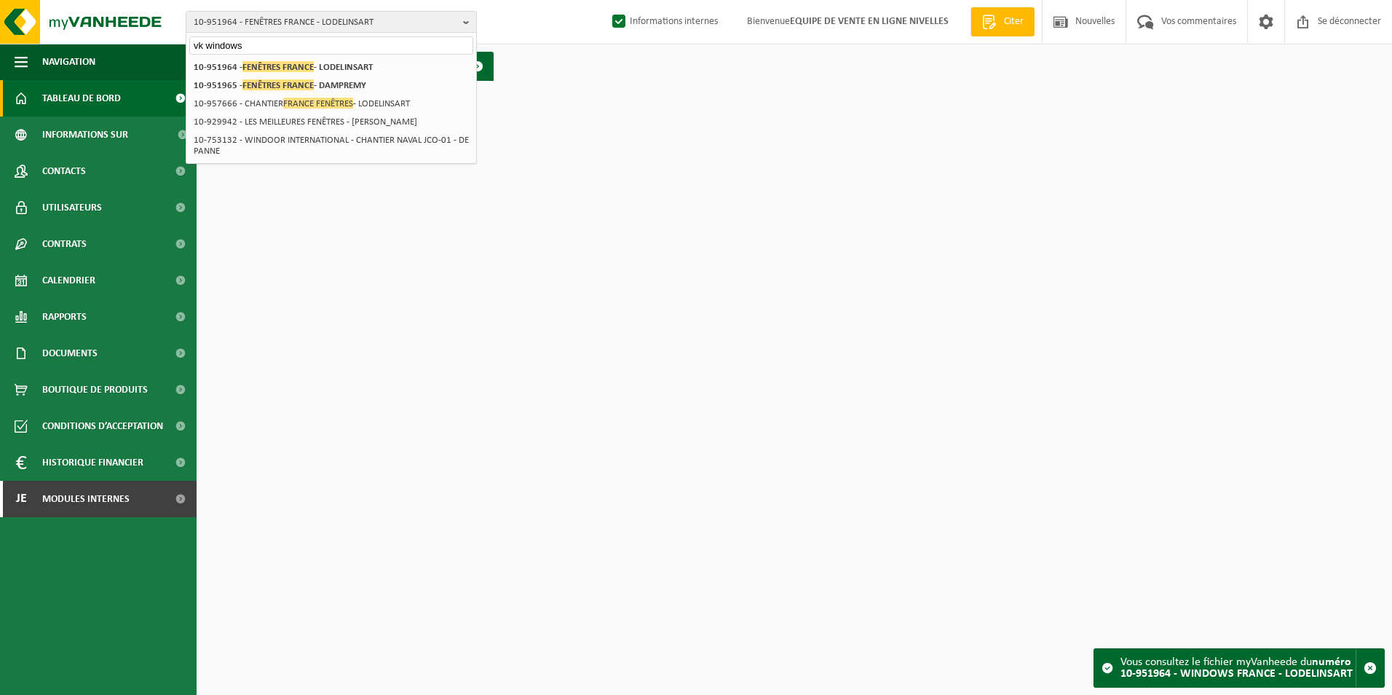
click at [256, 37] on input "vk windows" at bounding box center [331, 45] width 284 height 18
type input "v"
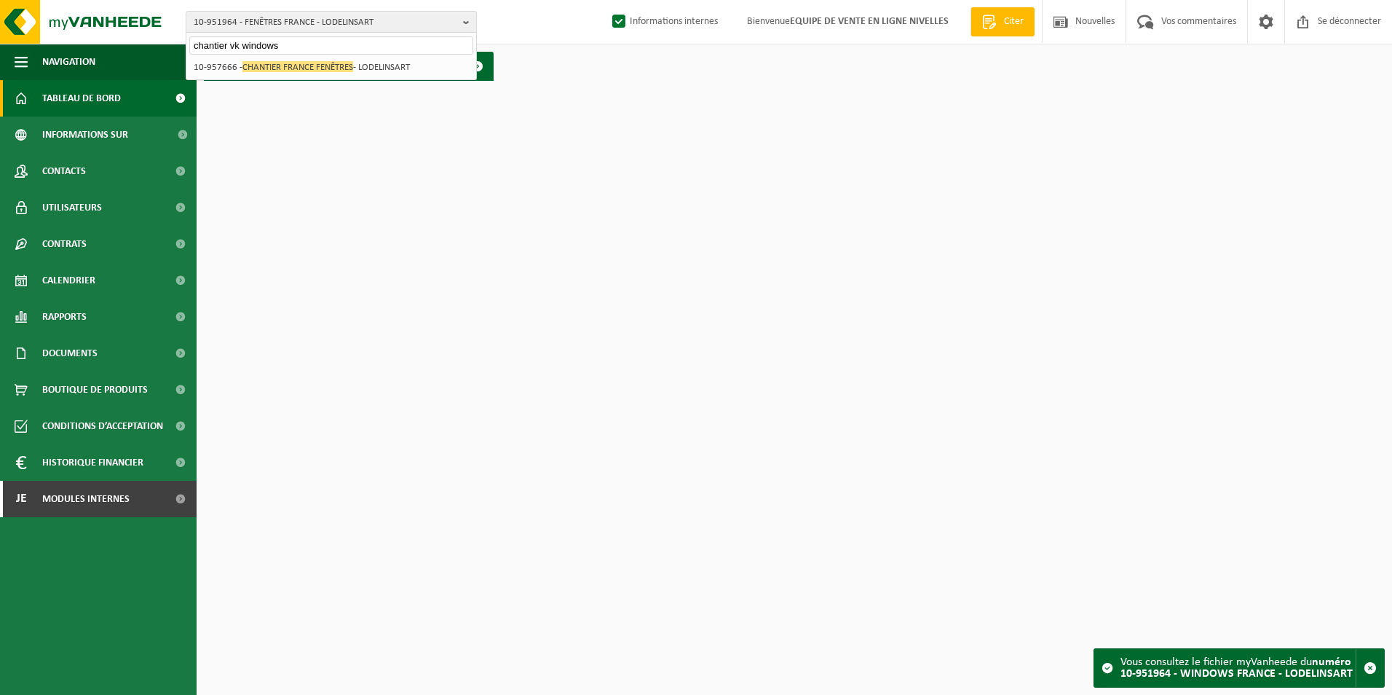
type input "chantier vk windows"
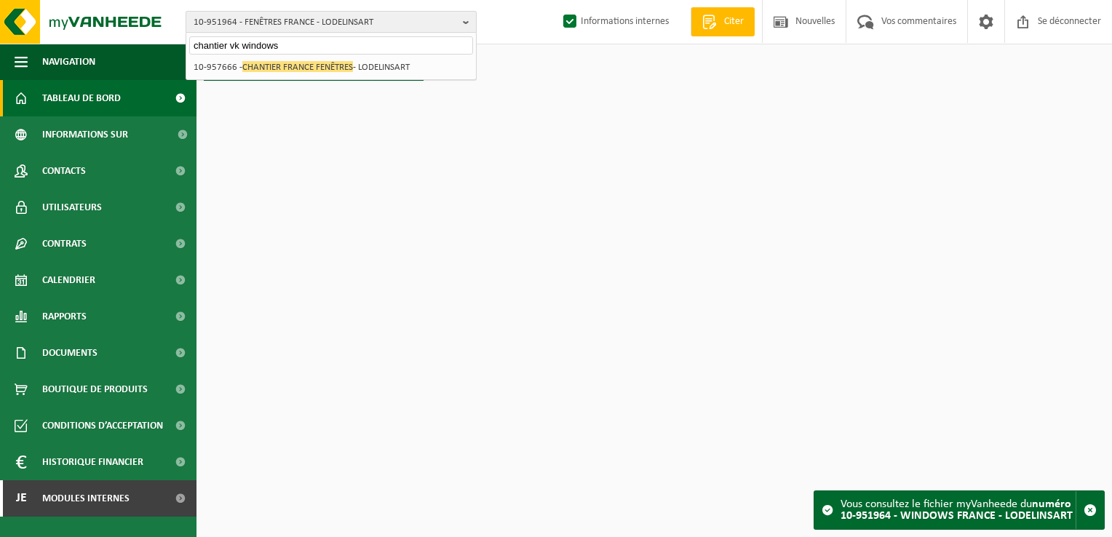
click at [264, 21] on span "10-951964 - FENÊTRES FRANCE - LODELINSART" at bounding box center [326, 23] width 264 height 22
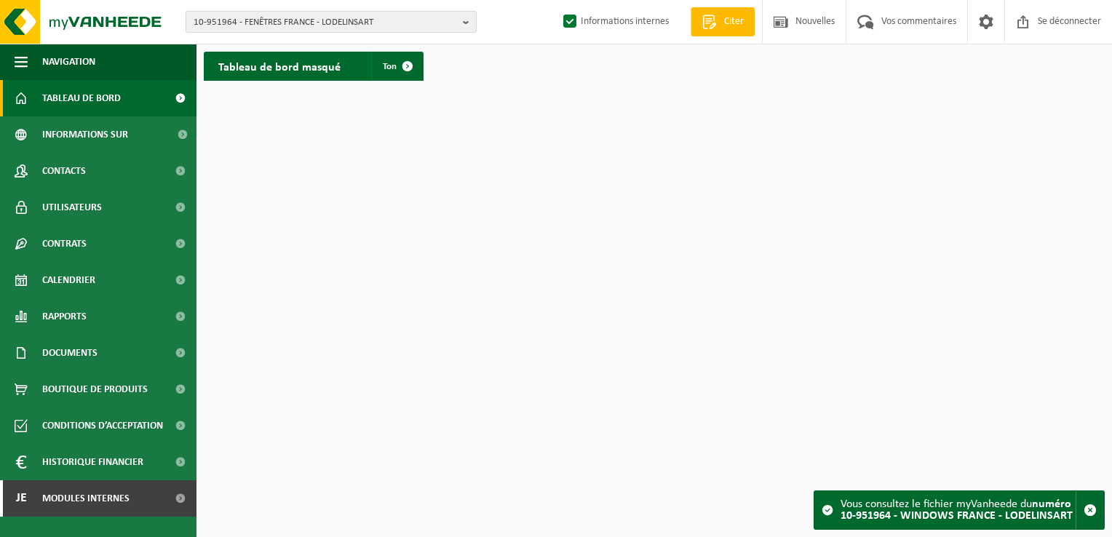
click at [226, 22] on span "10-951964 - FENÊTRES FRANCE - LODELINSART" at bounding box center [326, 23] width 264 height 22
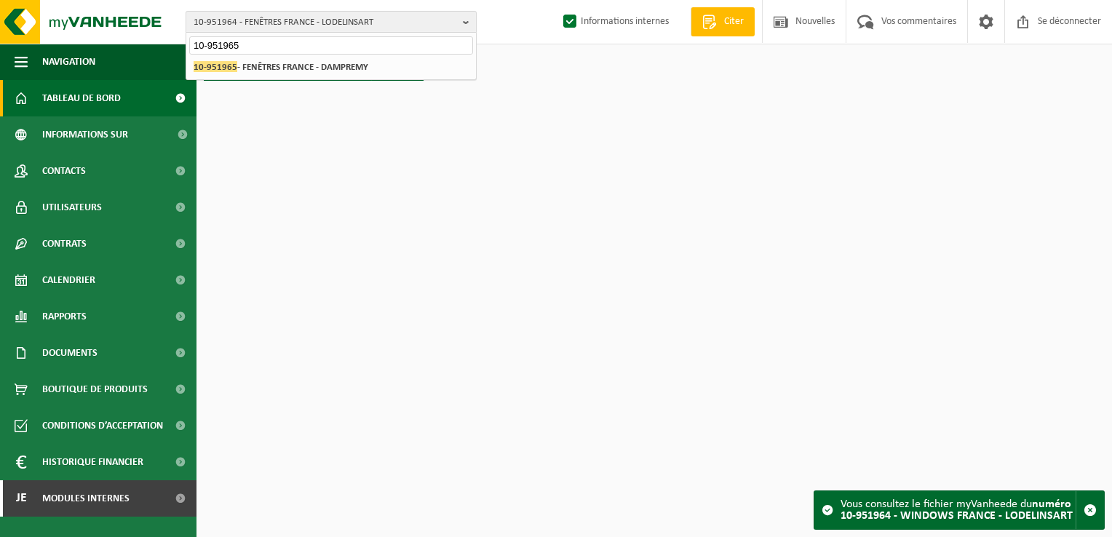
click at [263, 15] on span "10-951964 - FENÊTRES FRANCE - LODELINSART" at bounding box center [326, 23] width 264 height 22
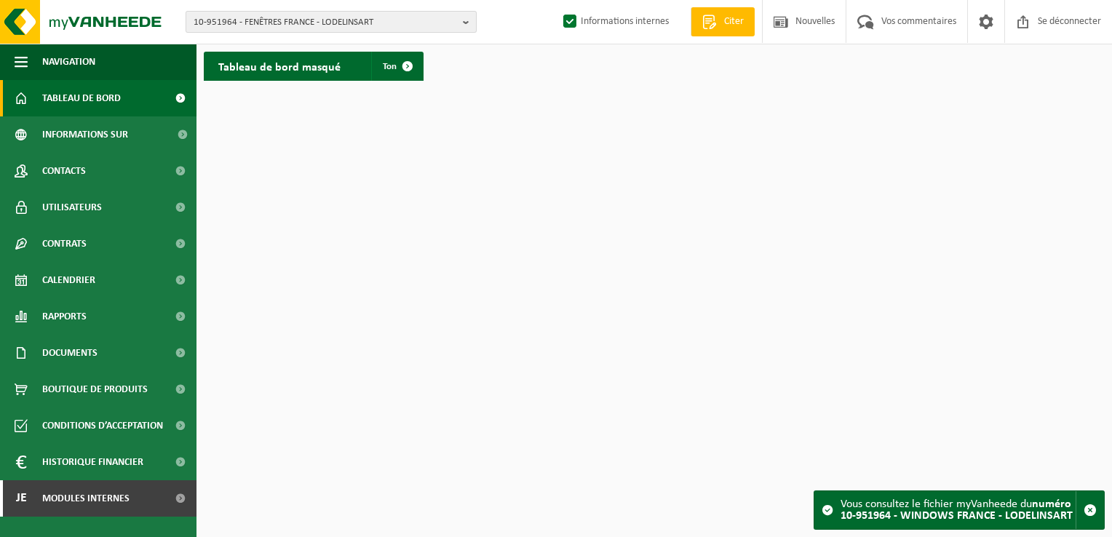
click at [262, 26] on span "10-951964 - FENÊTRES FRANCE - LODELINSART" at bounding box center [326, 23] width 264 height 22
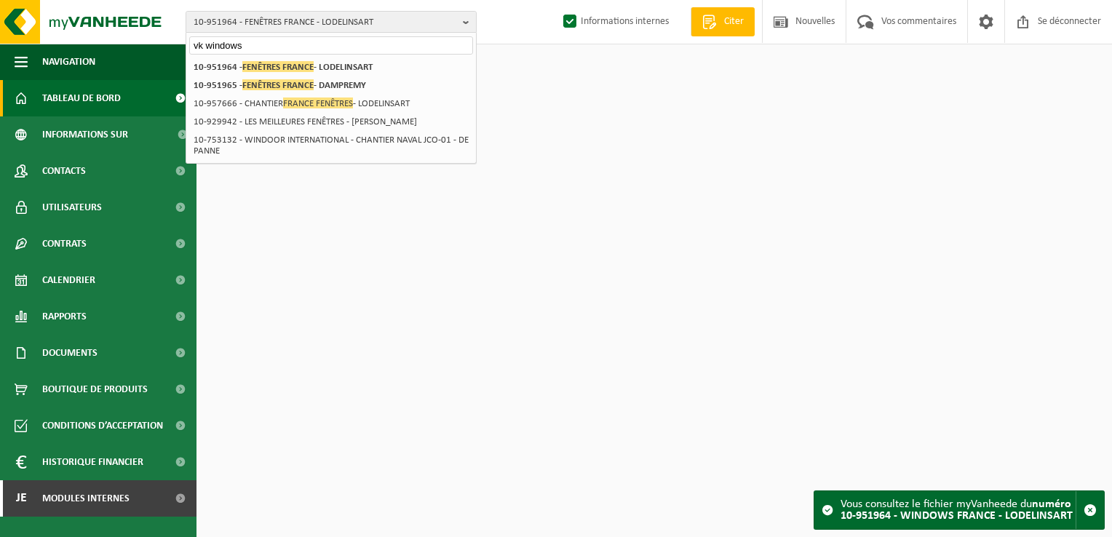
type input "vk windows"
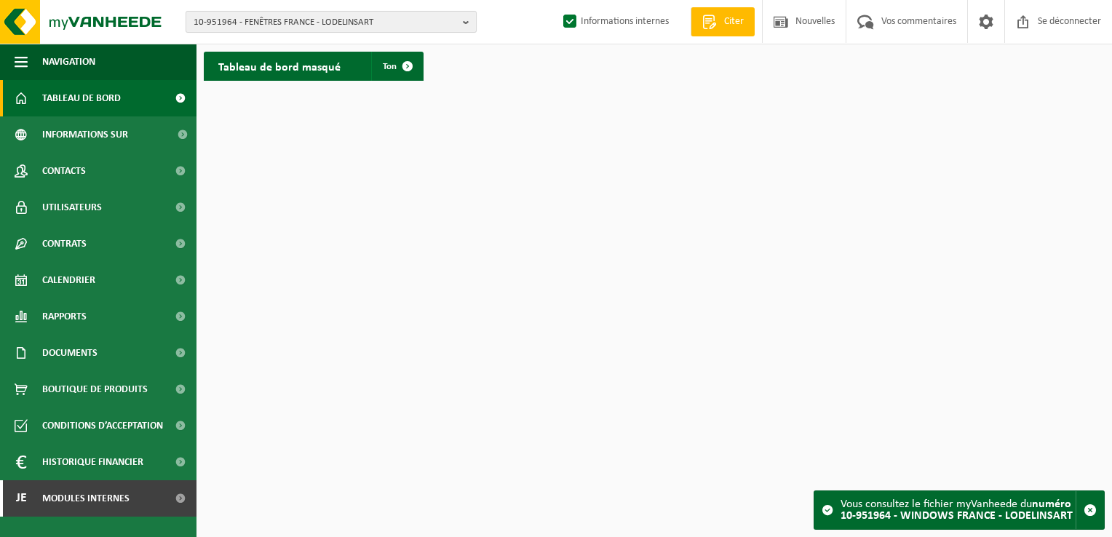
click at [277, 20] on span "10-951964 - FENÊTRES FRANCE - LODELINSART" at bounding box center [326, 23] width 264 height 22
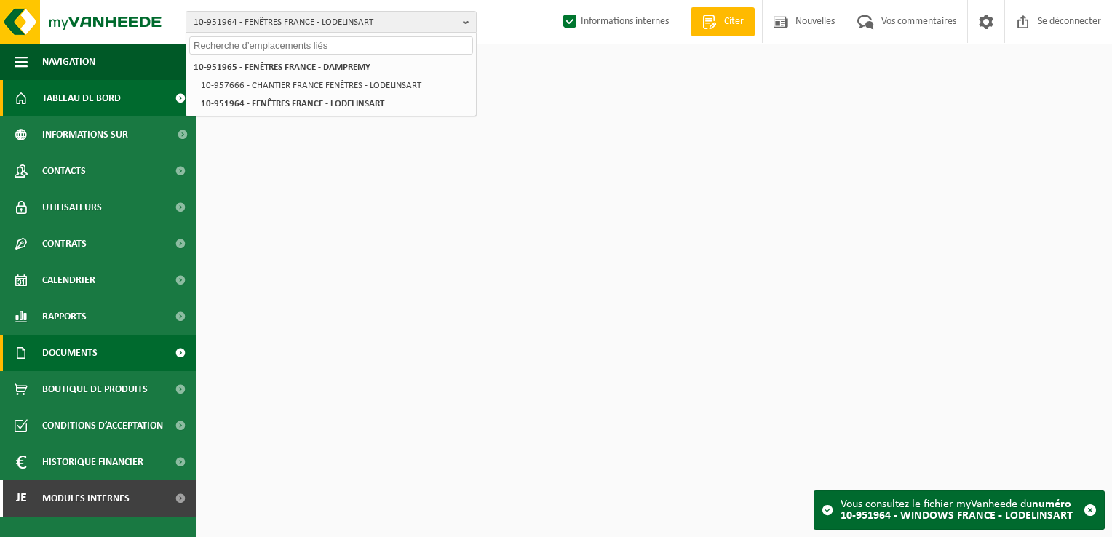
click at [53, 355] on span "Documents" at bounding box center [69, 353] width 55 height 36
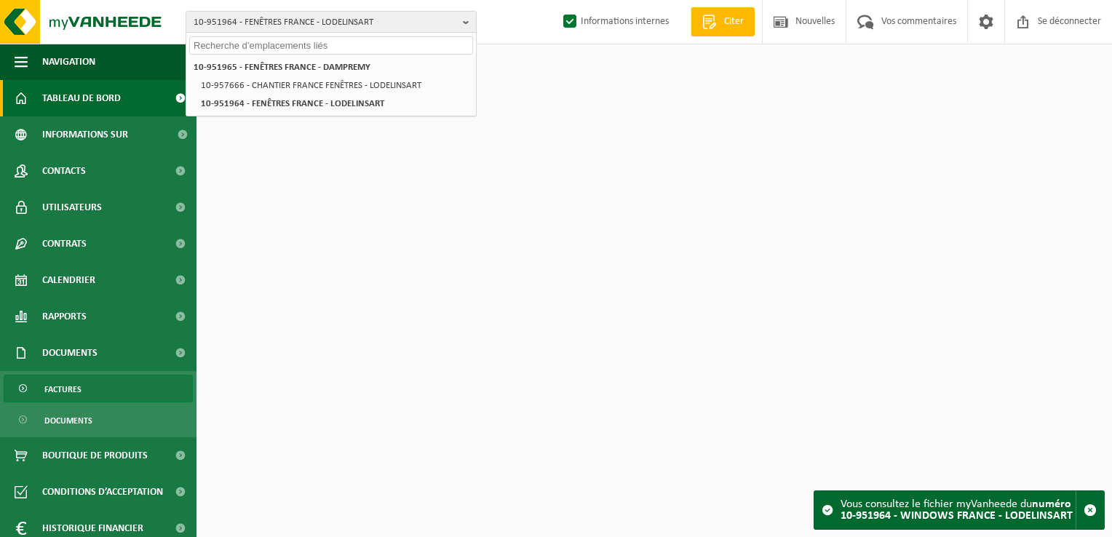
click at [51, 386] on span "Factures" at bounding box center [62, 390] width 37 height 28
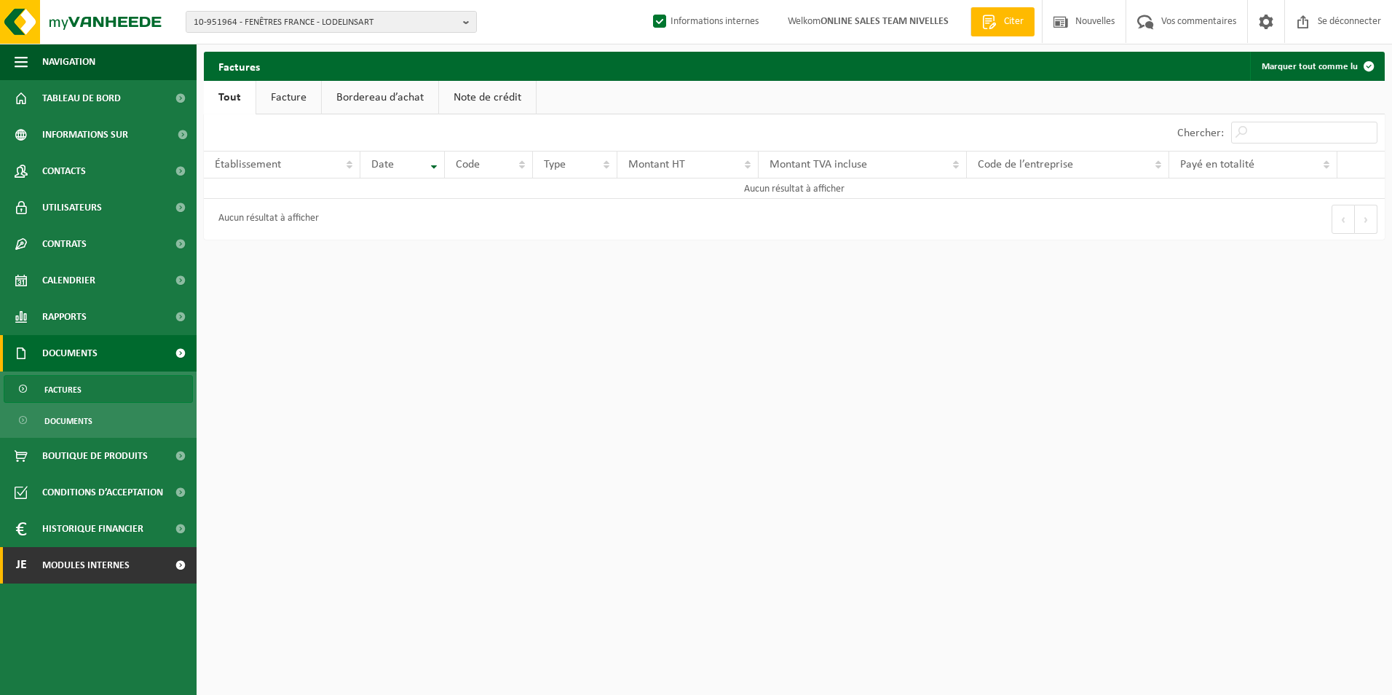
click at [52, 537] on span "Modules internes" at bounding box center [85, 565] width 87 height 36
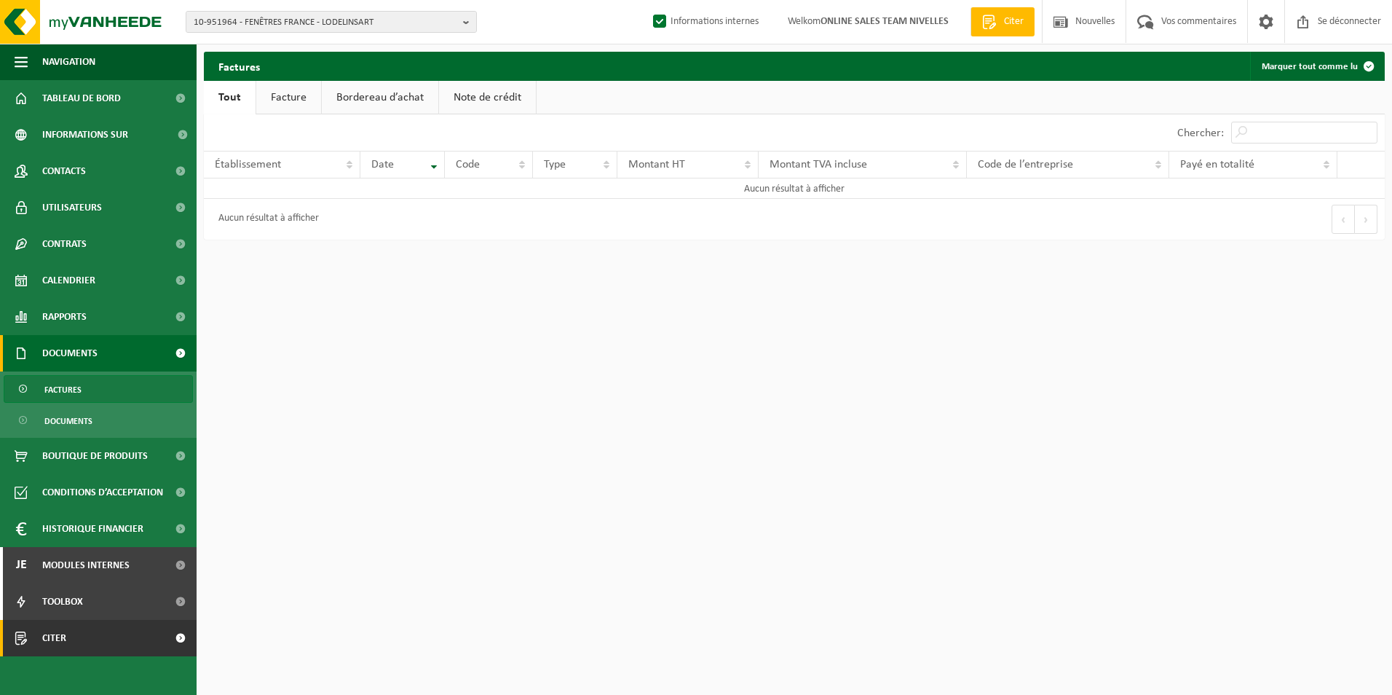
click at [58, 537] on span "Citer" at bounding box center [54, 638] width 24 height 36
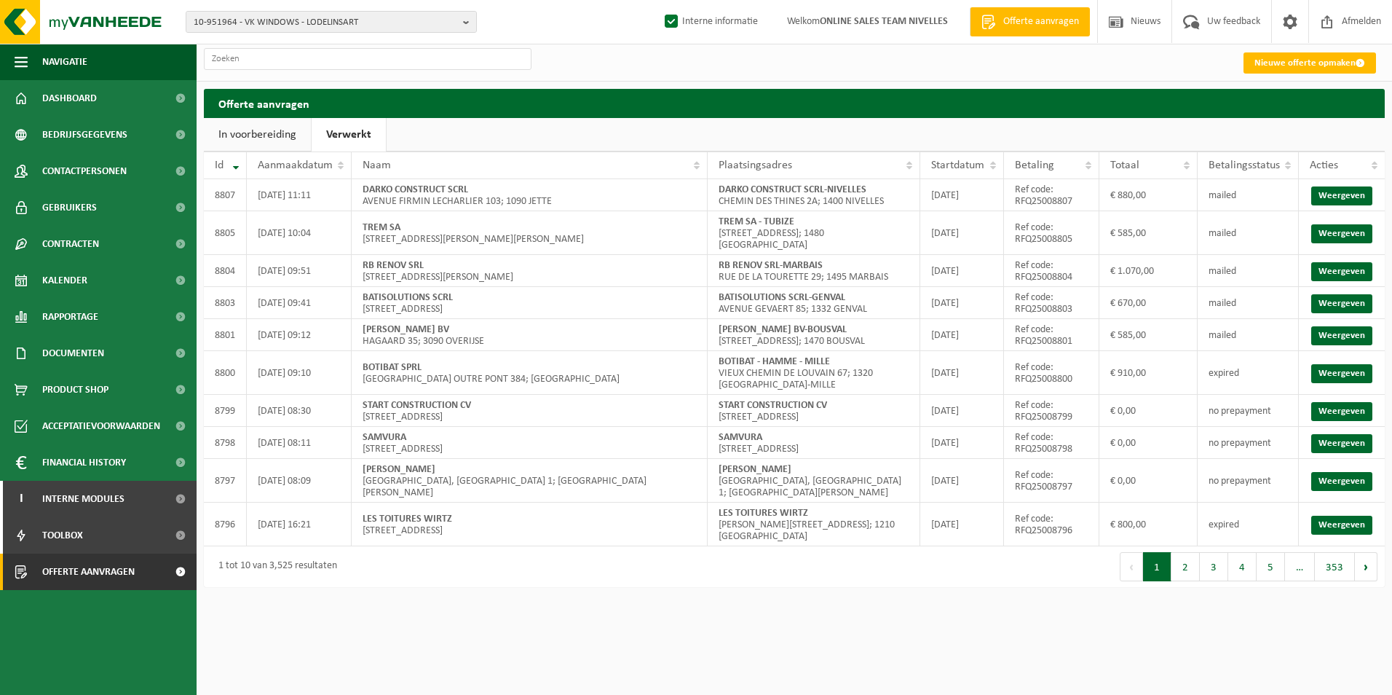
click at [1188, 576] on button "2" at bounding box center [1185, 566] width 28 height 29
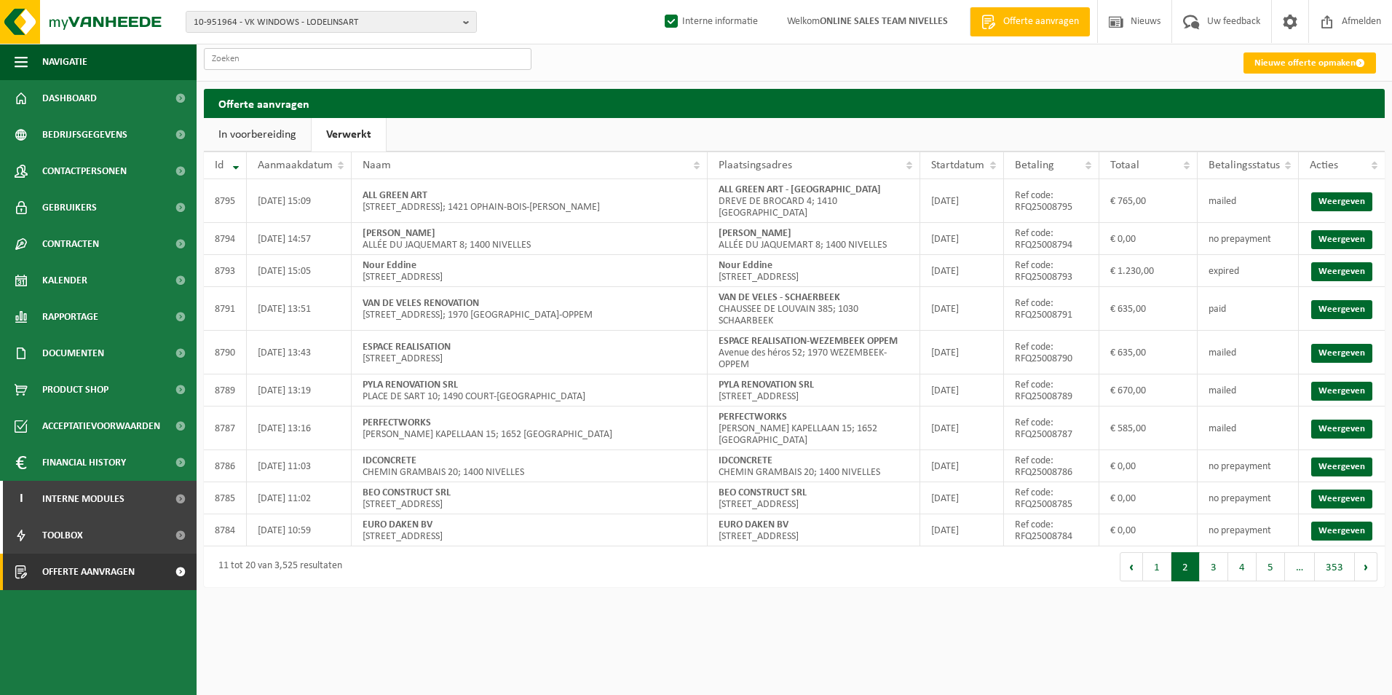
click at [345, 63] on input "text" at bounding box center [368, 59] width 328 height 22
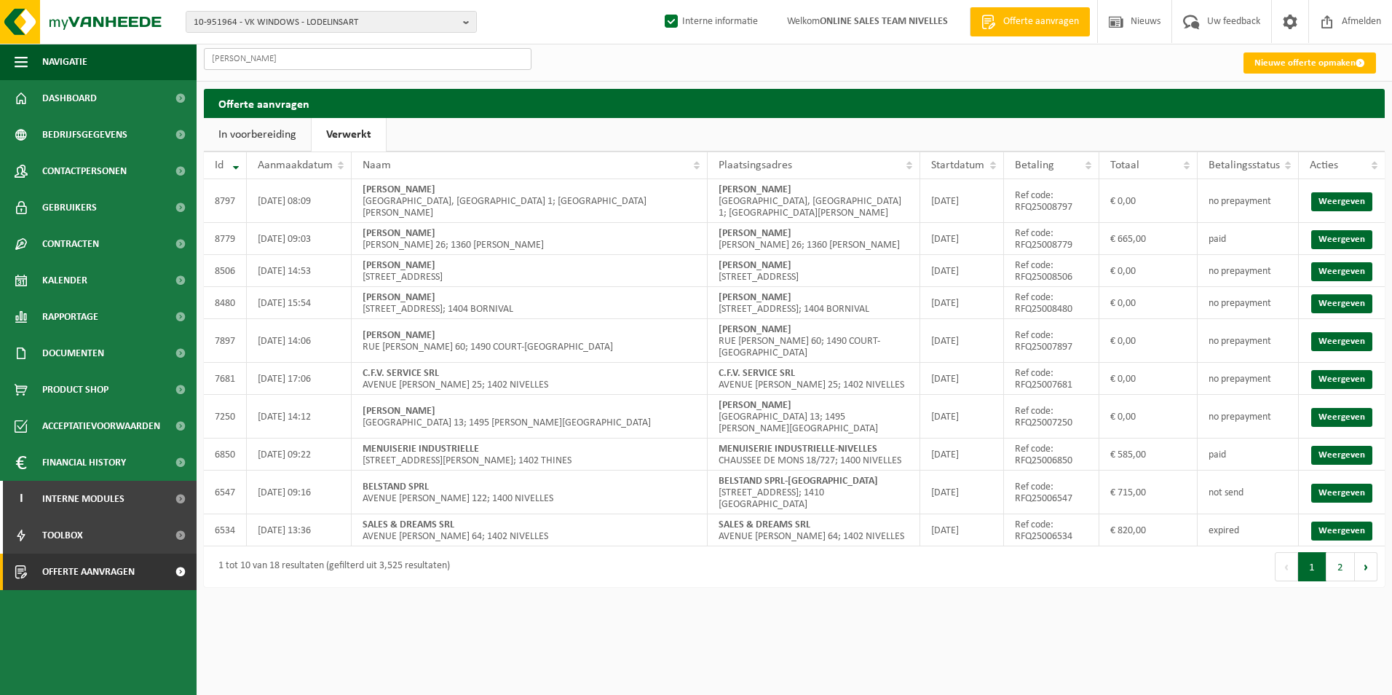
type input "[PERSON_NAME]"
click at [1329, 242] on link "Weergeven" at bounding box center [1341, 239] width 61 height 19
click at [1325, 68] on link "Nieuwe offerte opmaken" at bounding box center [1309, 62] width 132 height 21
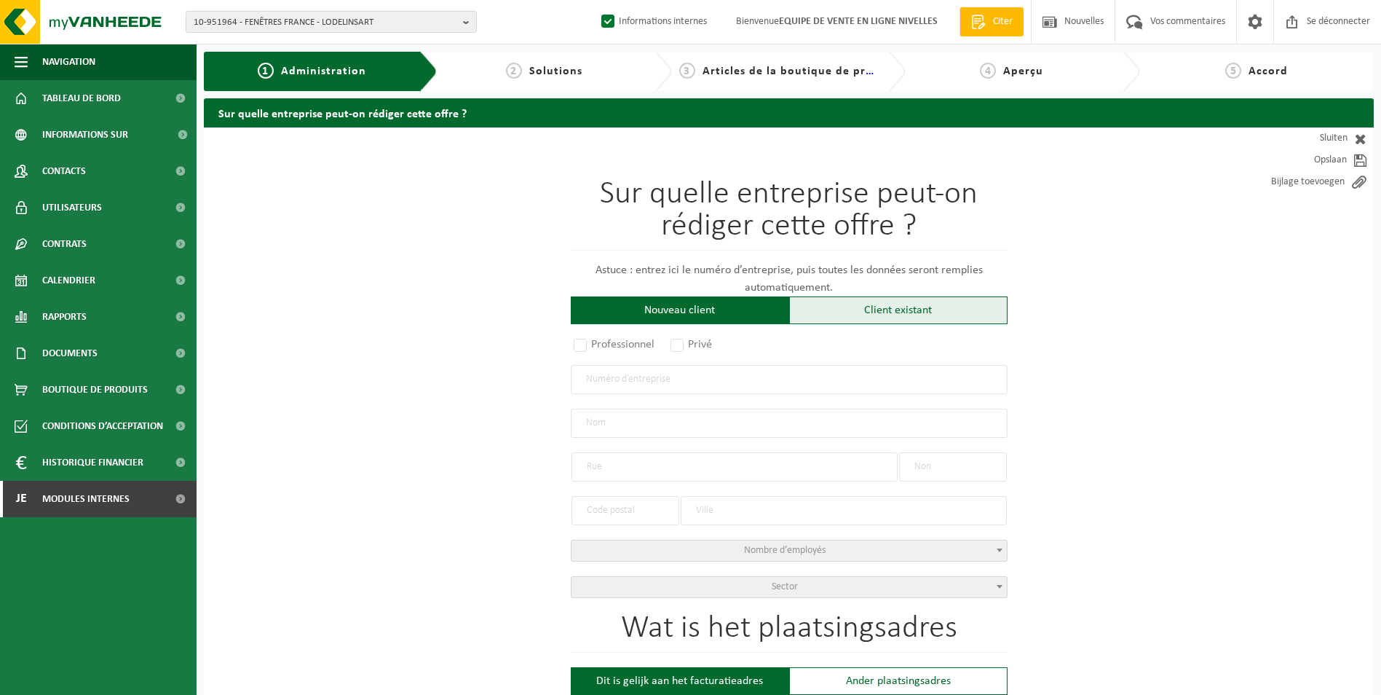
click at [870, 312] on div "Client existant" at bounding box center [898, 310] width 218 height 28
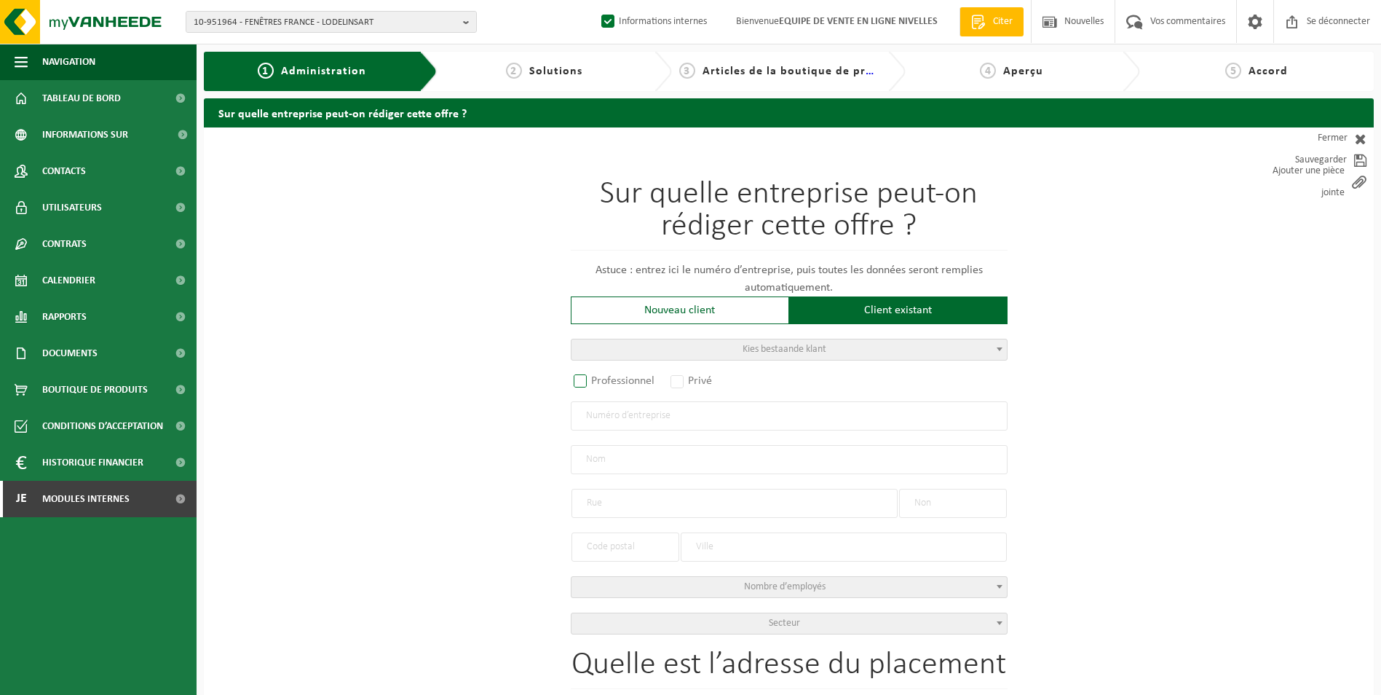
click at [575, 375] on label "Professionnel" at bounding box center [615, 381] width 88 height 20
click at [595, 377] on input "Professionnel" at bounding box center [599, 381] width 9 height 9
radio input "true"
click at [607, 415] on input "text" at bounding box center [789, 415] width 437 height 29
type input "0666627649"
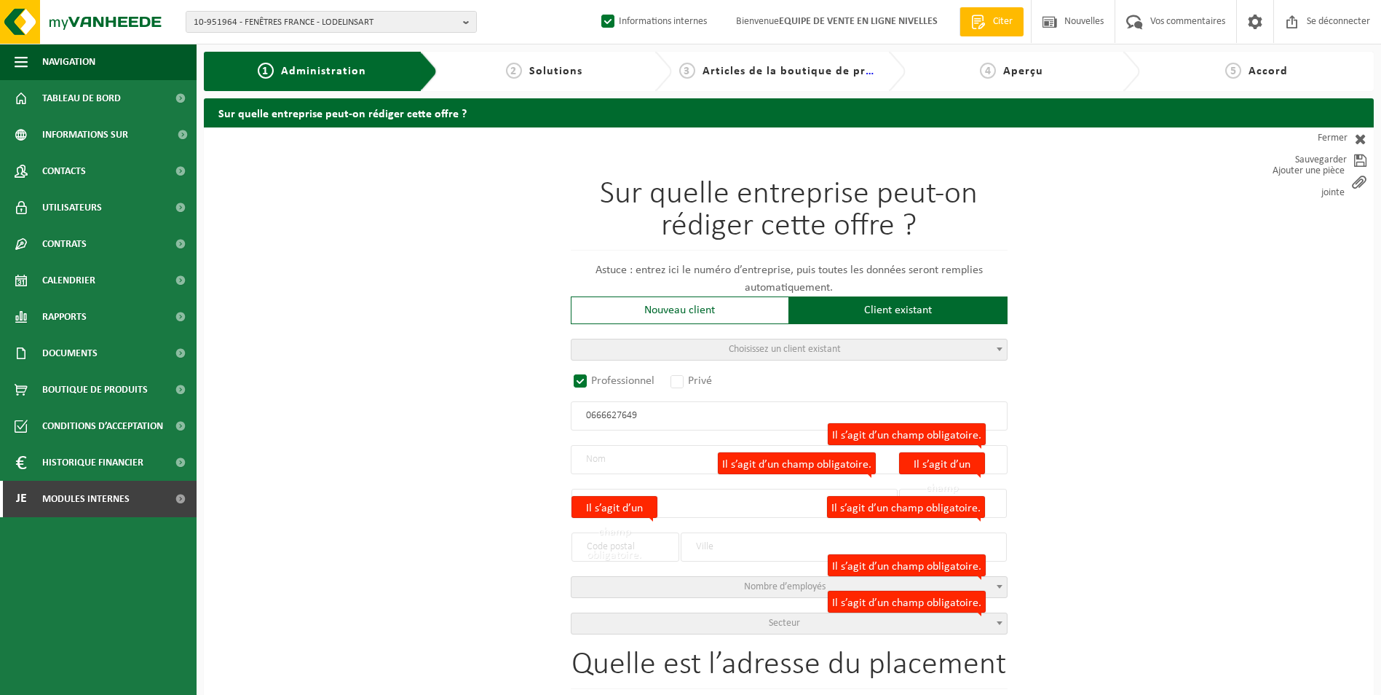
radio input "false"
select select
type input "GOOD SERVICES SRL"
type input "[GEOGRAPHIC_DATA]"
type input "292"
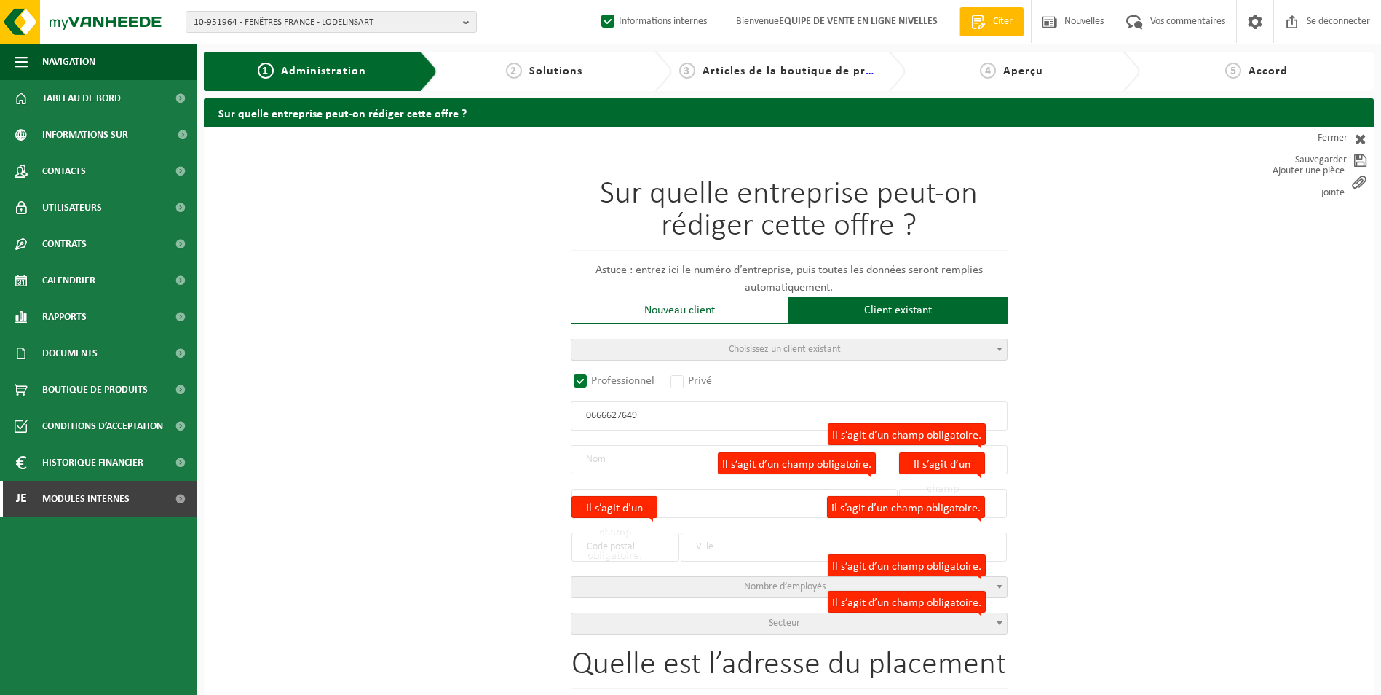
type input "1180"
type input "UCCLE"
type input "2276569907"
radio input "true"
select select "151966"
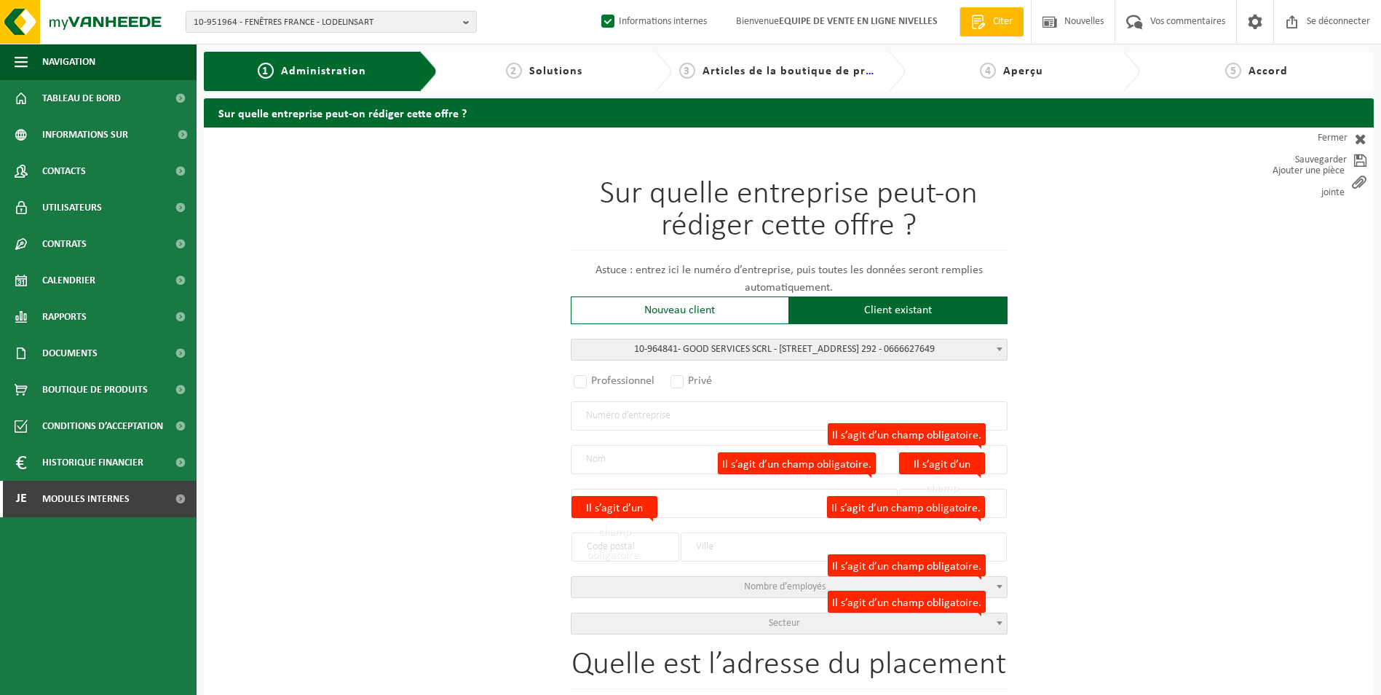
type input "0666.627.649"
type input "GOOD SERVICES SCRL"
type input "AVENUE KERSBEEK"
type input "292"
type input "1180"
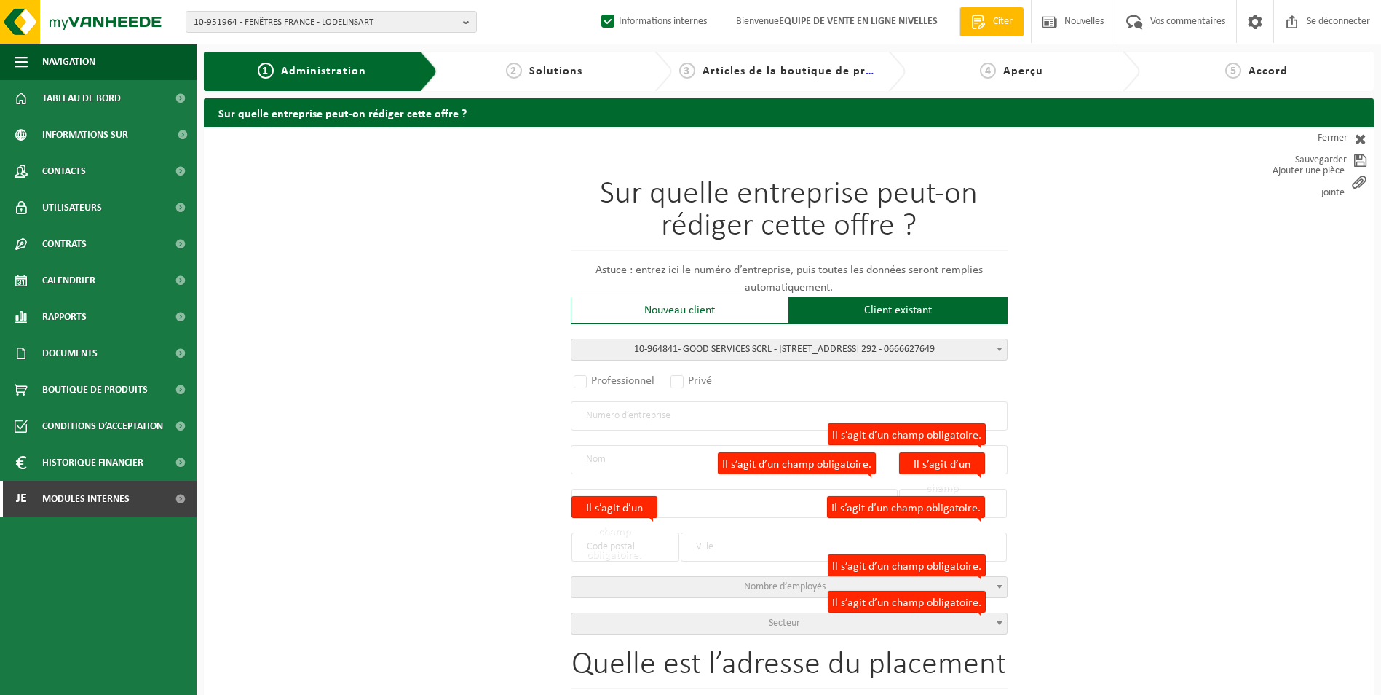
type input "UCCLE"
type input "GOOD SERVICES SCRL"
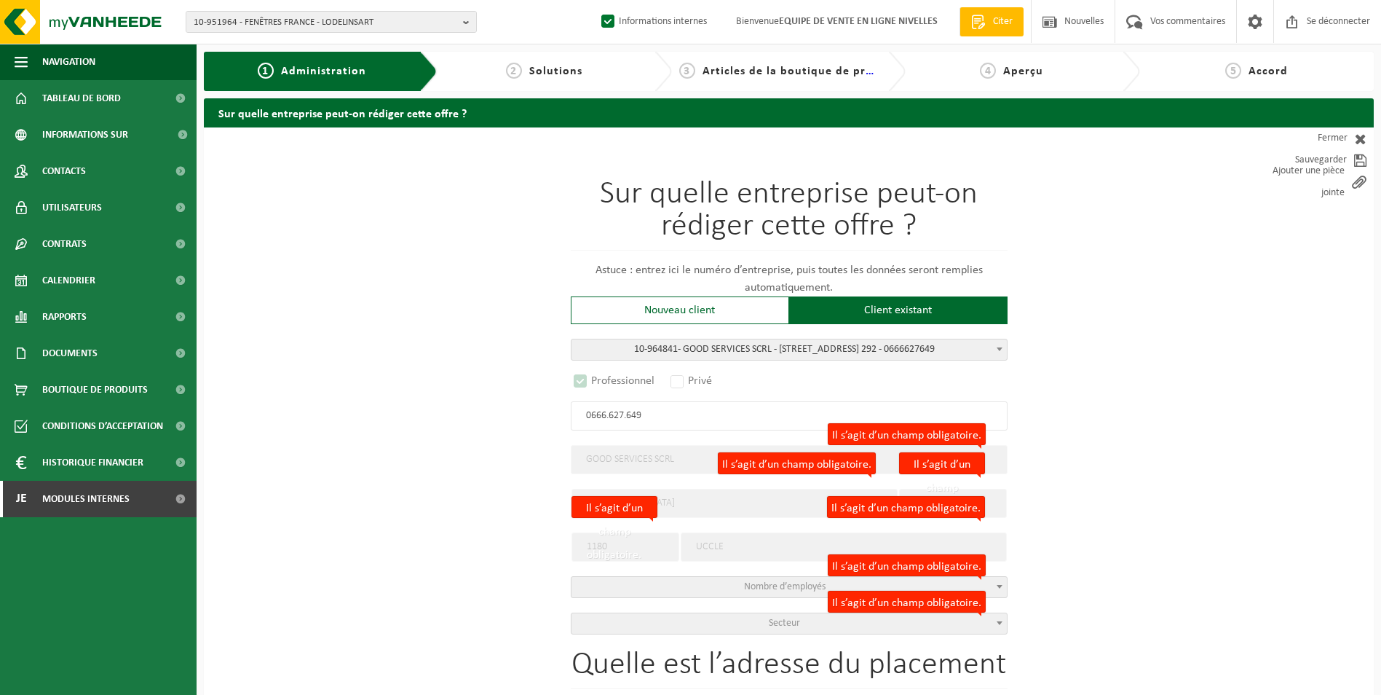
select select "D"
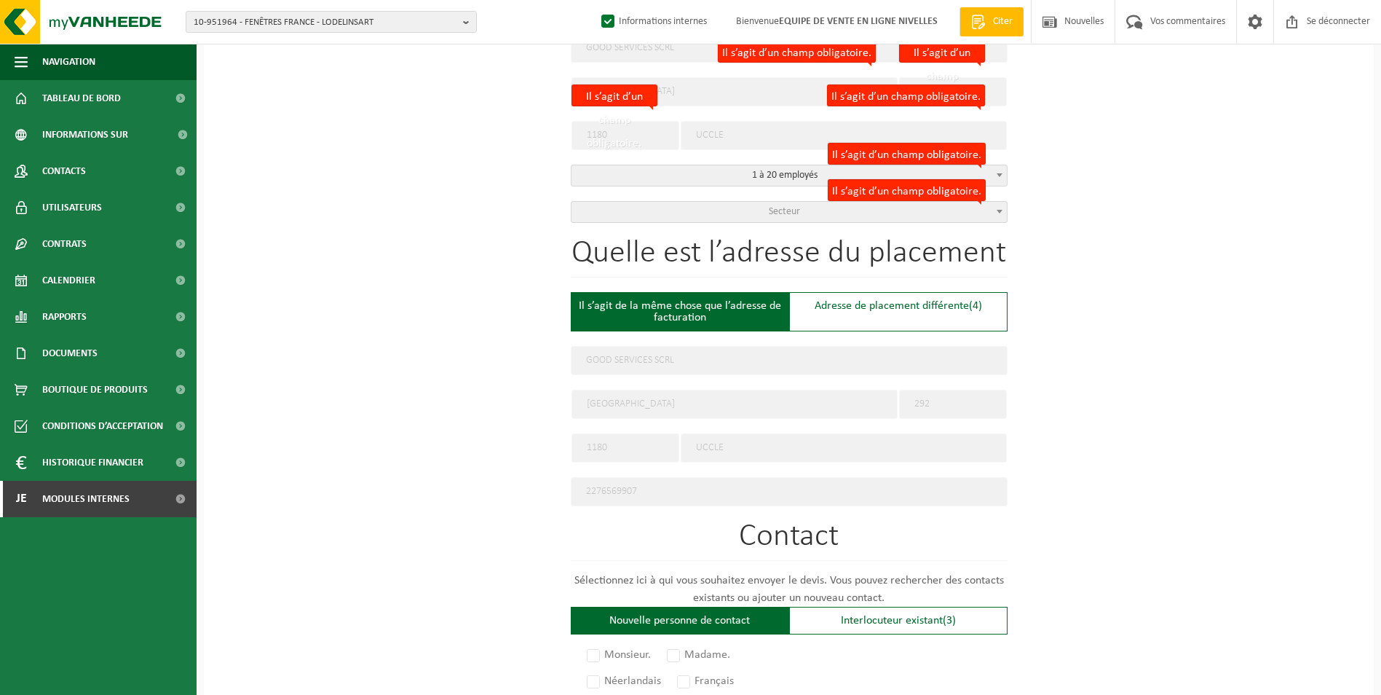
scroll to position [437, 0]
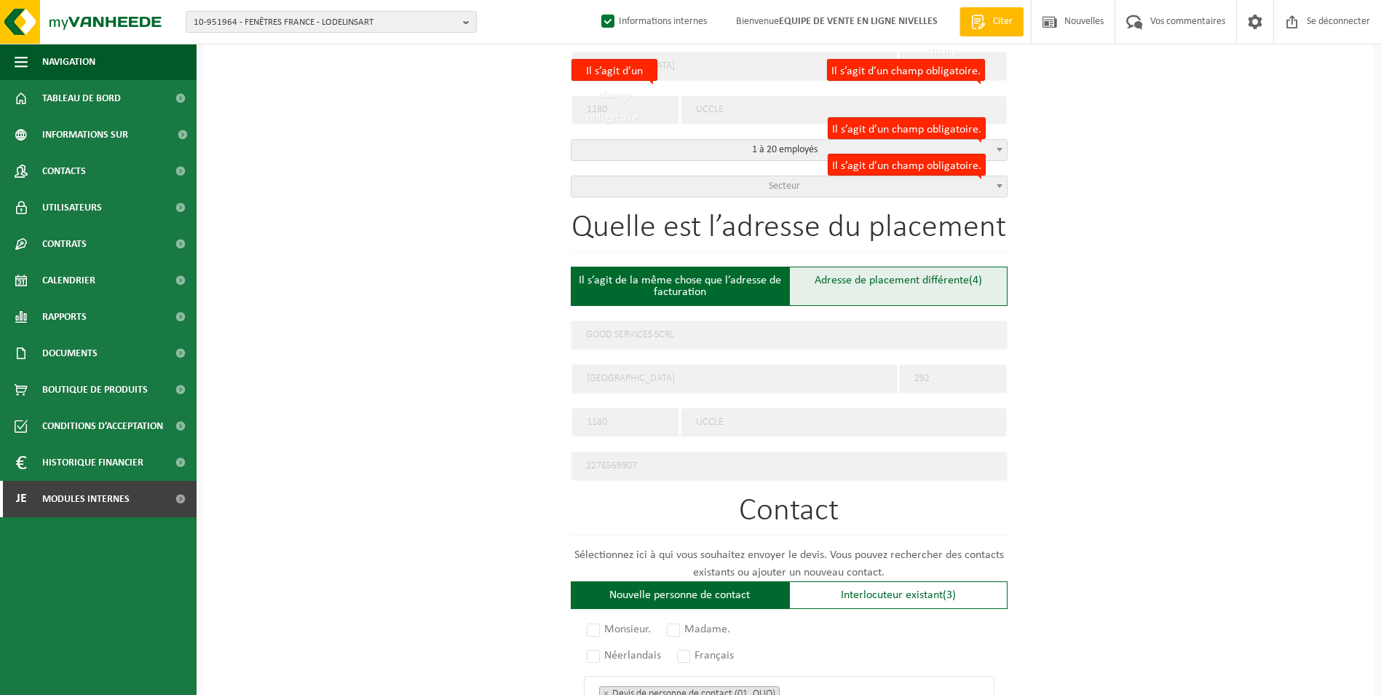
click at [880, 288] on div "Adresse de placement différente (4)" at bounding box center [898, 285] width 218 height 39
type input "Werf -"
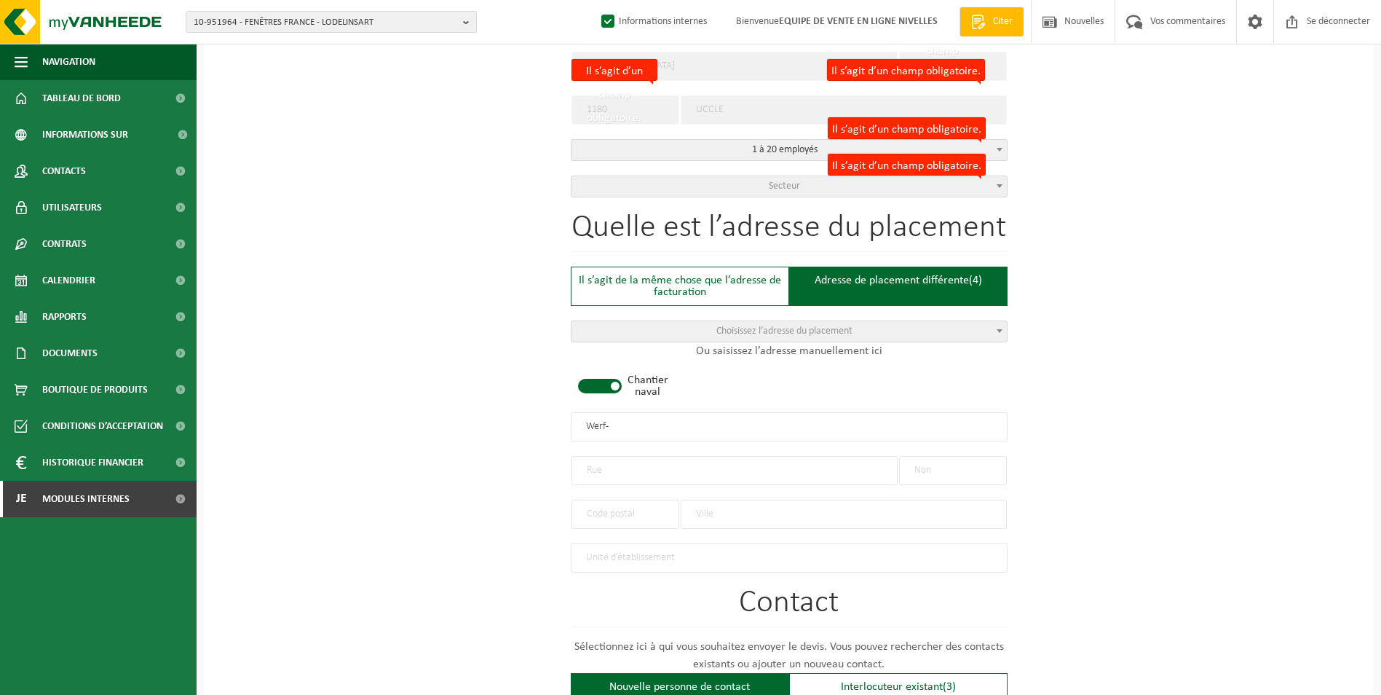
click at [607, 384] on span at bounding box center [600, 386] width 44 height 15
click at [610, 470] on input "text" at bounding box center [734, 470] width 326 height 29
type input "r"
type input "RUE FRANCOIS GERARD"
click at [975, 466] on input "text" at bounding box center [953, 470] width 108 height 29
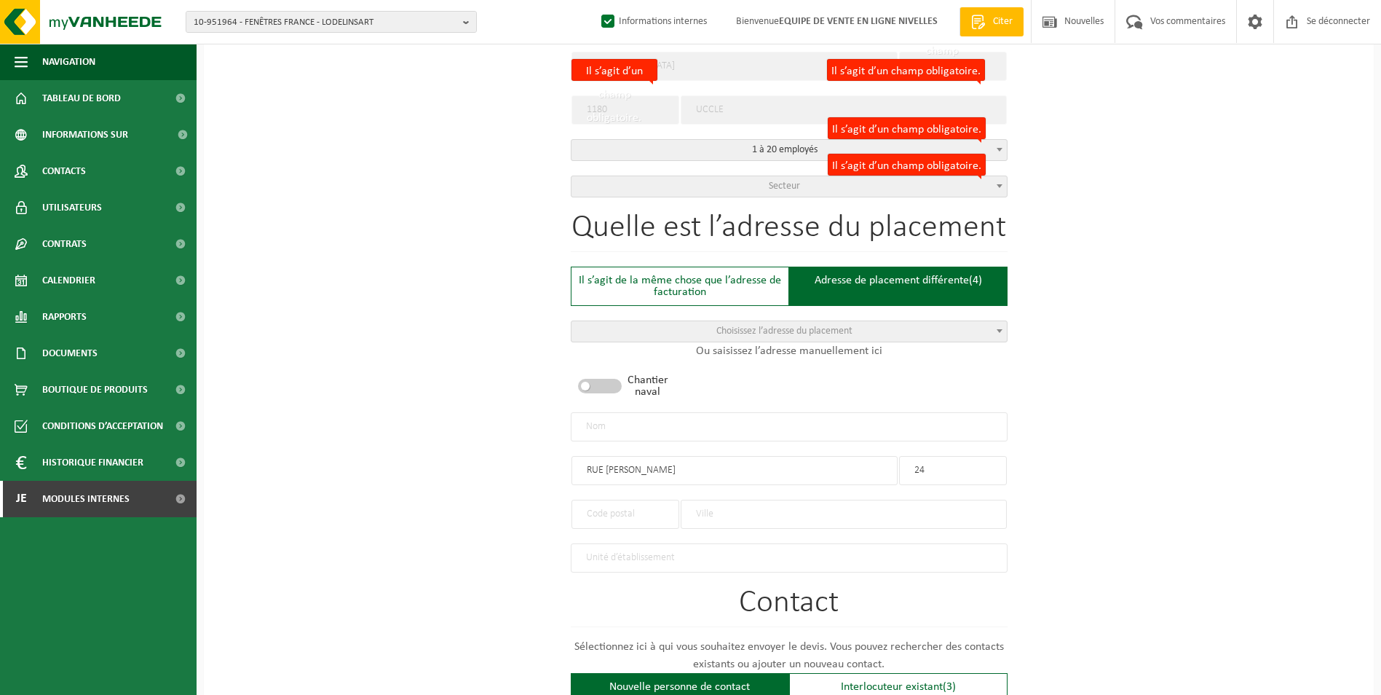
type input "24"
click at [761, 509] on input "text" at bounding box center [844, 513] width 326 height 29
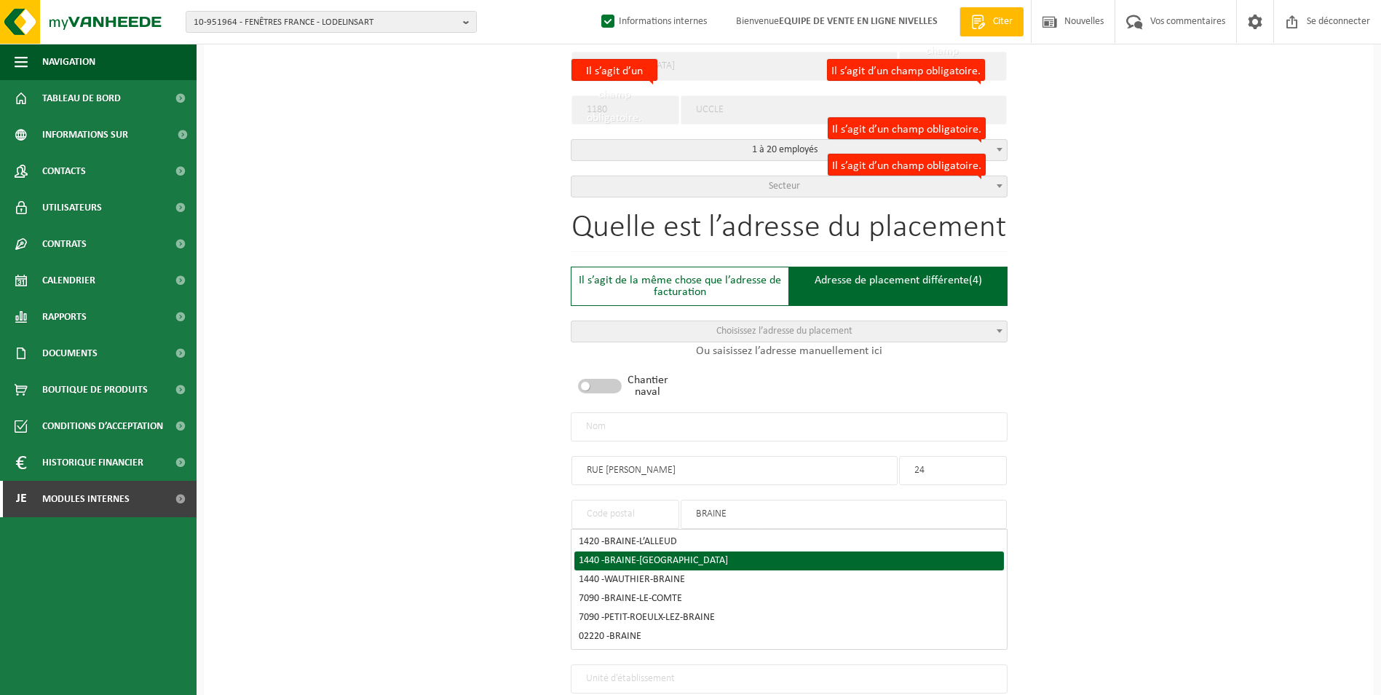
type input "BRAINE"
click at [714, 561] on li "1440 - BRAINE-LE-CHÂTEAU" at bounding box center [789, 560] width 430 height 19
click at [716, 559] on div "1440 - BRAINE-LE-CHÂTEAU" at bounding box center [789, 560] width 421 height 10
type input "1440"
type input "BRAINE-LE-CHÂTEAU"
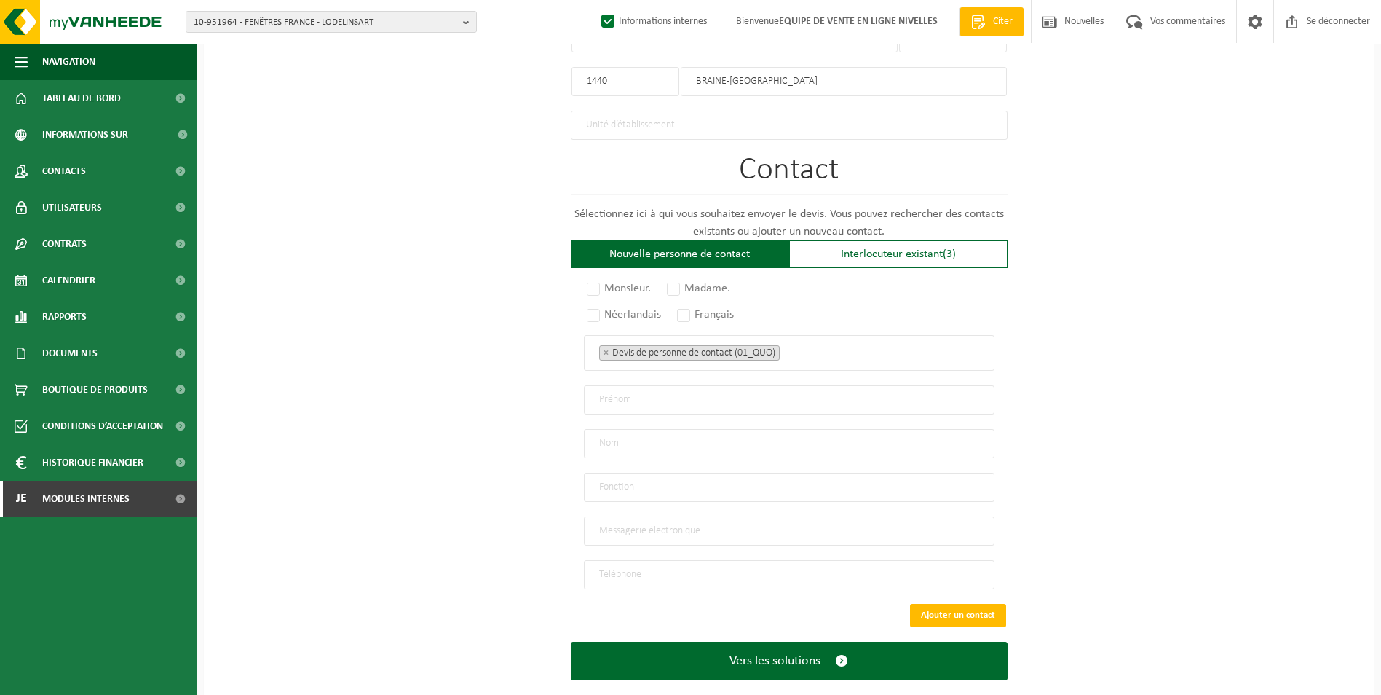
scroll to position [874, 0]
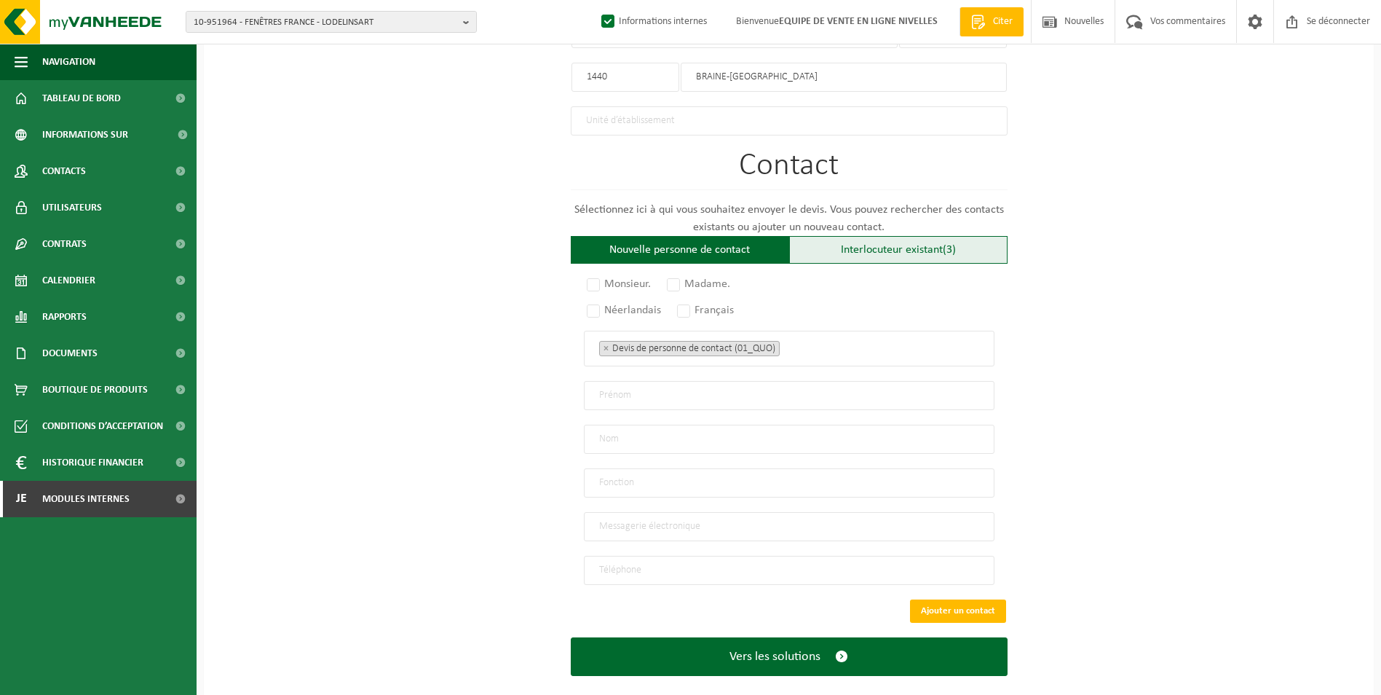
click at [914, 251] on div "Interlocuteur existant (3)" at bounding box center [898, 250] width 218 height 28
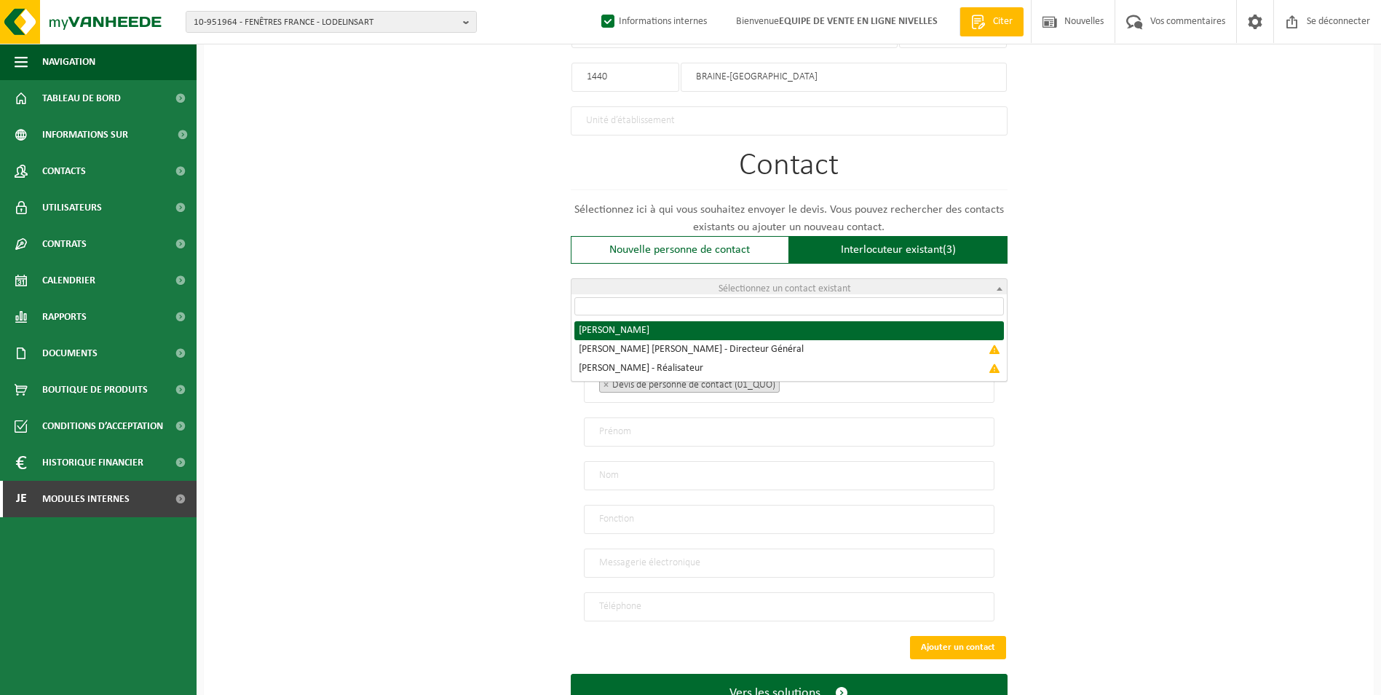
click at [878, 286] on span "Sélectionnez un contact existant" at bounding box center [788, 289] width 435 height 20
radio input "true"
select select "{"code":"10-964842","firstname":"FLORENTIN","surname":"FLORENTIN","gender":"Unk…"
type input "FLORENTIN"
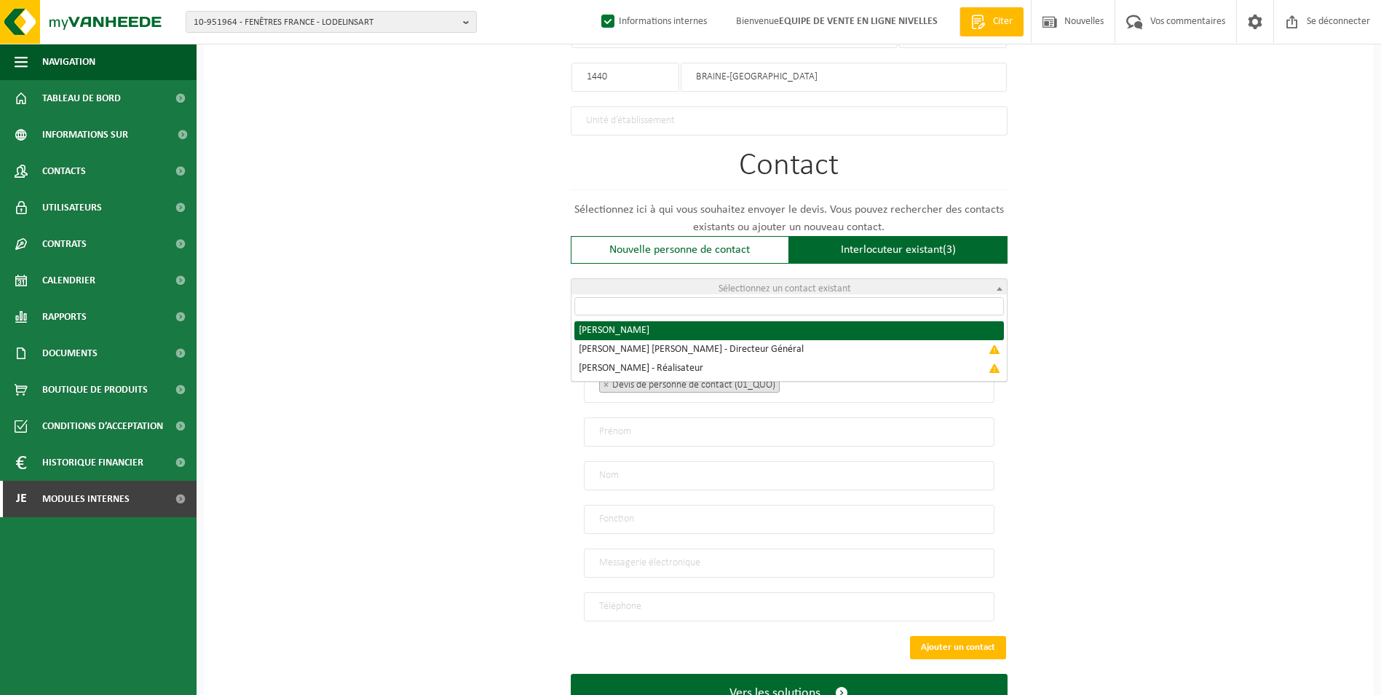
type input "good.services.be@gmail.com"
type input "+32 487/38 45 01"
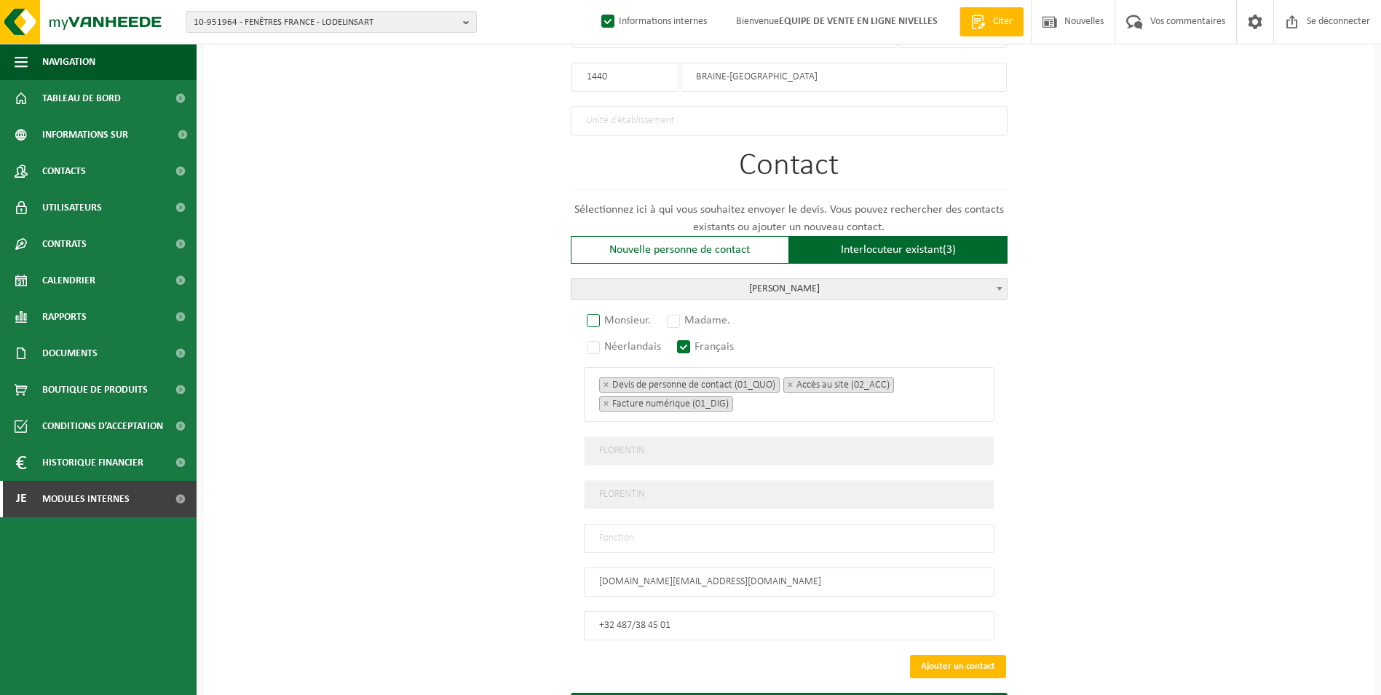
click at [587, 315] on label "Monsieur." at bounding box center [619, 320] width 71 height 20
radio input "true"
click at [676, 532] on input "text" at bounding box center [789, 537] width 411 height 29
type input "CONTACT"
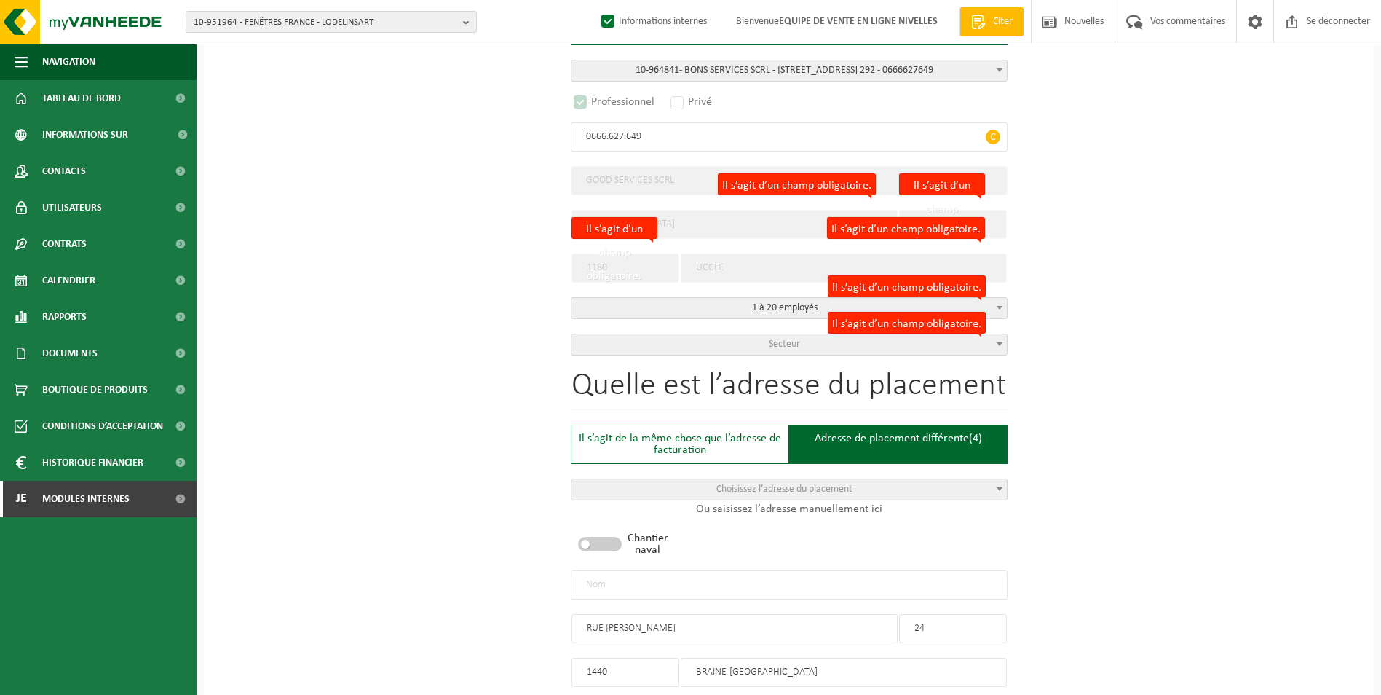
scroll to position [218, 0]
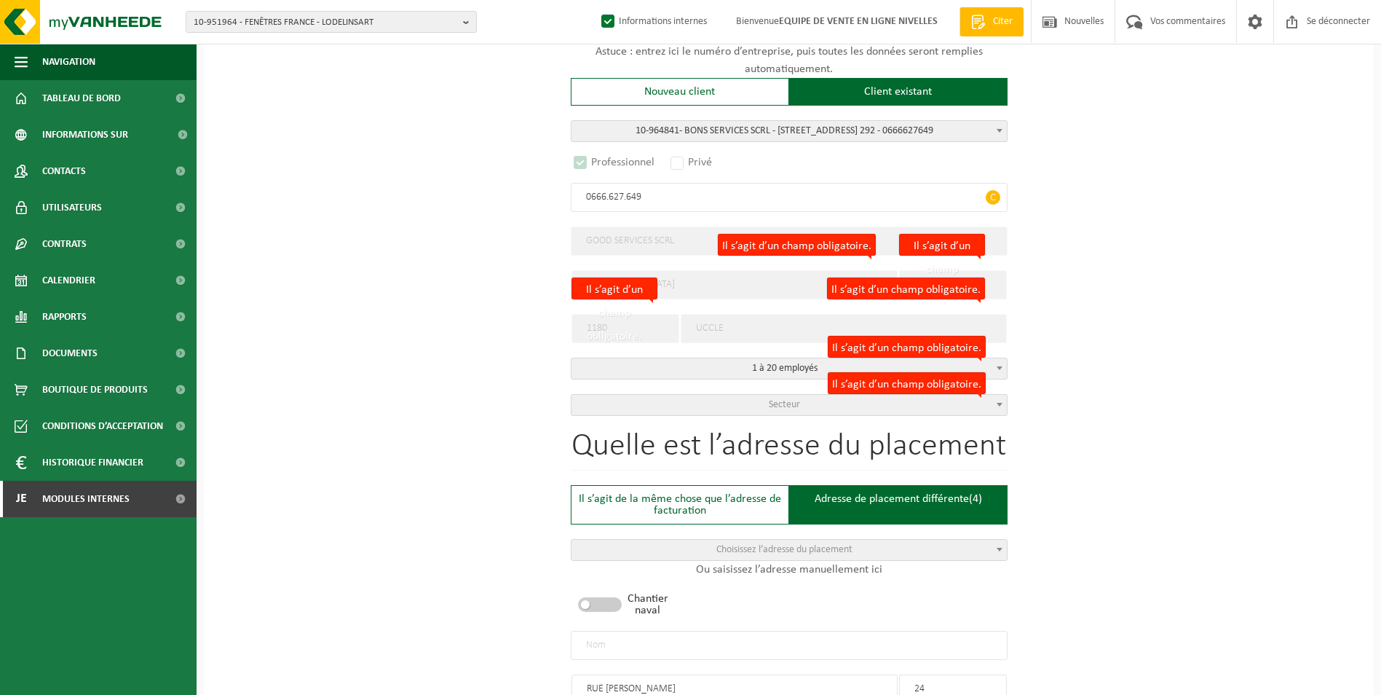
click at [654, 649] on input "text" at bounding box center [789, 644] width 437 height 29
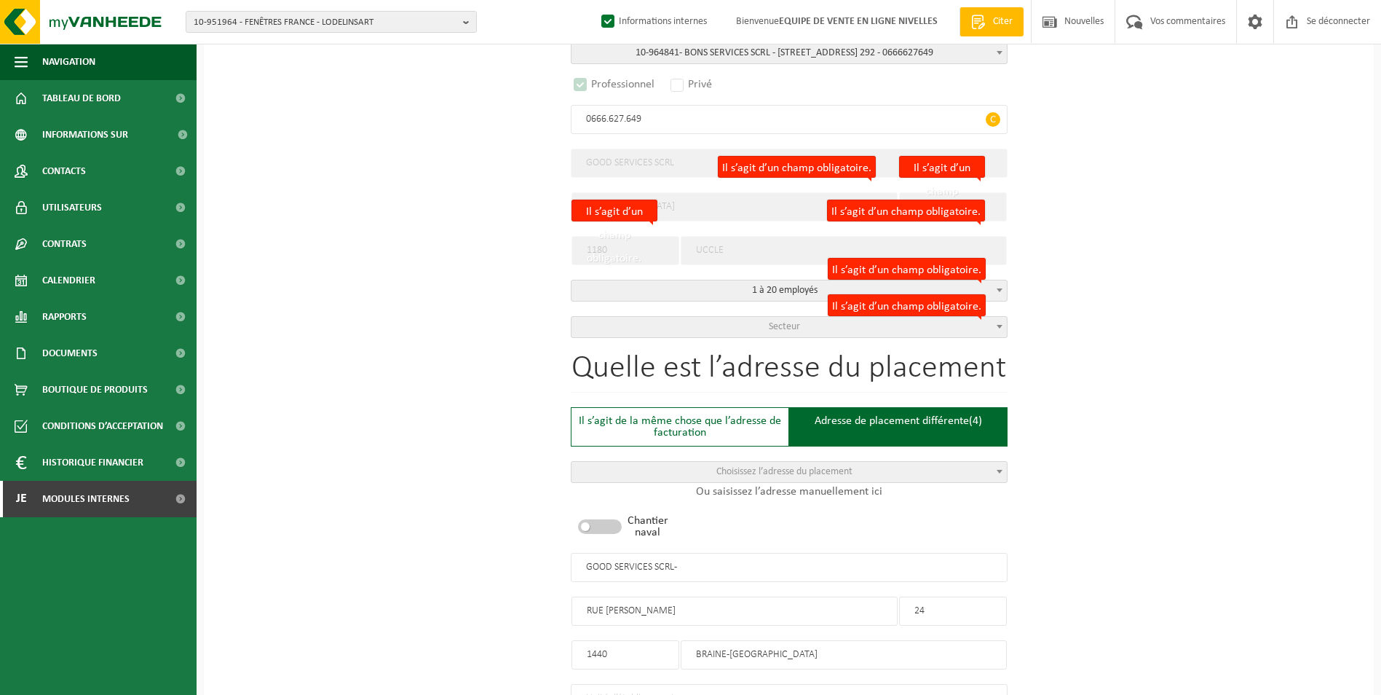
scroll to position [364, 0]
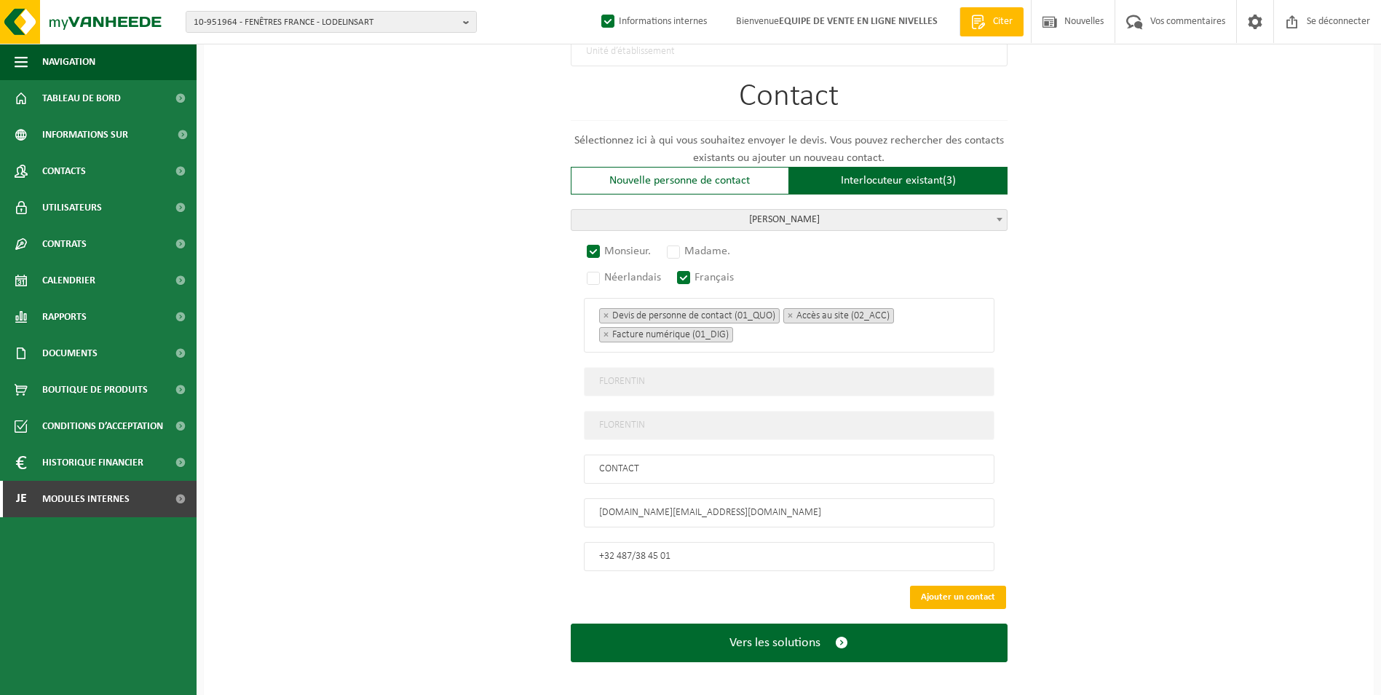
type input "GOOD SERVICES SCRL-BRAINE LE CHATEAU"
click at [943, 590] on button "Ajouter un contact" at bounding box center [958, 596] width 96 height 23
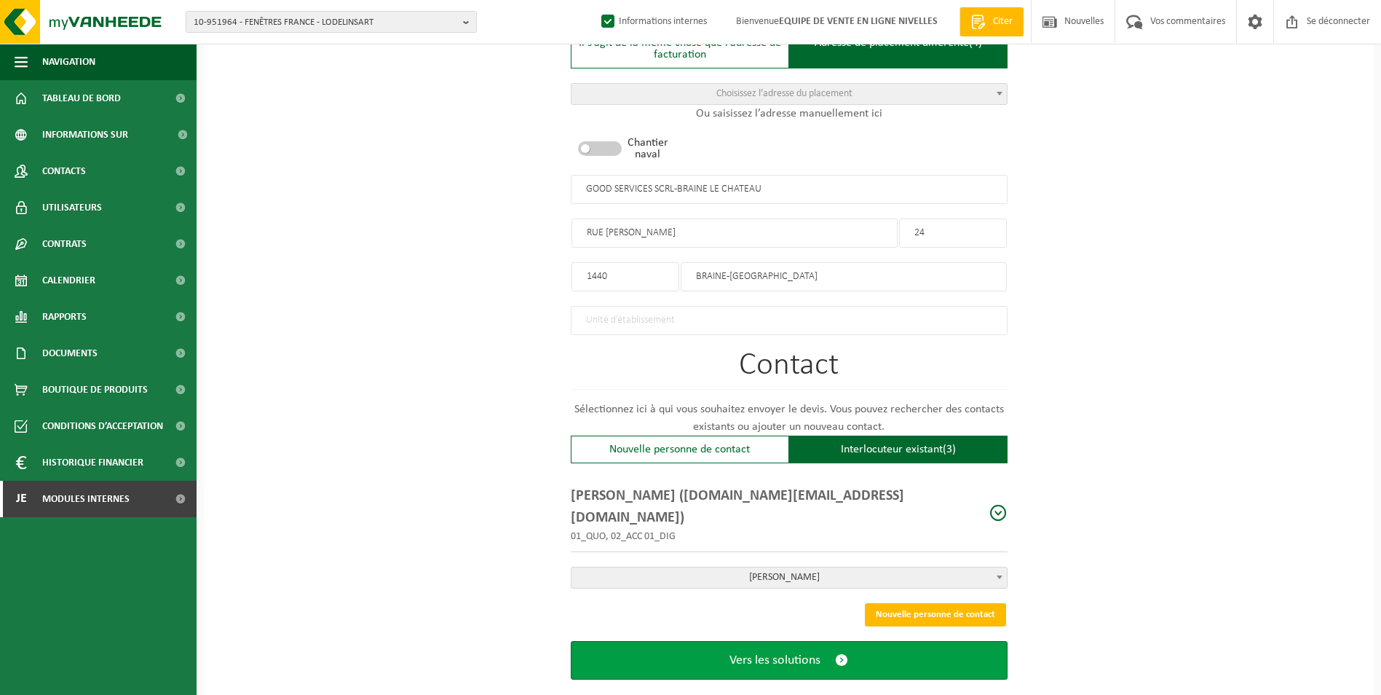
click at [807, 652] on span "Vers les solutions" at bounding box center [774, 659] width 91 height 15
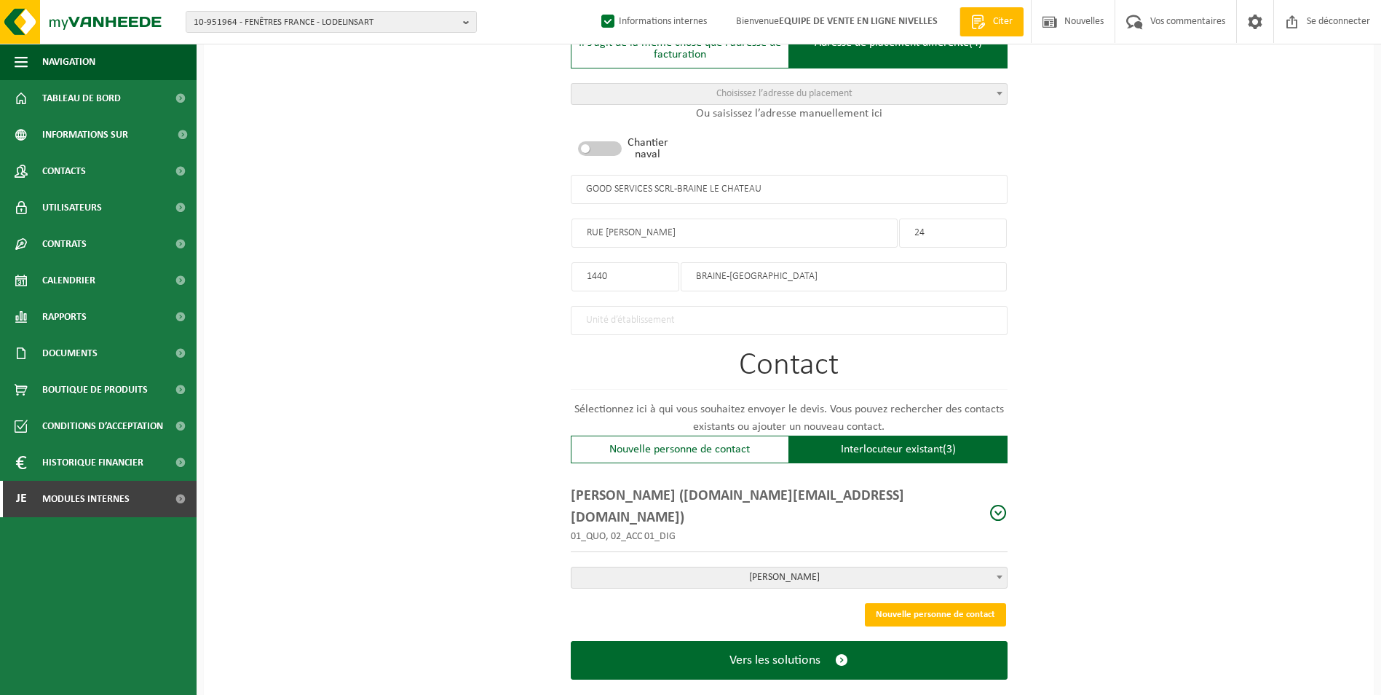
scroll to position [263, 0]
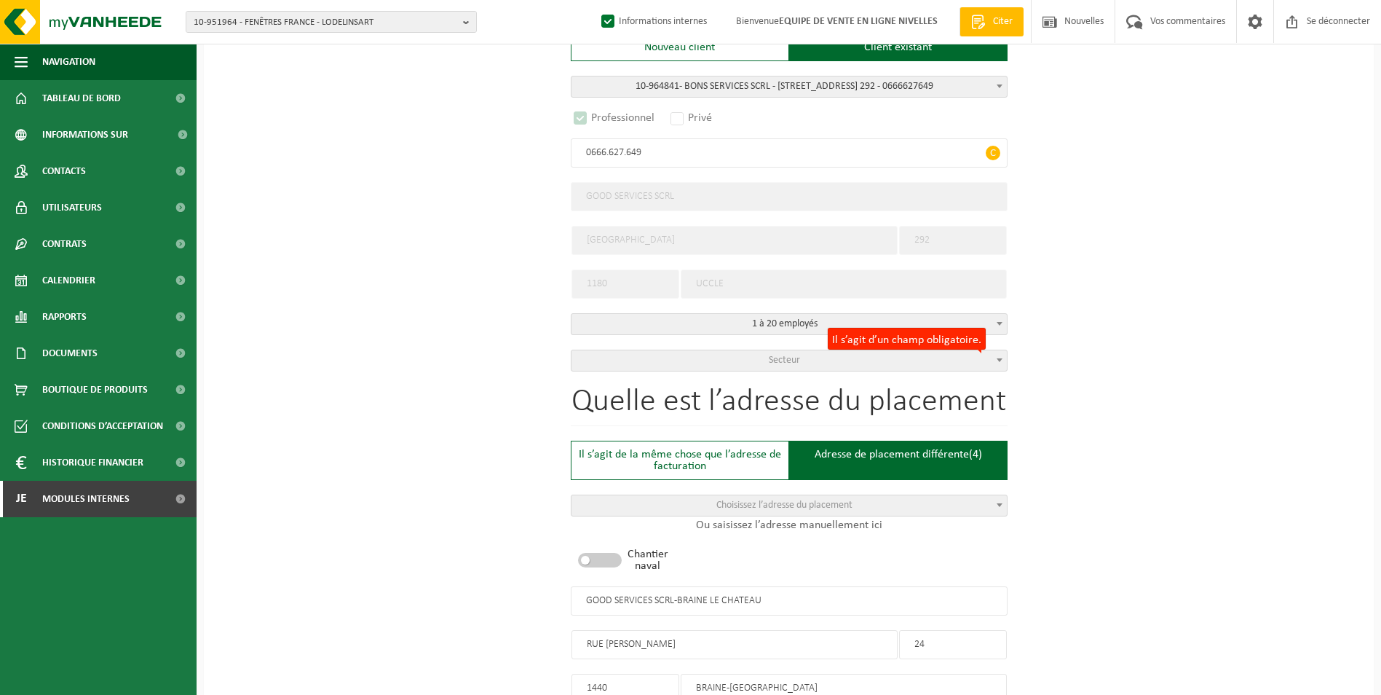
click at [750, 358] on span "Secteur" at bounding box center [788, 360] width 435 height 20
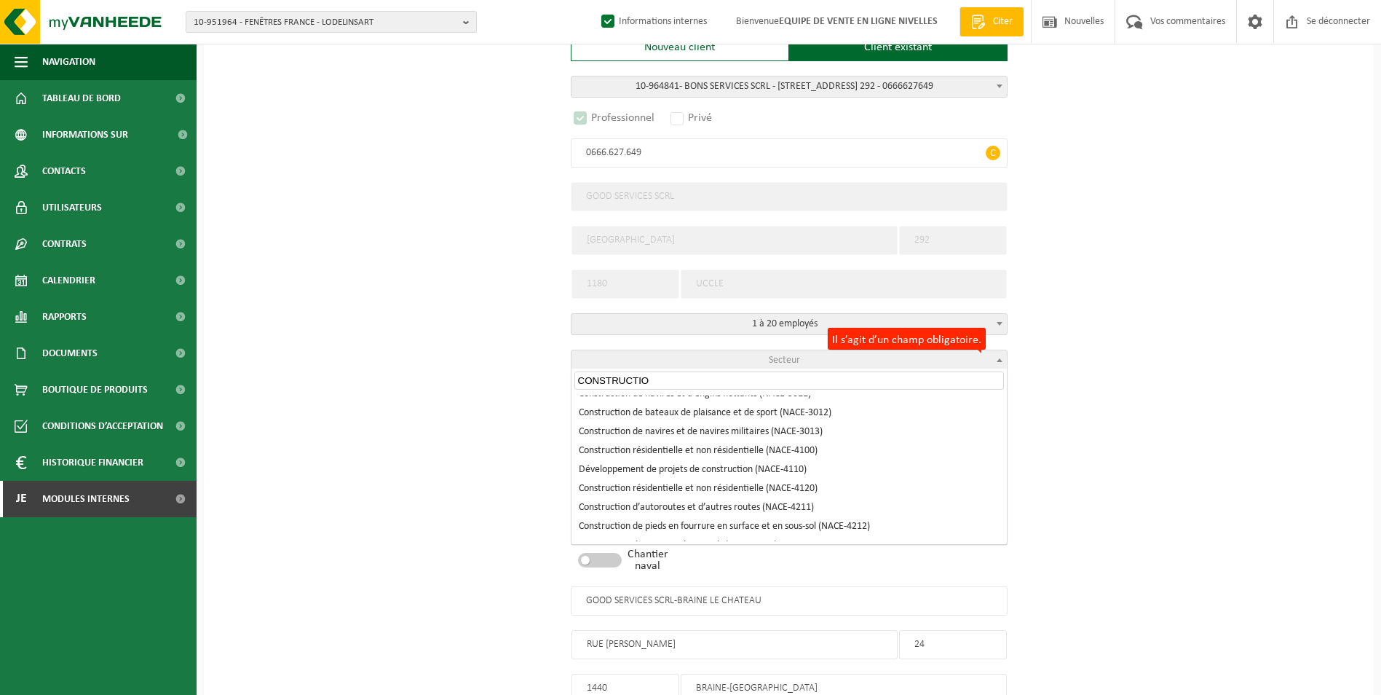
scroll to position [146, 0]
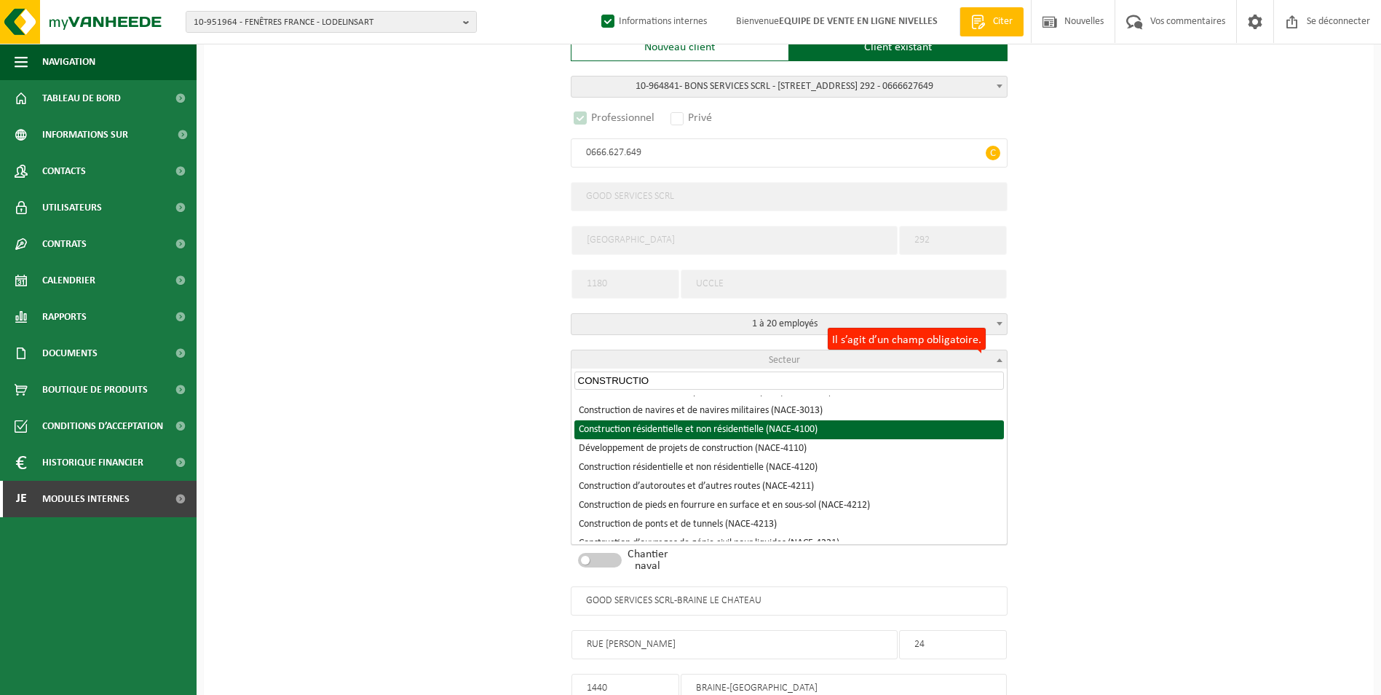
type input "CONSTRUCTIO"
select select "NACE_4100"
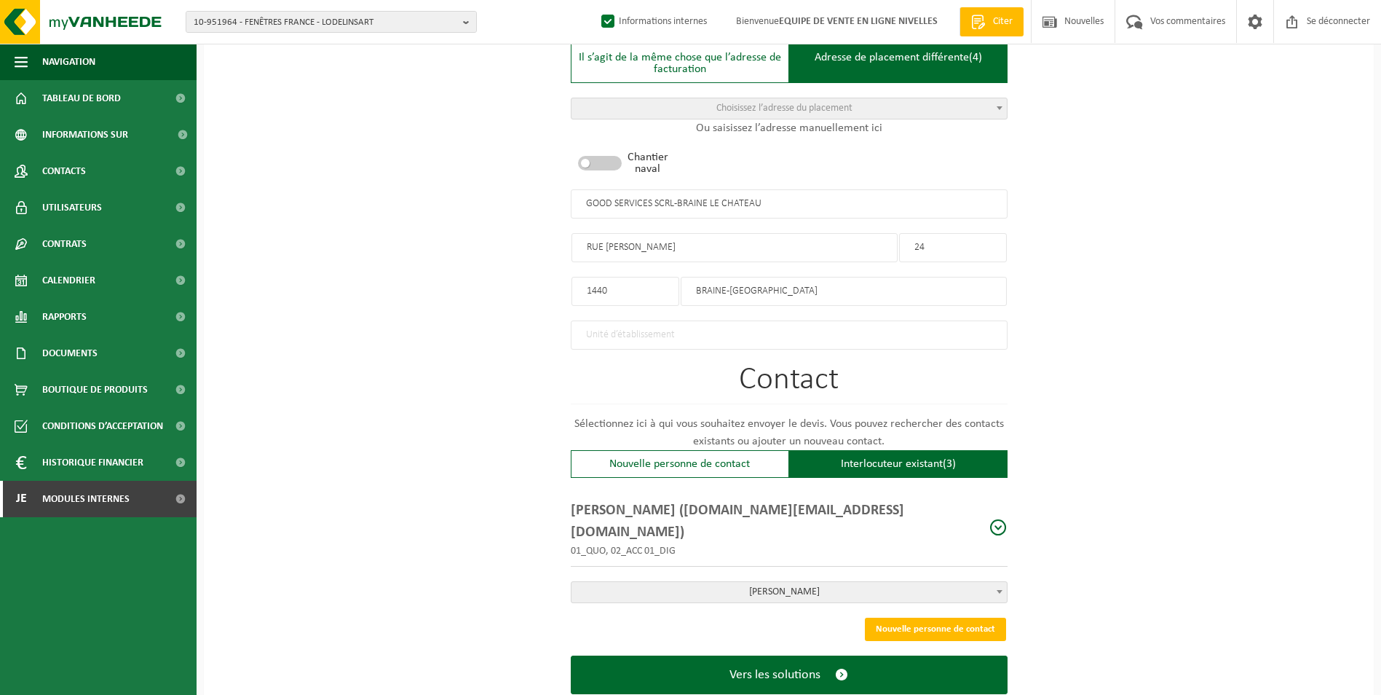
scroll to position [674, 0]
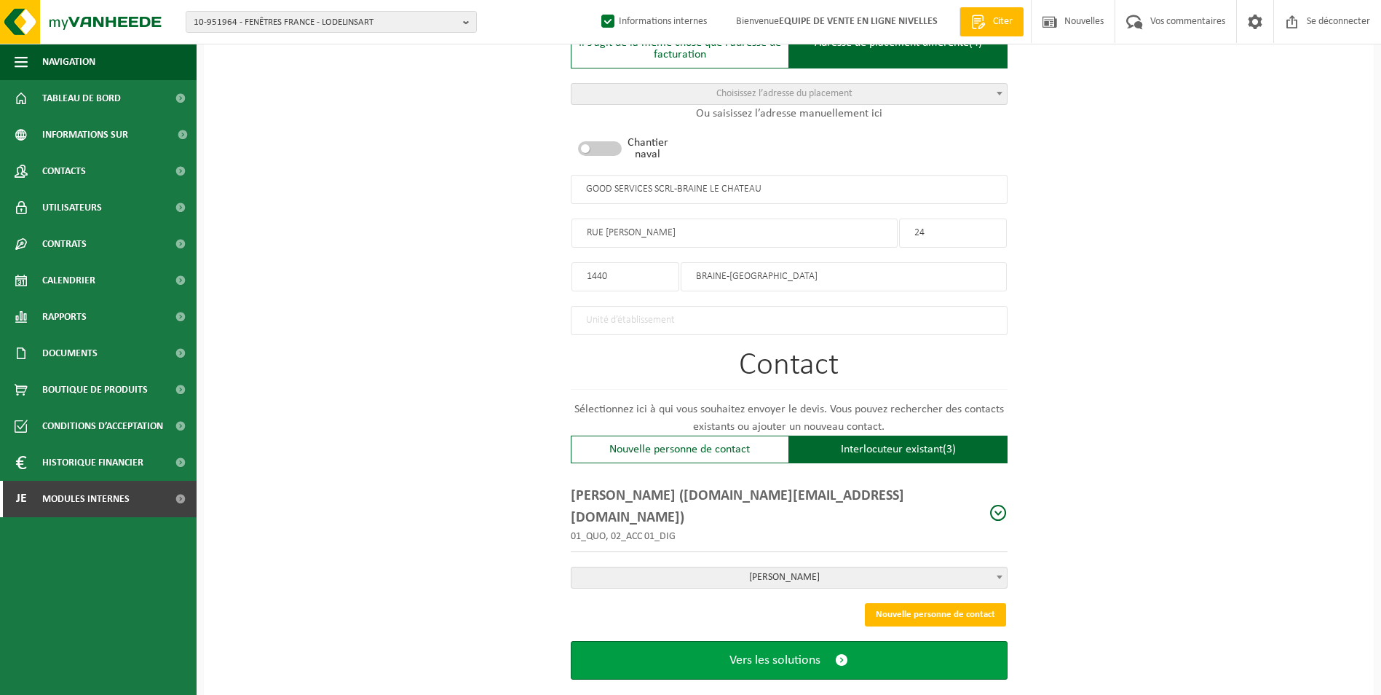
click at [736, 652] on span "Vers les solutions" at bounding box center [774, 659] width 91 height 15
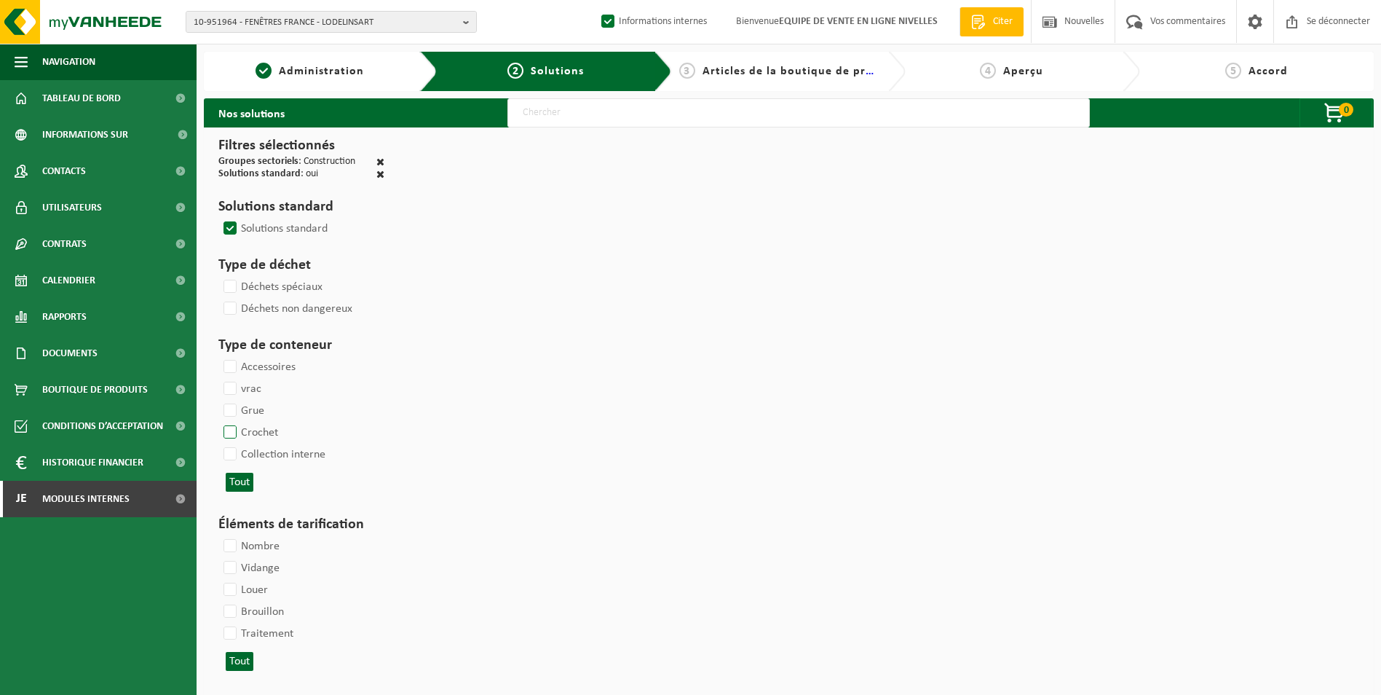
click at [228, 430] on label "Crochet" at bounding box center [250, 433] width 58 height 22
click at [218, 422] on input "Crochet" at bounding box center [218, 421] width 1 height 1
checkbox input "true"
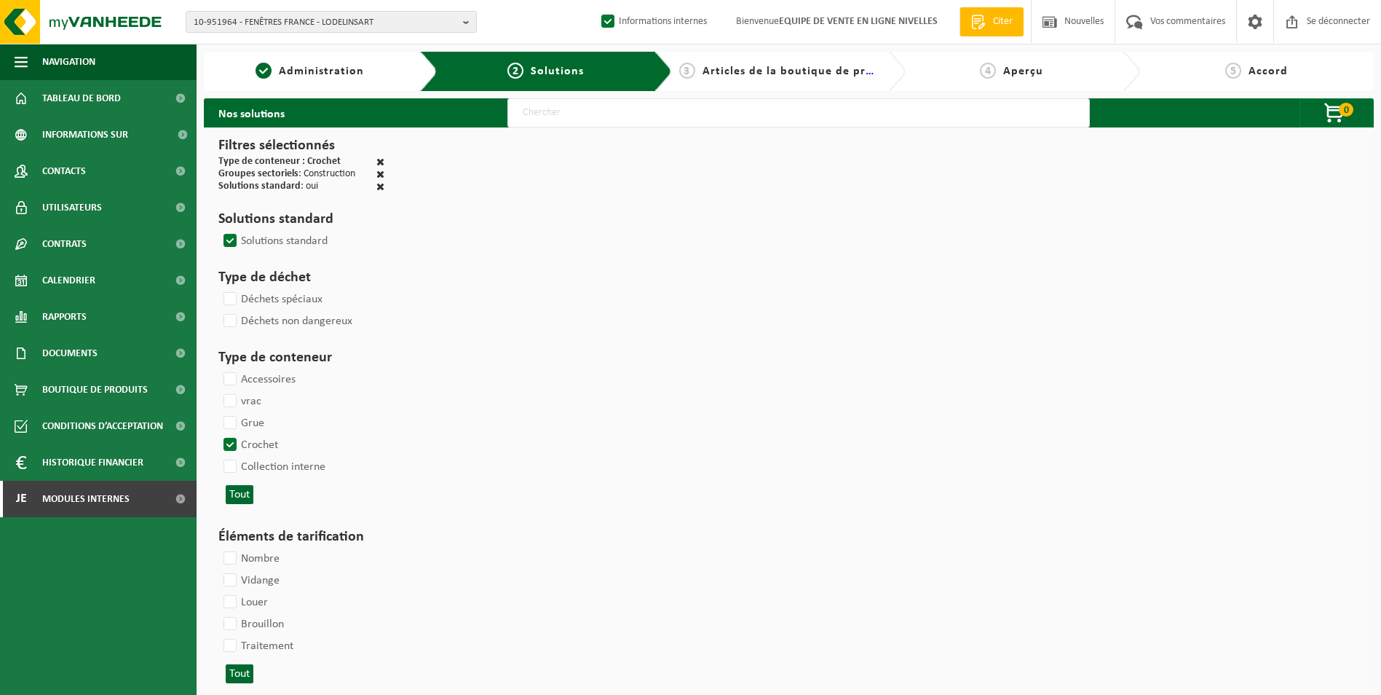
select select
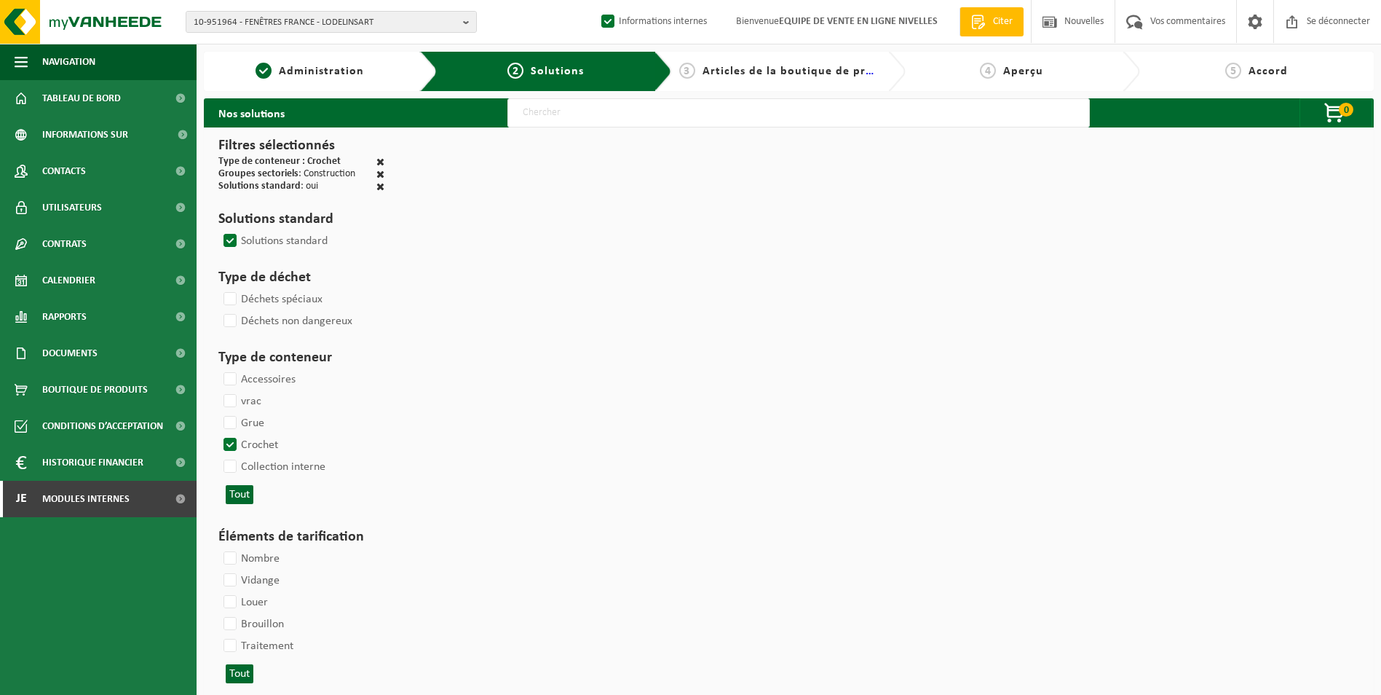
select select
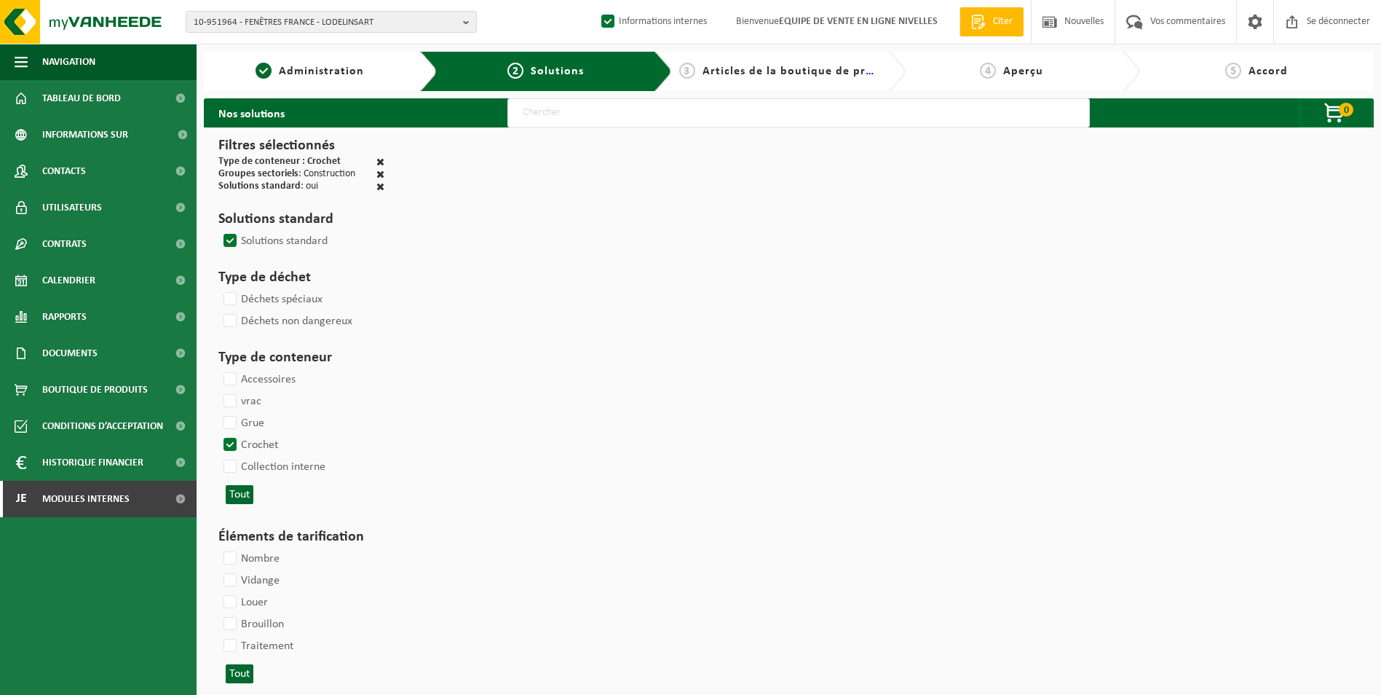
select select
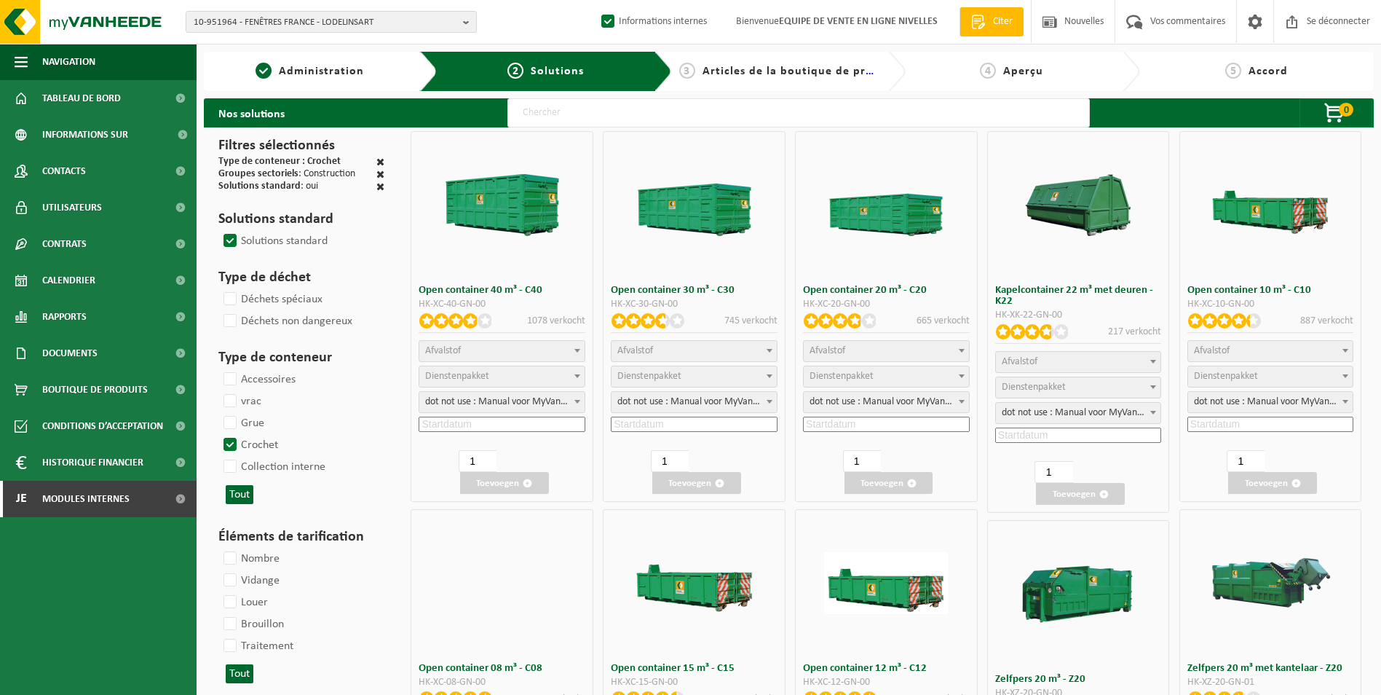
select select
select select "197"
select select
select select "8"
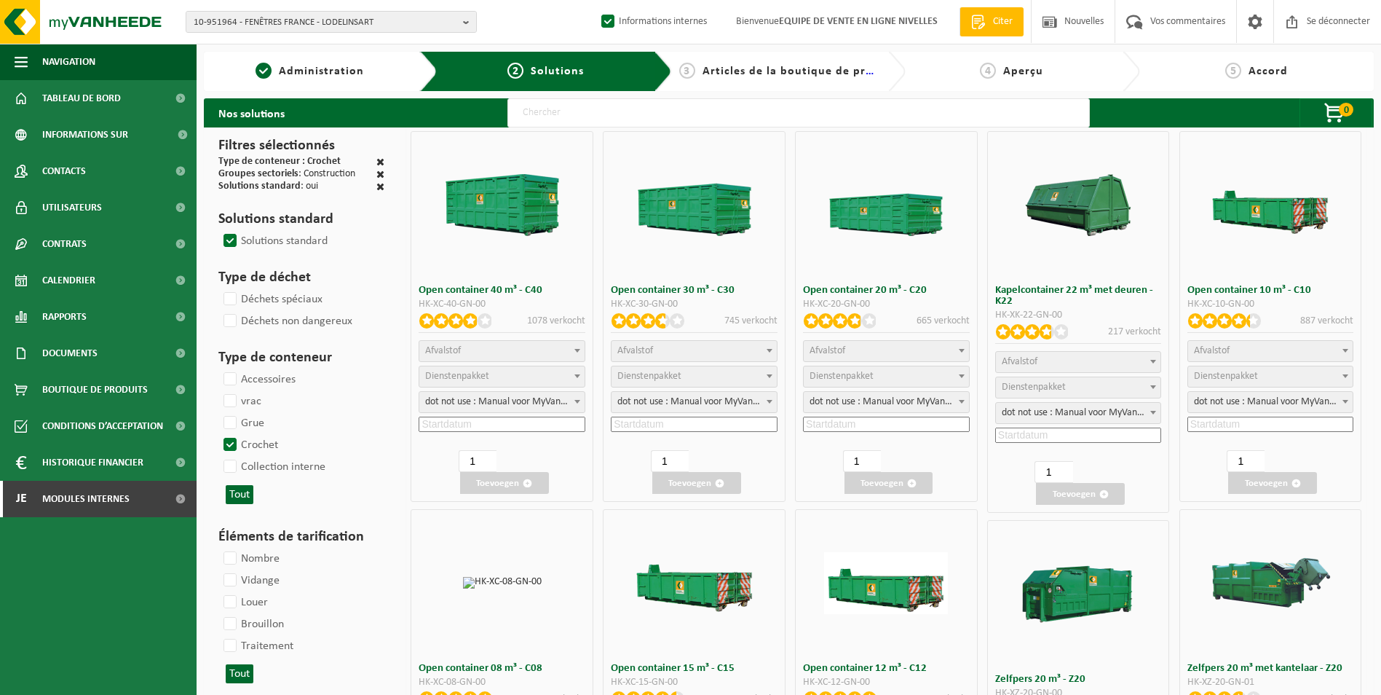
select select
select select "7"
select select
select select "25"
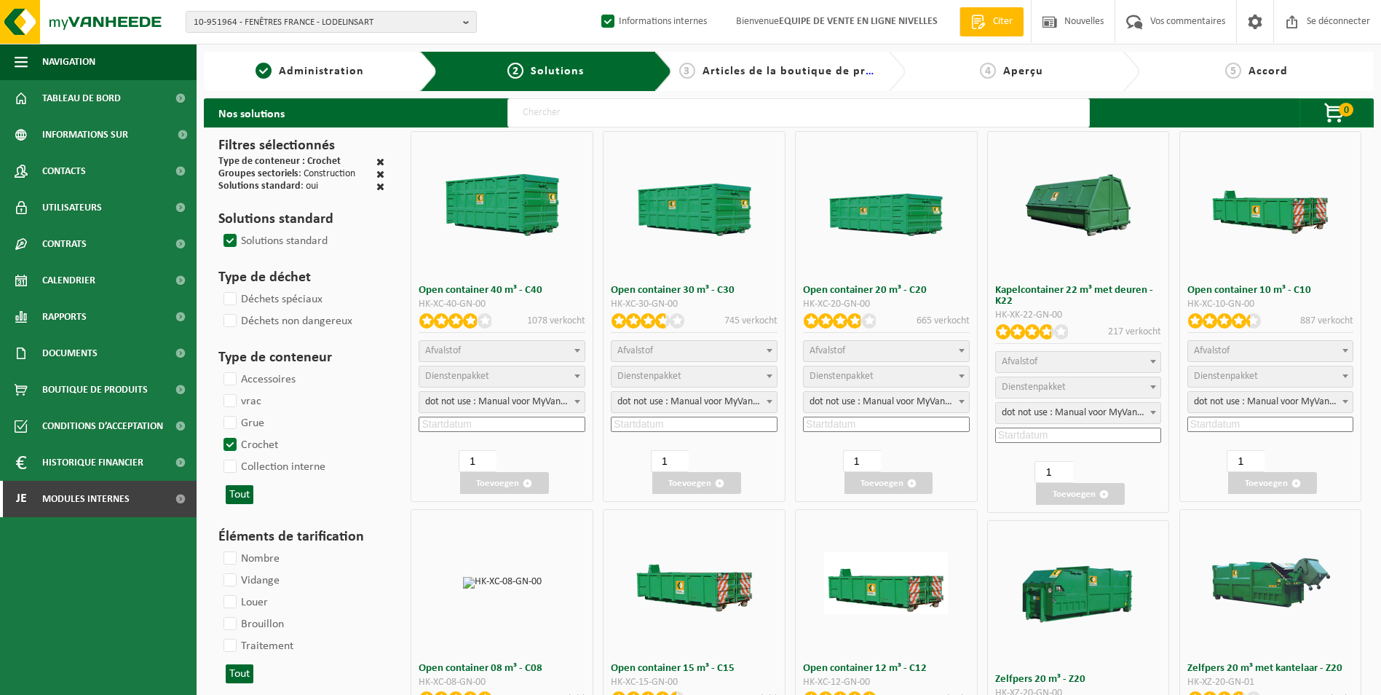
select select "25"
select select "7"
select select "25"
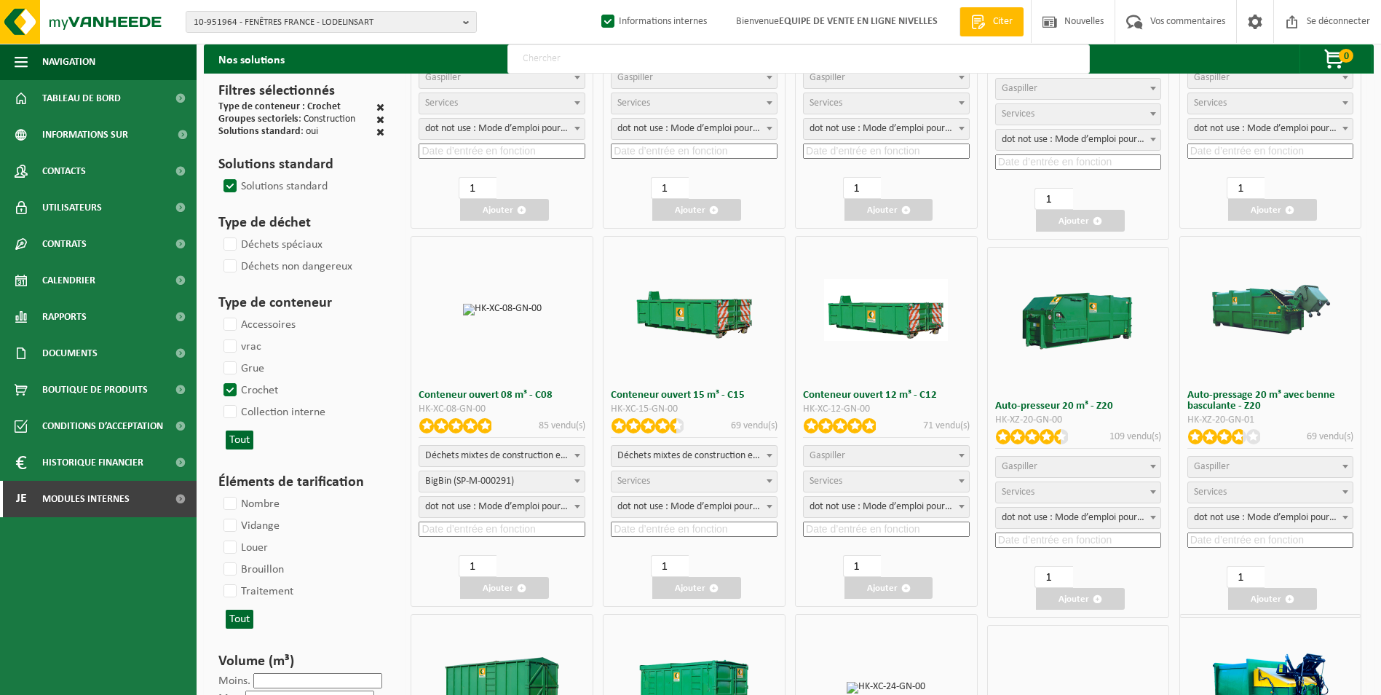
scroll to position [291, 0]
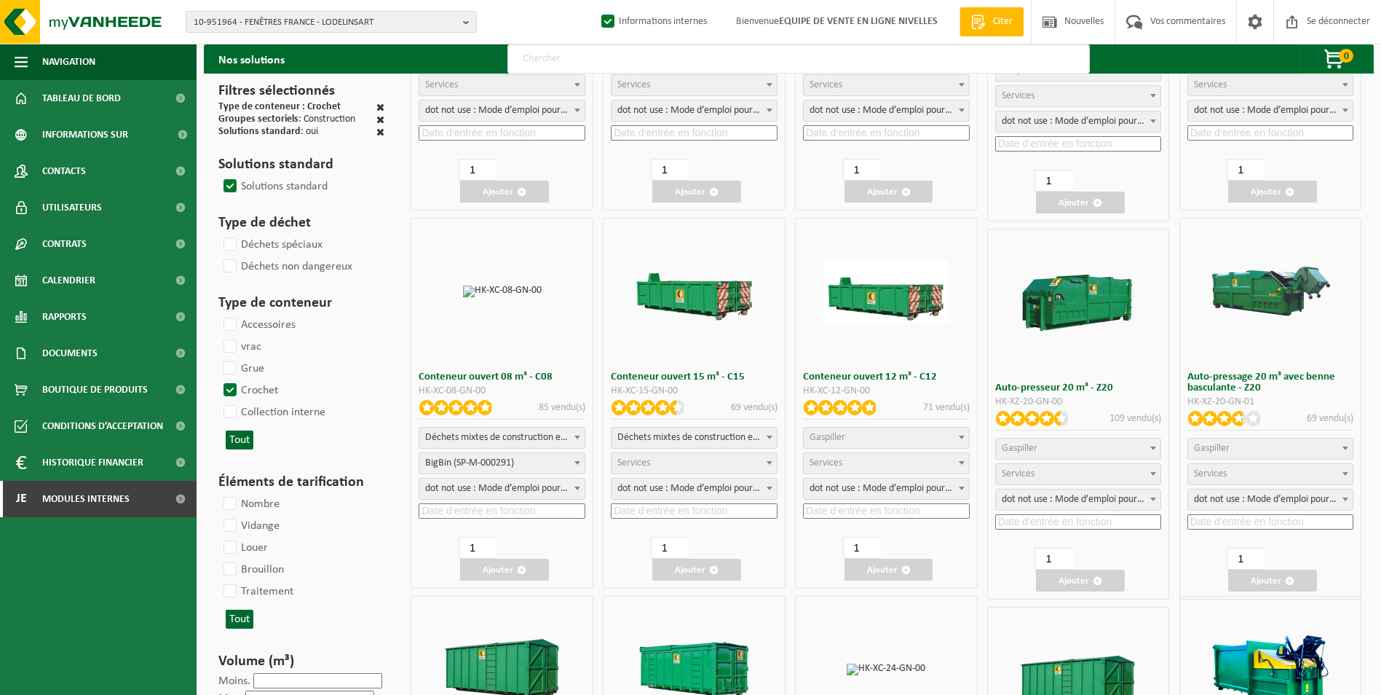
click at [475, 445] on span "Déchets mixtes de construction et de démolition (inertes et non inertes)" at bounding box center [501, 437] width 165 height 20
select select
select select "197"
select select "25"
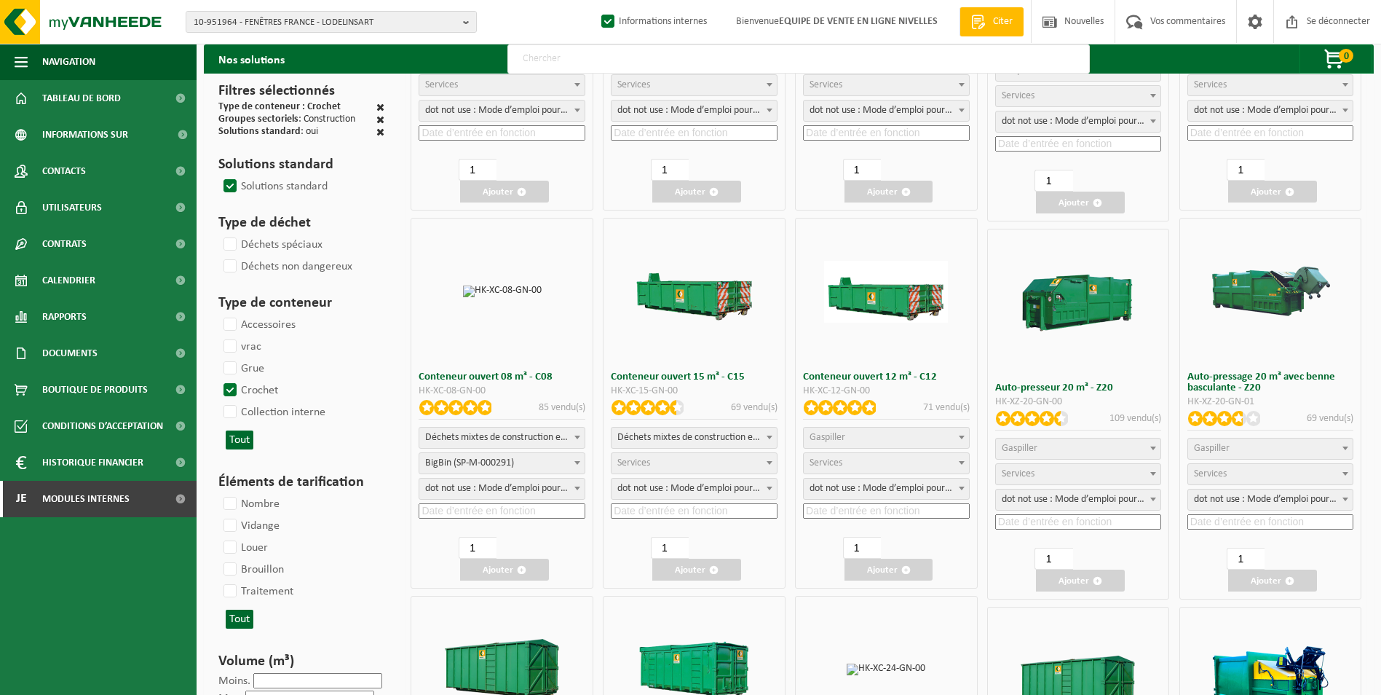
click at [466, 509] on input at bounding box center [502, 510] width 167 height 15
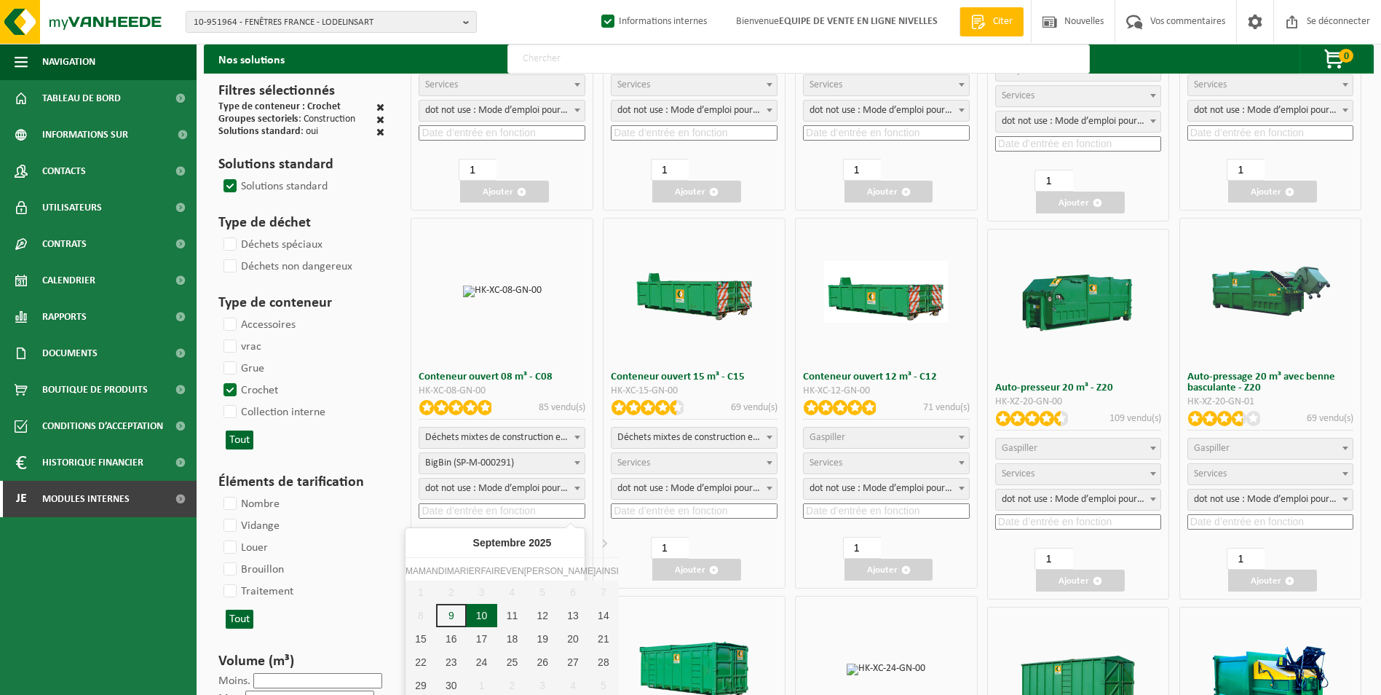
click at [472, 612] on div "10" at bounding box center [482, 615] width 31 height 23
type input "2025-09-10"
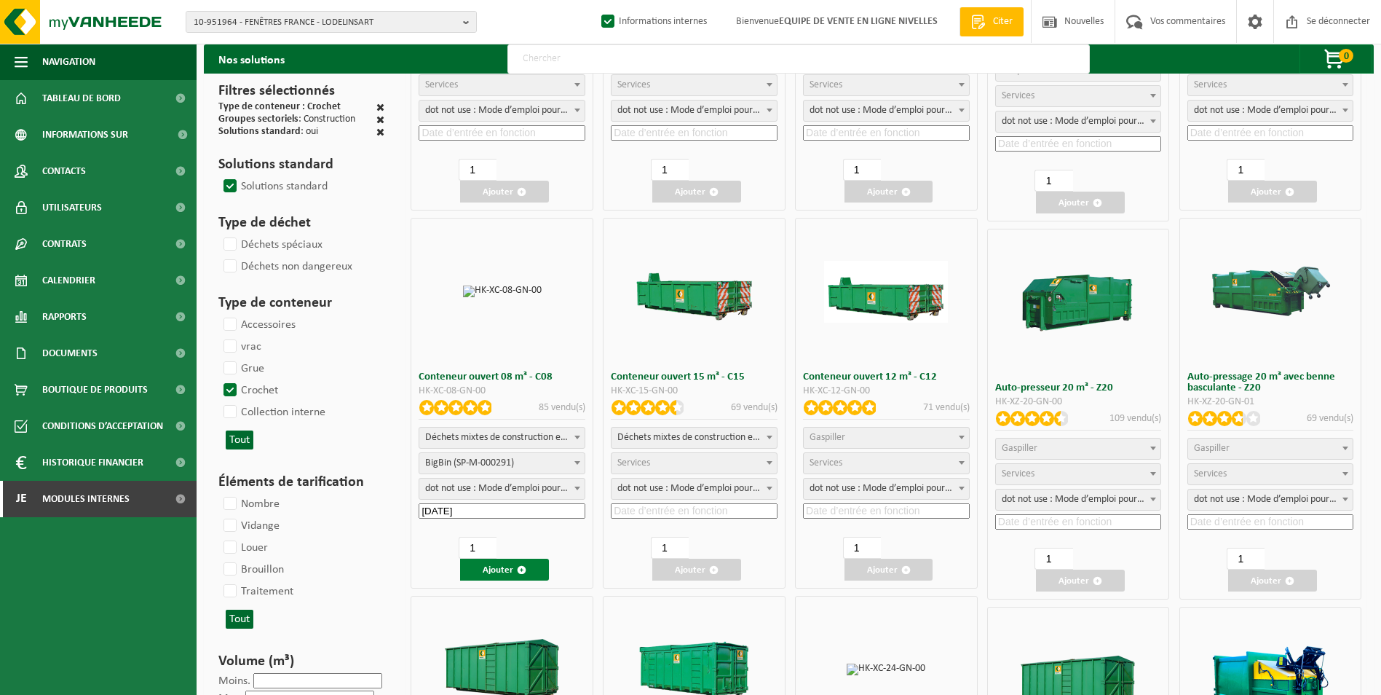
click at [513, 571] on font "Ajouter" at bounding box center [498, 569] width 31 height 9
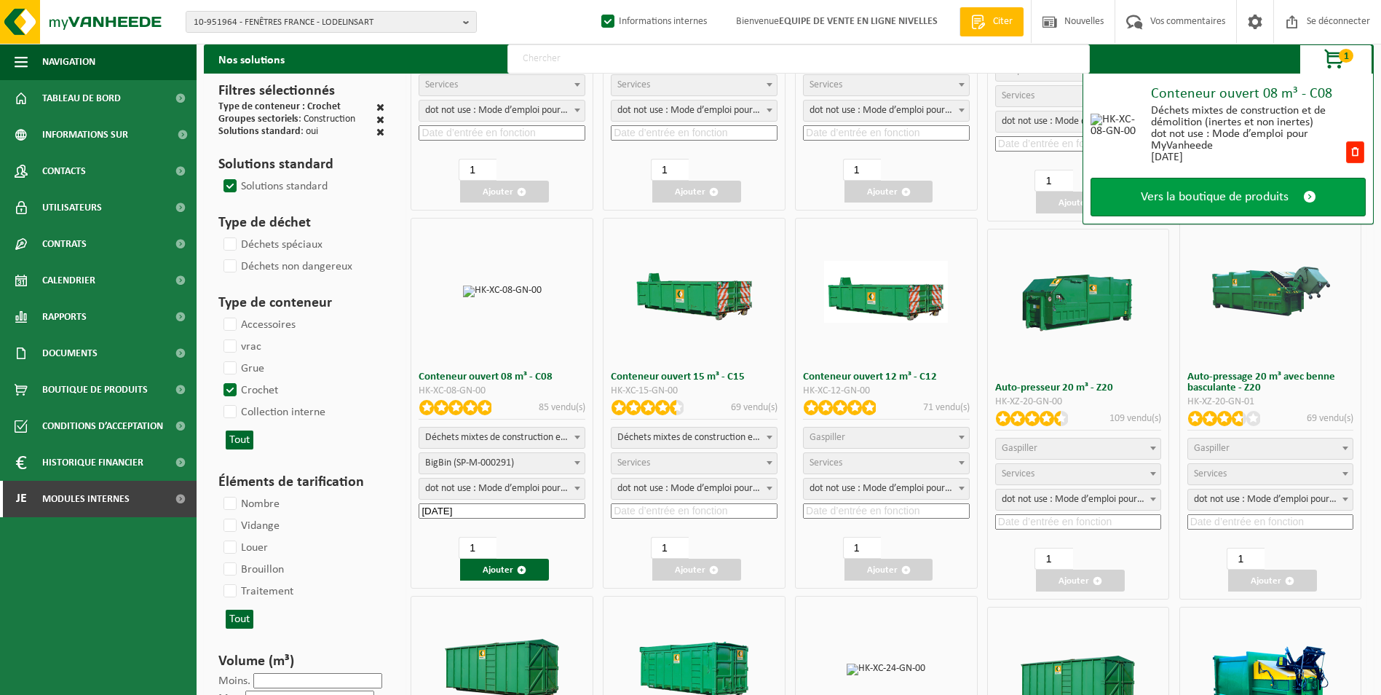
click at [1251, 195] on span "Vers la boutique de produits" at bounding box center [1215, 196] width 148 height 15
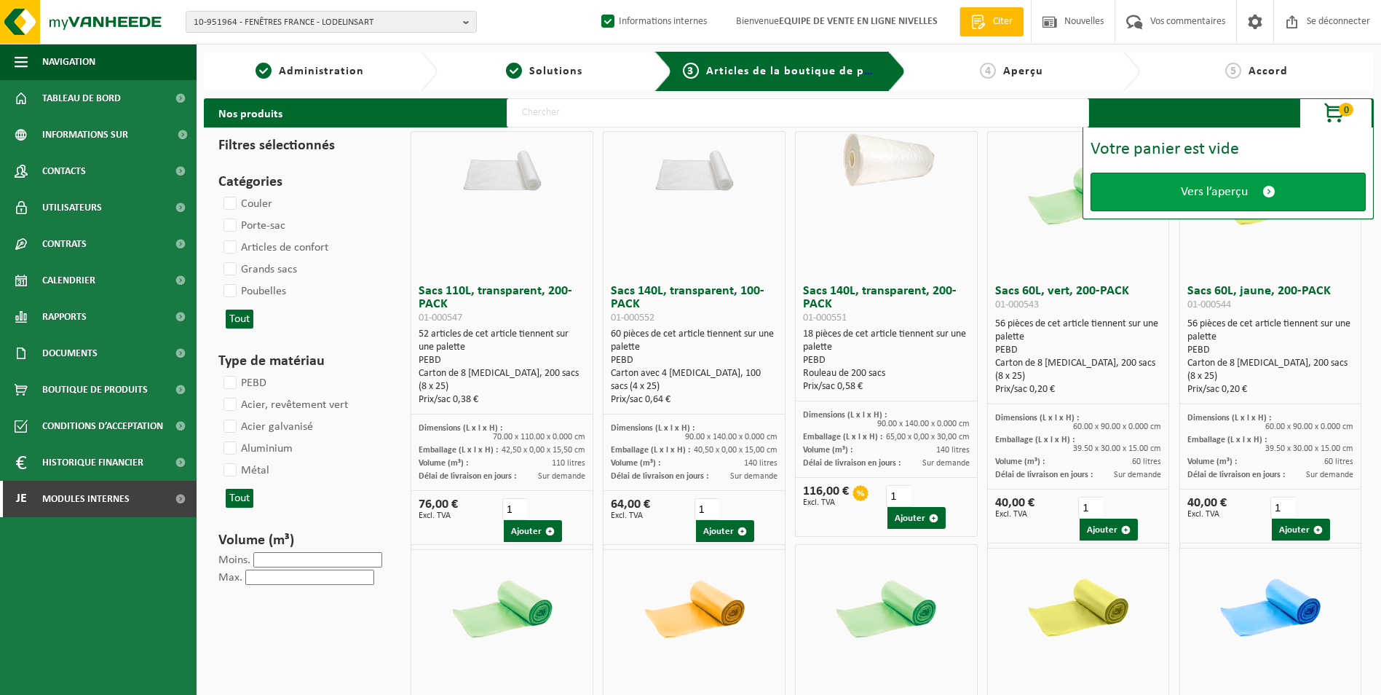
click at [1249, 195] on link "Vers l’aperçu" at bounding box center [1228, 192] width 275 height 39
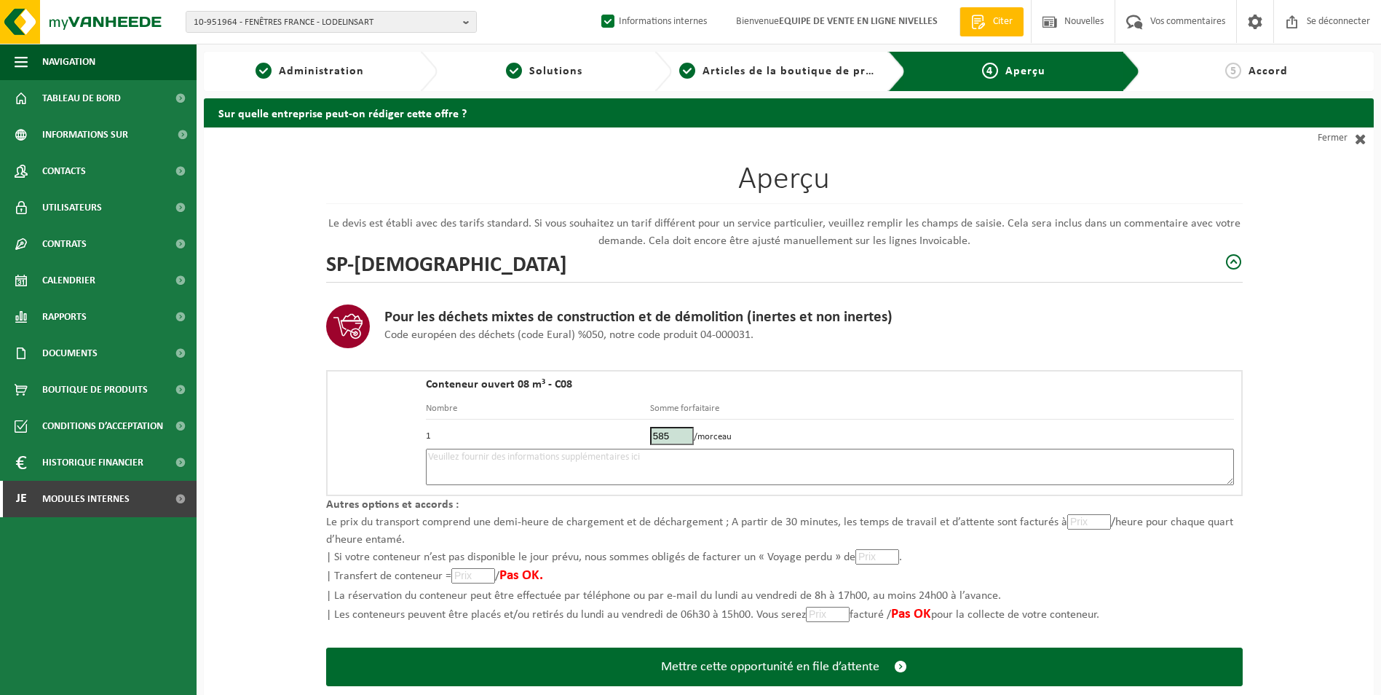
click at [654, 464] on textarea at bounding box center [830, 466] width 808 height 36
type textarea "p"
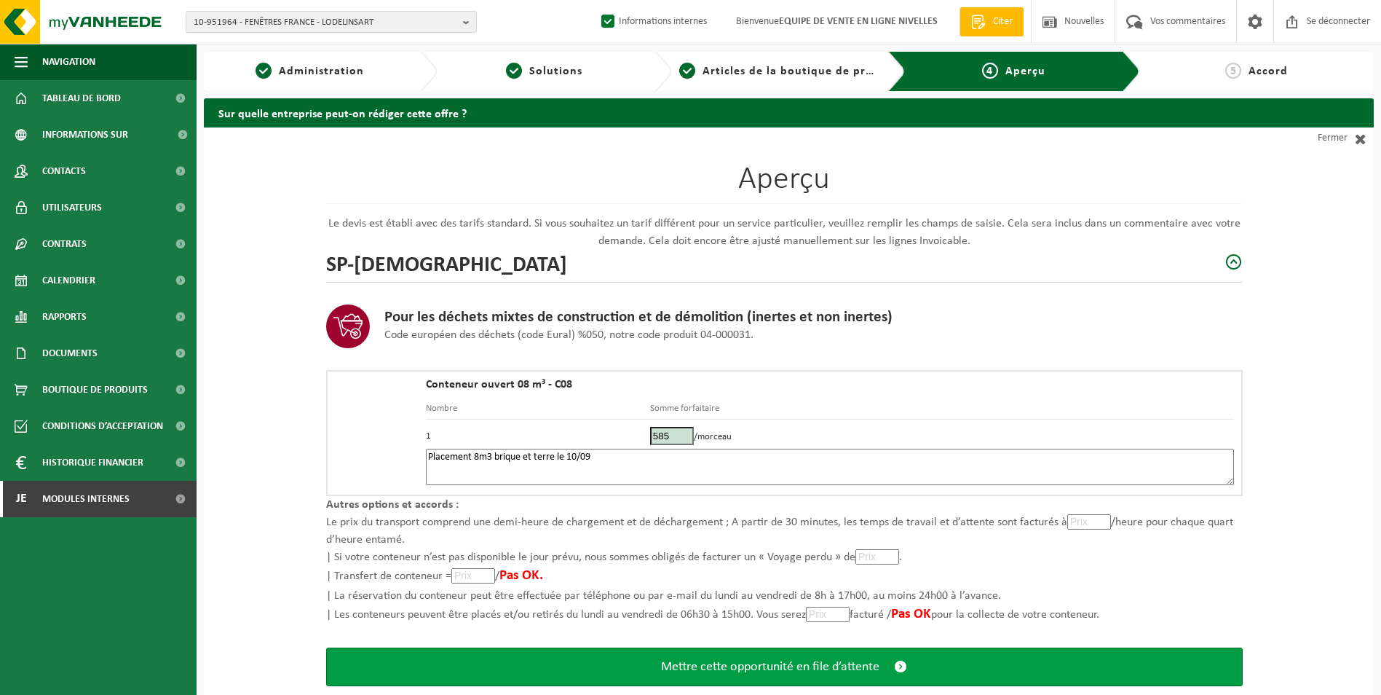
type textarea "Placement 8m3 brique et terre le 10/09"
click at [743, 660] on span "Mettre cette opportunité en file d’attente" at bounding box center [770, 666] width 218 height 15
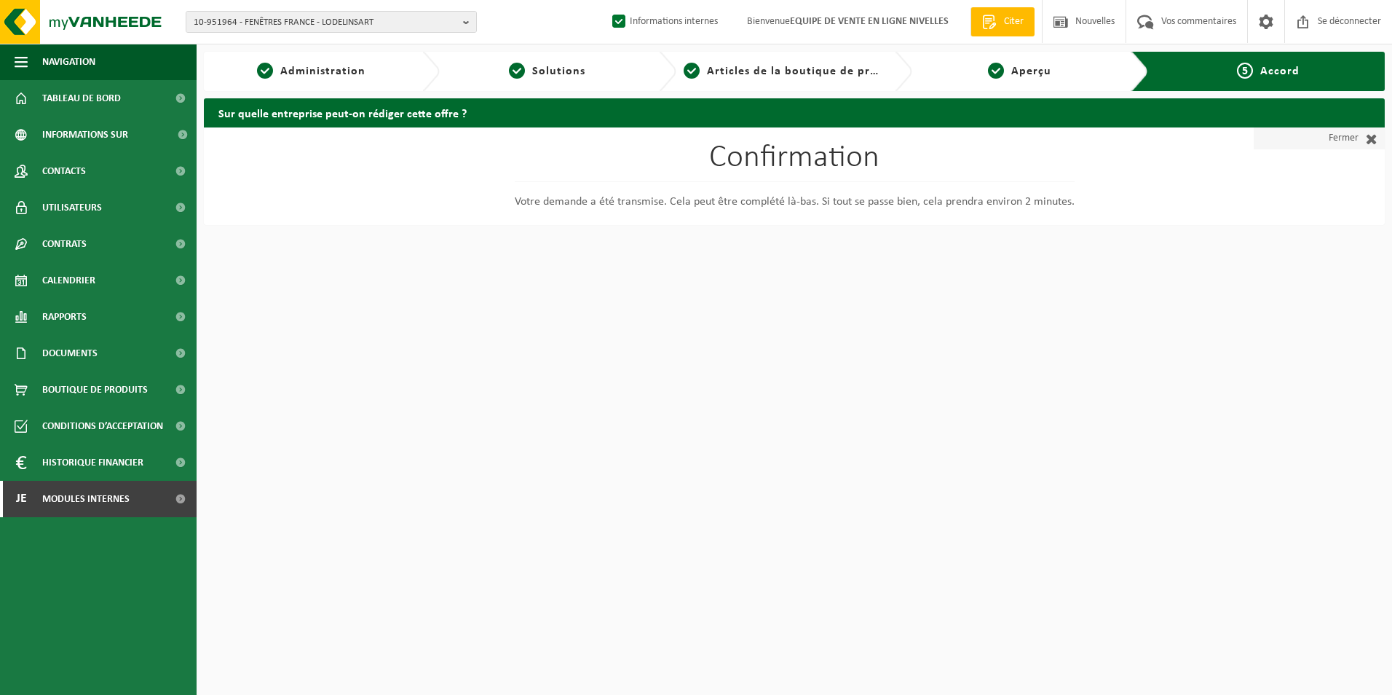
click at [1356, 132] on font "Fermer" at bounding box center [1344, 138] width 30 height 22
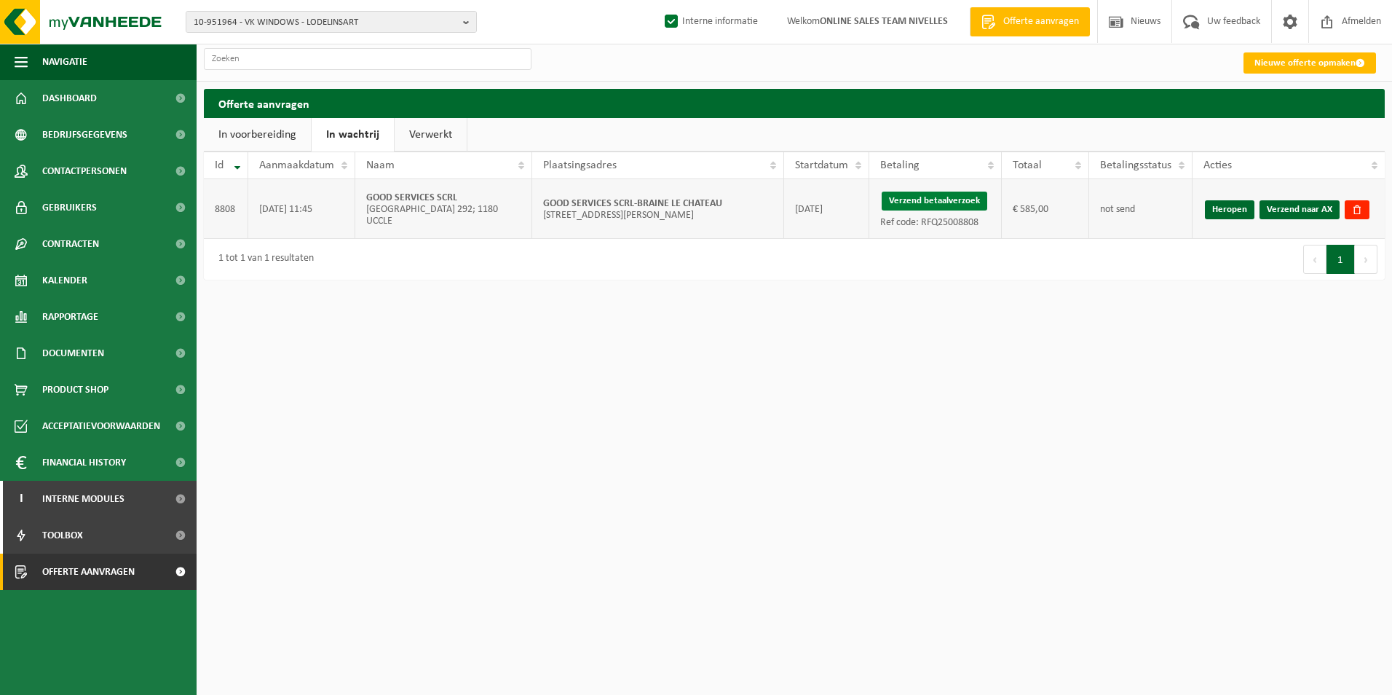
click at [969, 198] on button "Verzend betaalverzoek" at bounding box center [935, 200] width 106 height 19
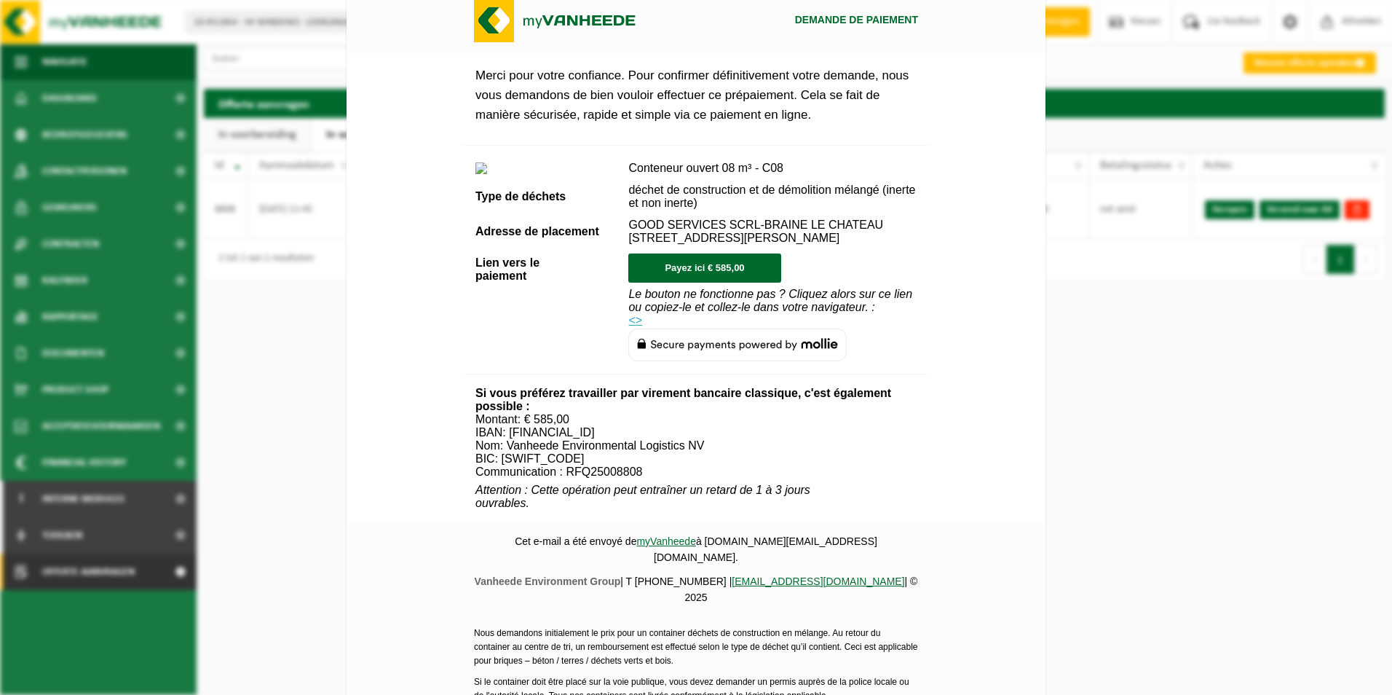
scroll to position [510, 0]
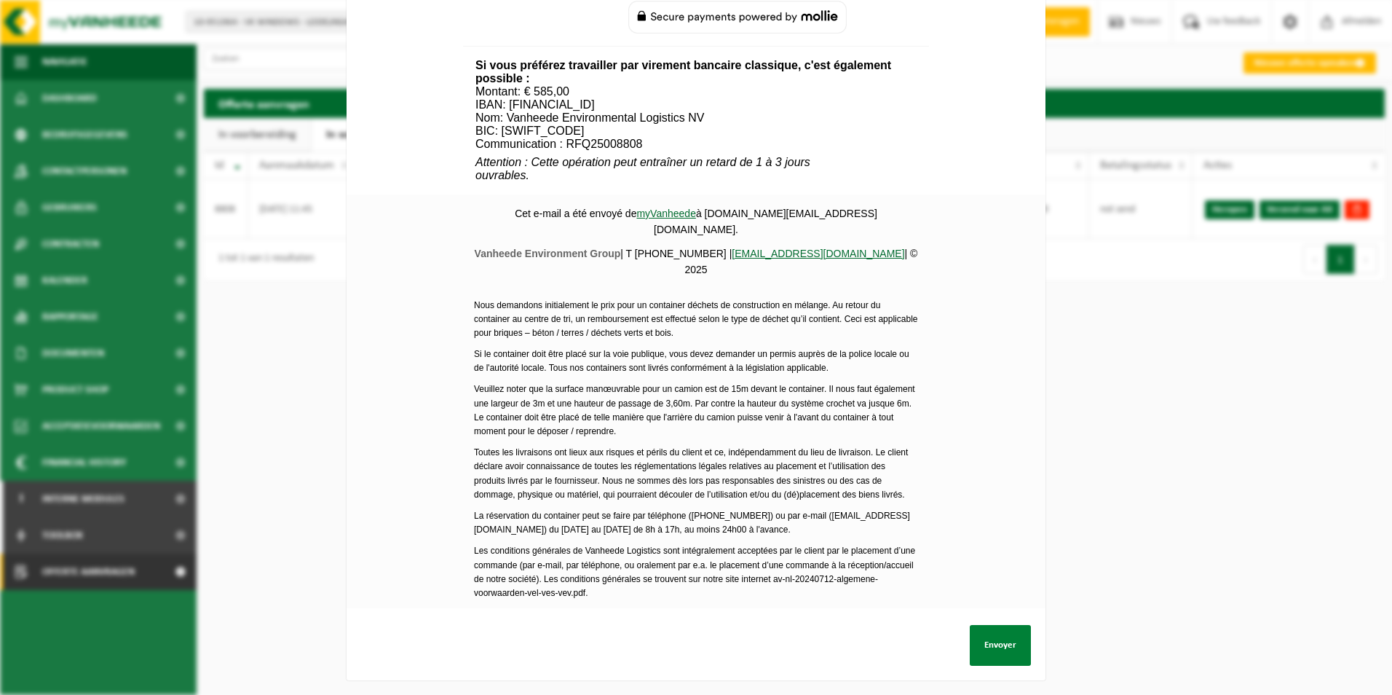
click at [988, 634] on button "Envoyer" at bounding box center [1000, 645] width 61 height 41
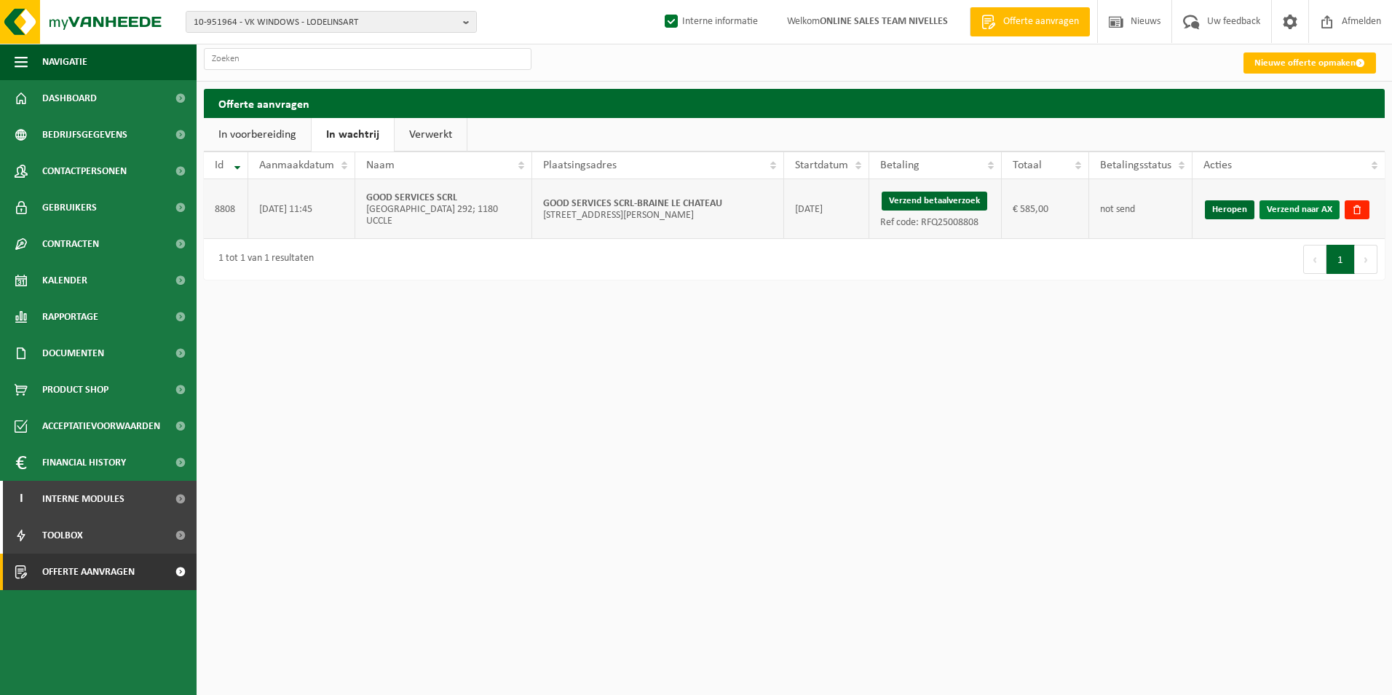
click at [1313, 208] on link "Verzend naar AX" at bounding box center [1299, 209] width 80 height 19
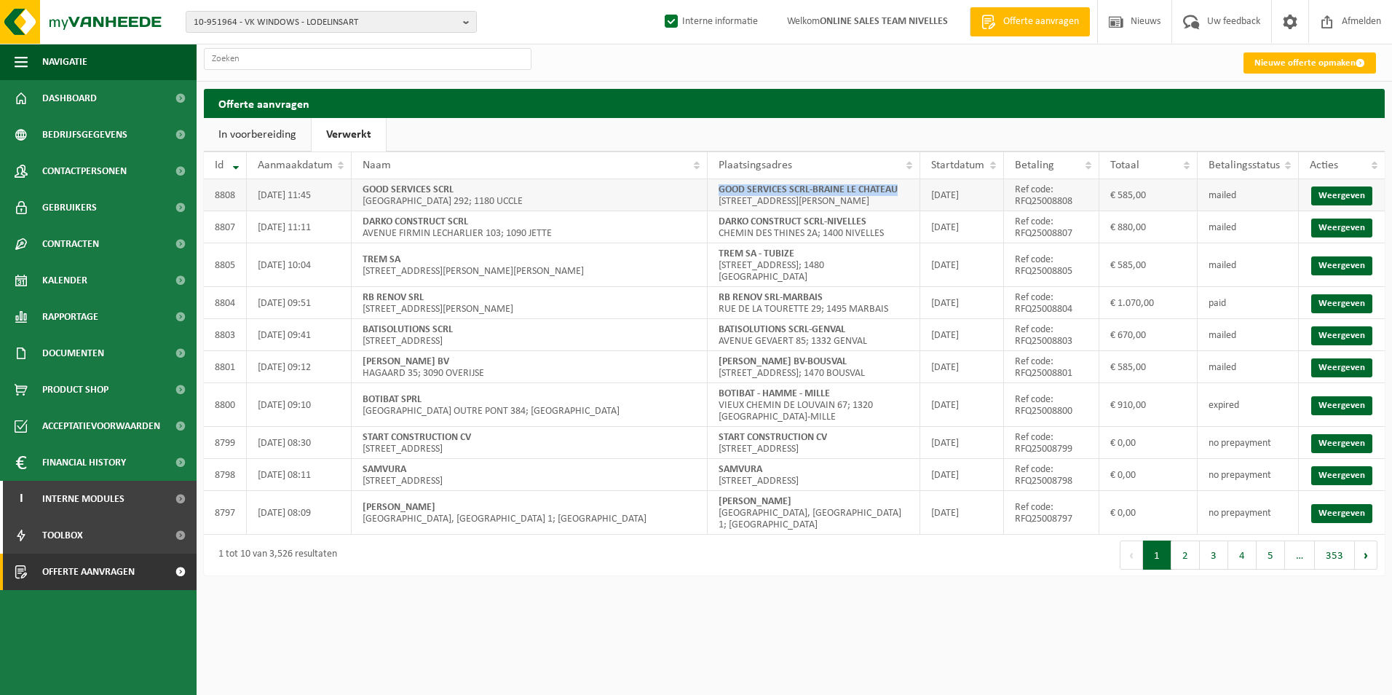
drag, startPoint x: 721, startPoint y: 194, endPoint x: 902, endPoint y: 187, distance: 181.4
click at [902, 187] on td "GOOD SERVICES SCRL-BRAINE LE CHATEAU [STREET_ADDRESS][PERSON_NAME]; 1440 [GEOGR…" at bounding box center [814, 195] width 213 height 32
copy strong "GOOD SERVICES SCRL-BRAINE LE CHATEAU"
